Goal: Task Accomplishment & Management: Complete application form

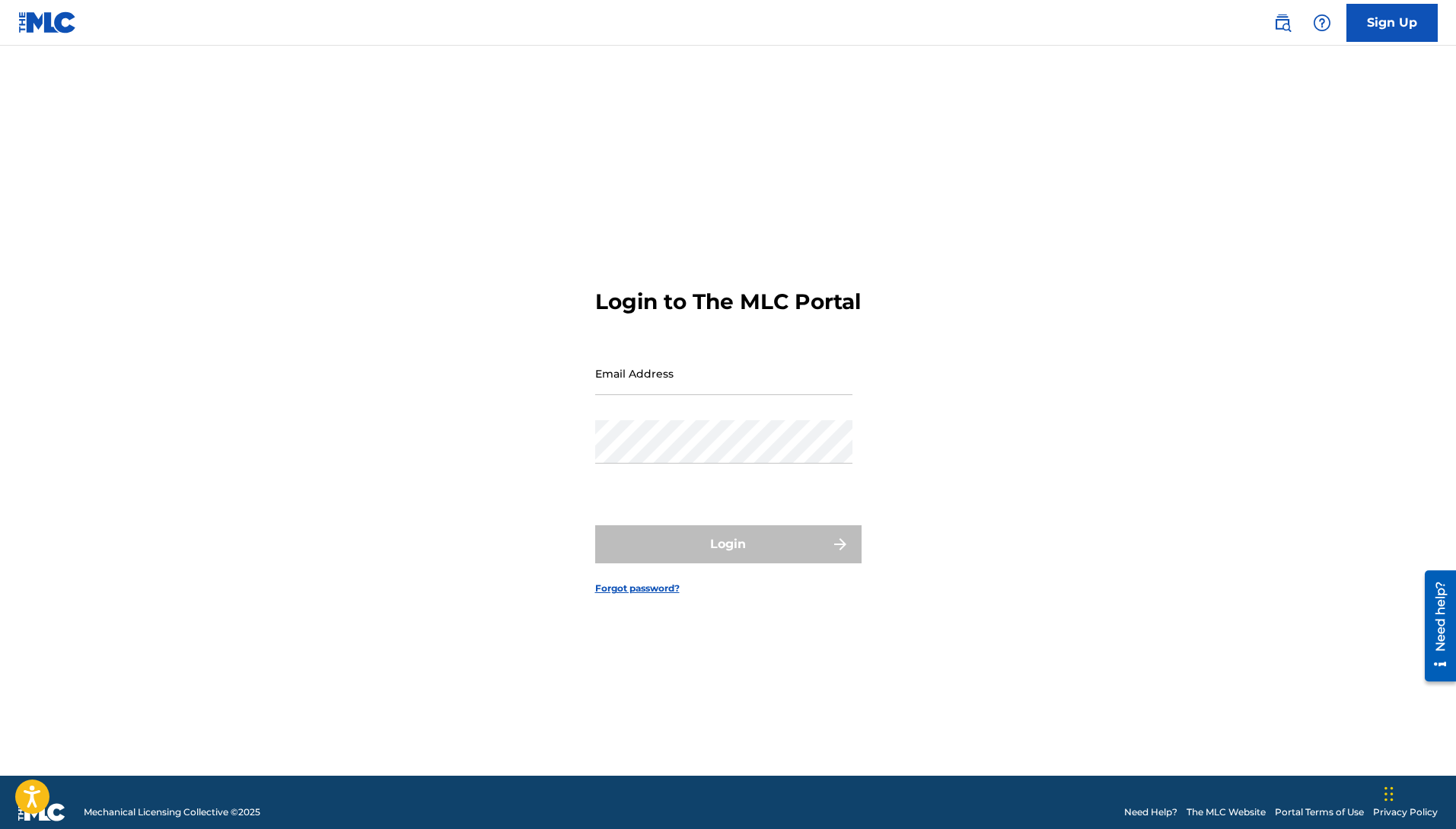
click at [641, 412] on div "Email Address" at bounding box center [723, 385] width 258 height 69
click at [643, 376] on input "Email Address" at bounding box center [723, 373] width 258 height 43
type input "[EMAIL_ADDRESS][DOMAIN_NAME]"
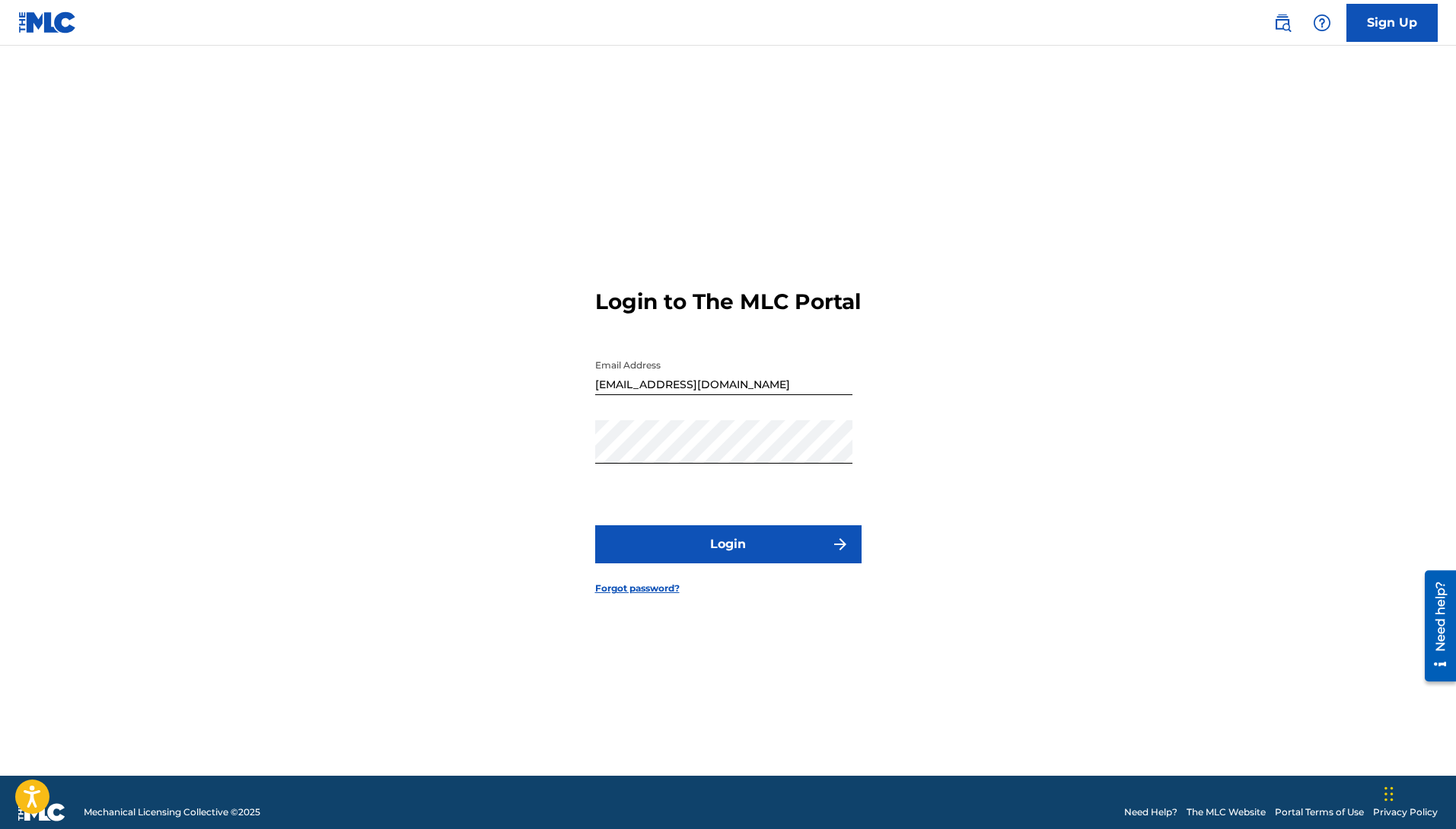
click at [675, 551] on button "Login" at bounding box center [728, 544] width 267 height 38
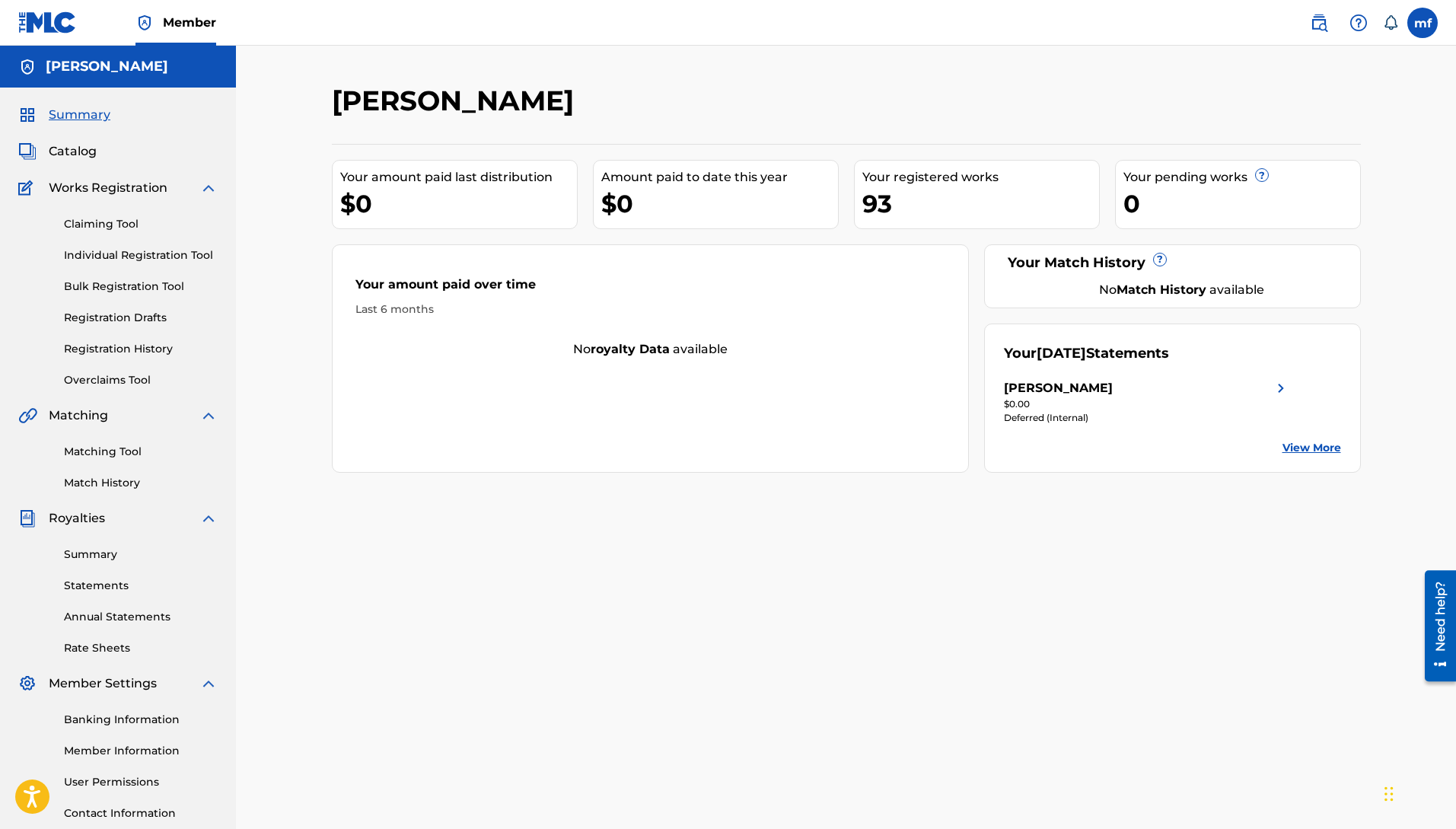
click at [124, 252] on link "Individual Registration Tool" at bounding box center [141, 255] width 154 height 16
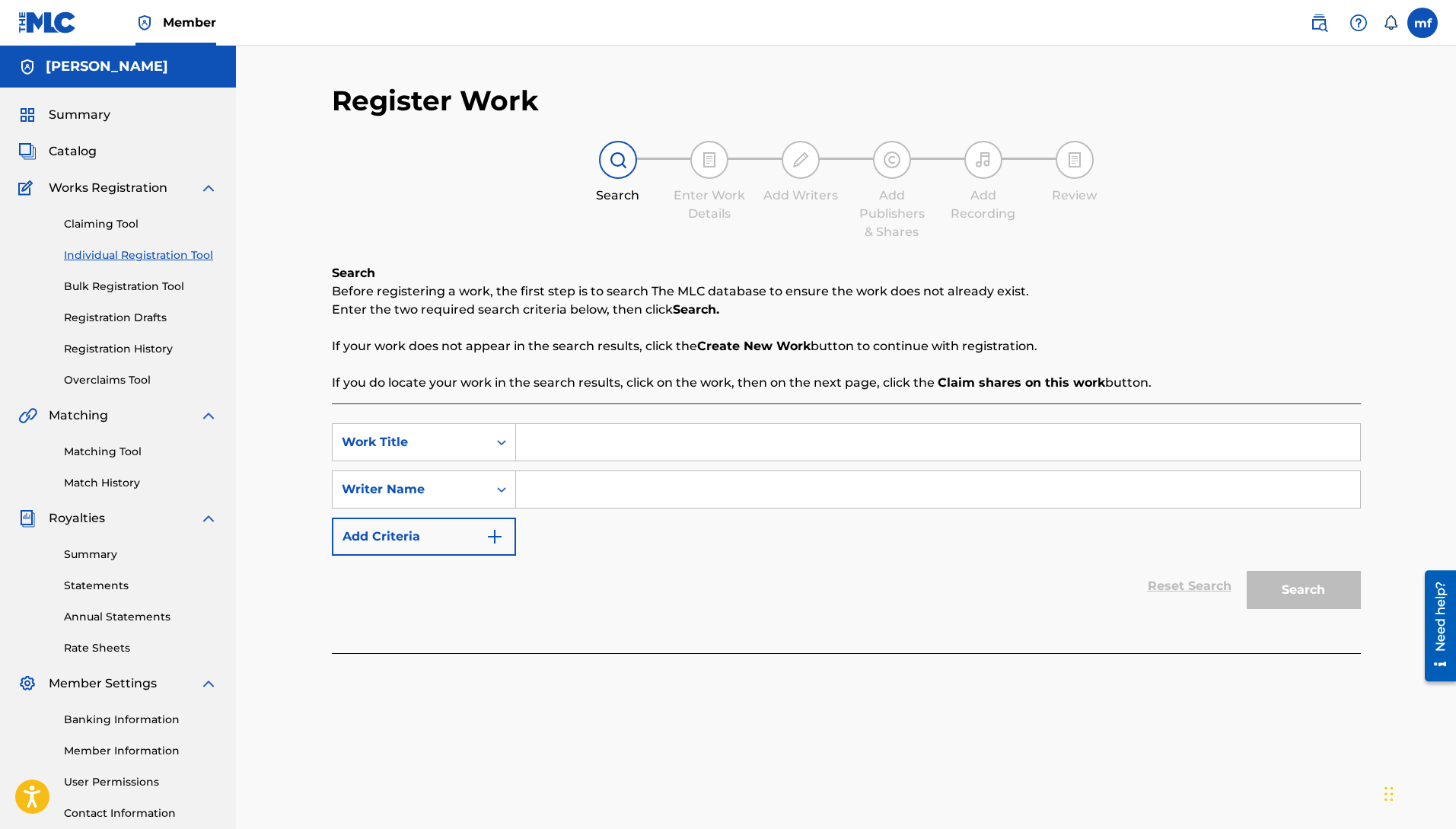
click at [529, 492] on input "Search Form" at bounding box center [938, 489] width 844 height 36
drag, startPoint x: 17, startPoint y: 770, endPoint x: 316, endPoint y: 728, distance: 301.9
click at [643, 477] on main "[PERSON_NAME] Summary Catalog Works Registration Claiming Tool Individual Regis…" at bounding box center [728, 458] width 1456 height 825
click at [644, 491] on input "Search Form" at bounding box center [938, 489] width 844 height 36
drag, startPoint x: 691, startPoint y: 492, endPoint x: 497, endPoint y: 483, distance: 194.2
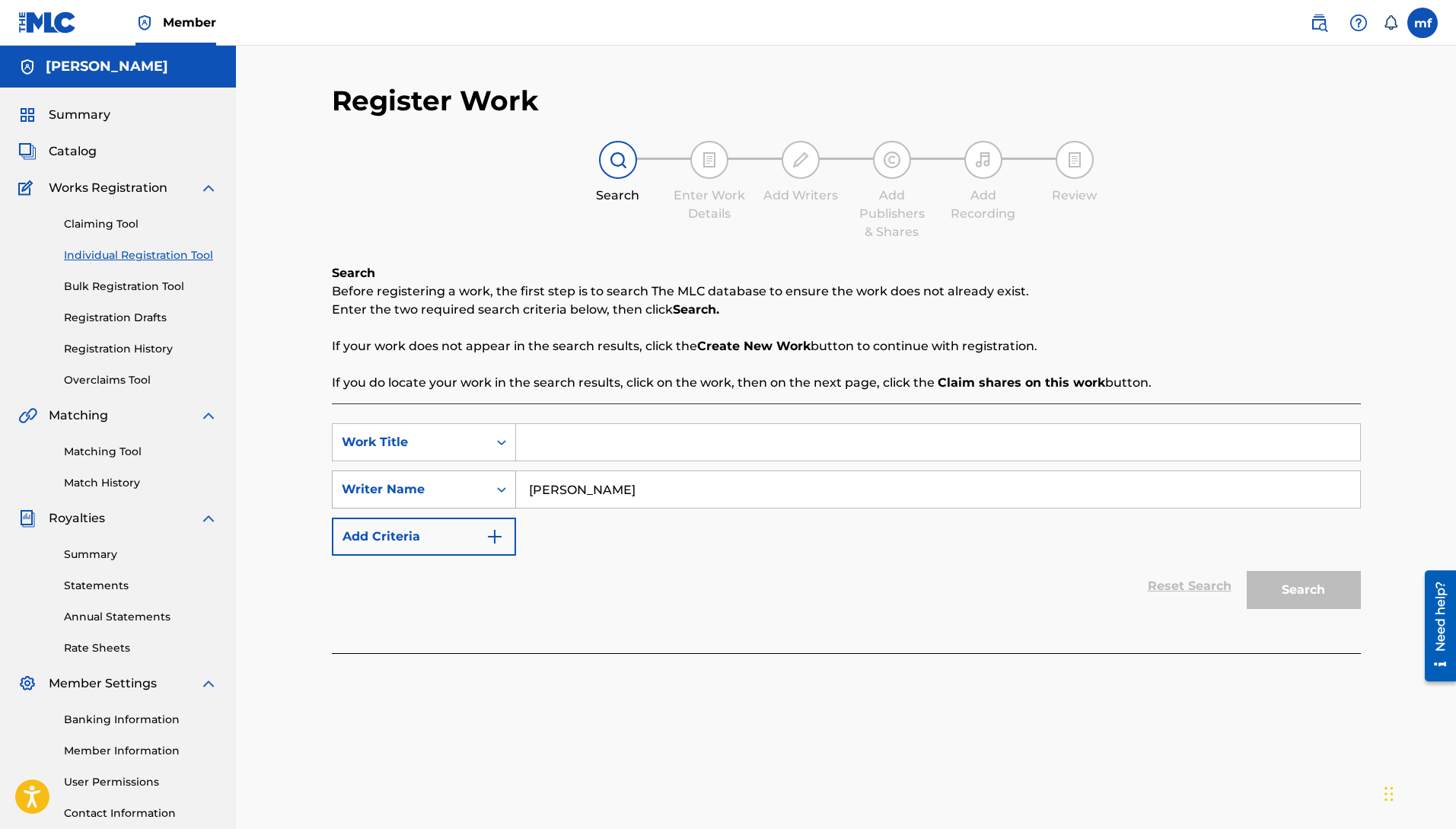
click at [497, 483] on div "SearchWithCriteria264e3207-03f9-4ea9-8c0a-01fb6d41c482 Writer Name [PERSON_NAME]" at bounding box center [846, 489] width 1029 height 38
type input "[PERSON_NAME]"
click at [580, 455] on input "Search Form" at bounding box center [938, 442] width 844 height 36
click at [1302, 595] on button "Search" at bounding box center [1304, 590] width 114 height 38
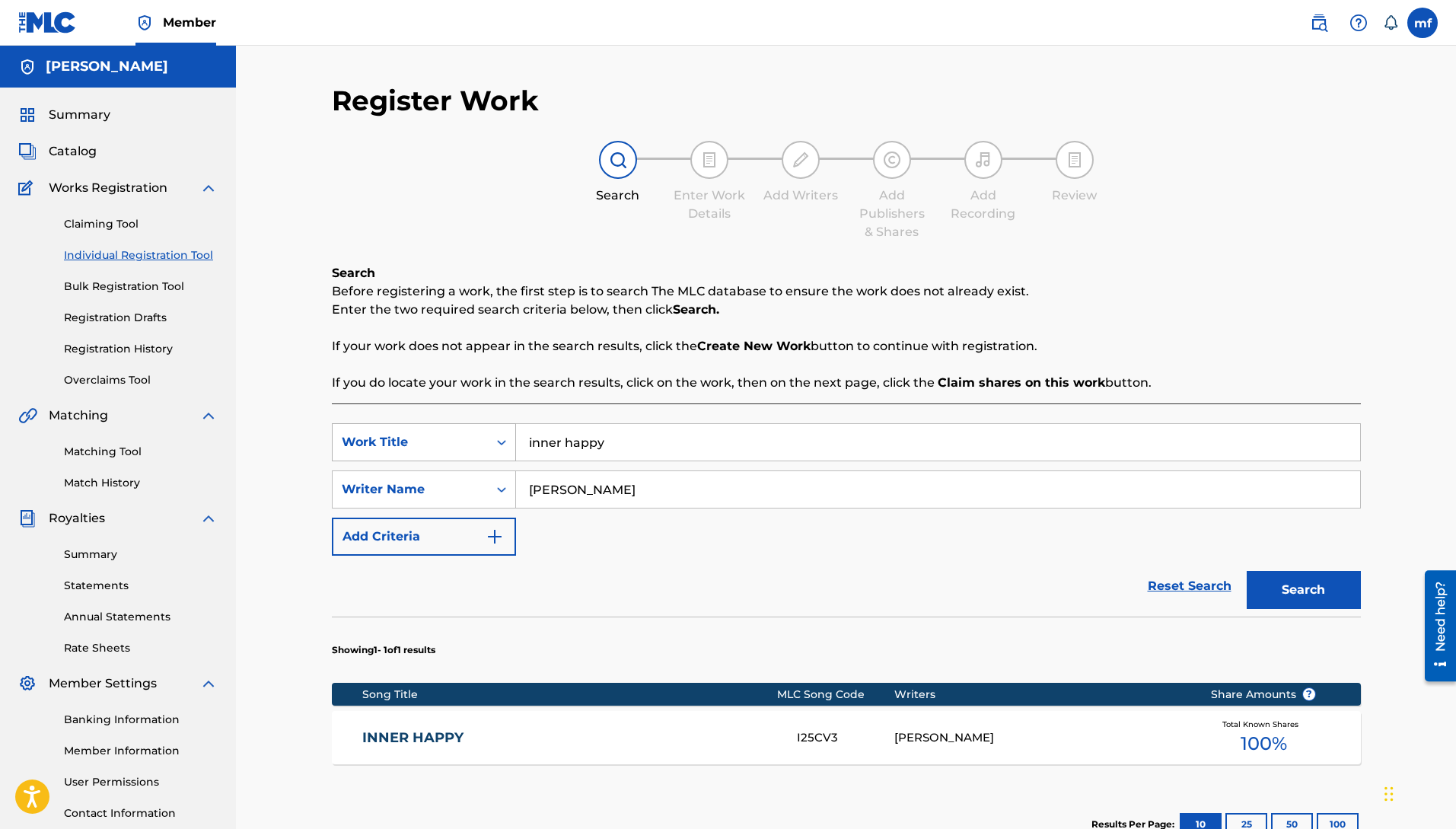
drag, startPoint x: 649, startPoint y: 438, endPoint x: 445, endPoint y: 429, distance: 204.2
click at [445, 429] on div "SearchWithCriteria67f7a74b-2649-4f96-a25c-706bcad75a9a Work Title inner happy" at bounding box center [846, 442] width 1029 height 38
click at [1246, 571] on button "Search" at bounding box center [1304, 590] width 114 height 38
drag, startPoint x: 662, startPoint y: 442, endPoint x: 432, endPoint y: 406, distance: 232.8
click at [432, 406] on div "SearchWithCriteria67f7a74b-2649-4f96-a25c-706bcad75a9a Work Title internet atta…" at bounding box center [846, 649] width 1029 height 493
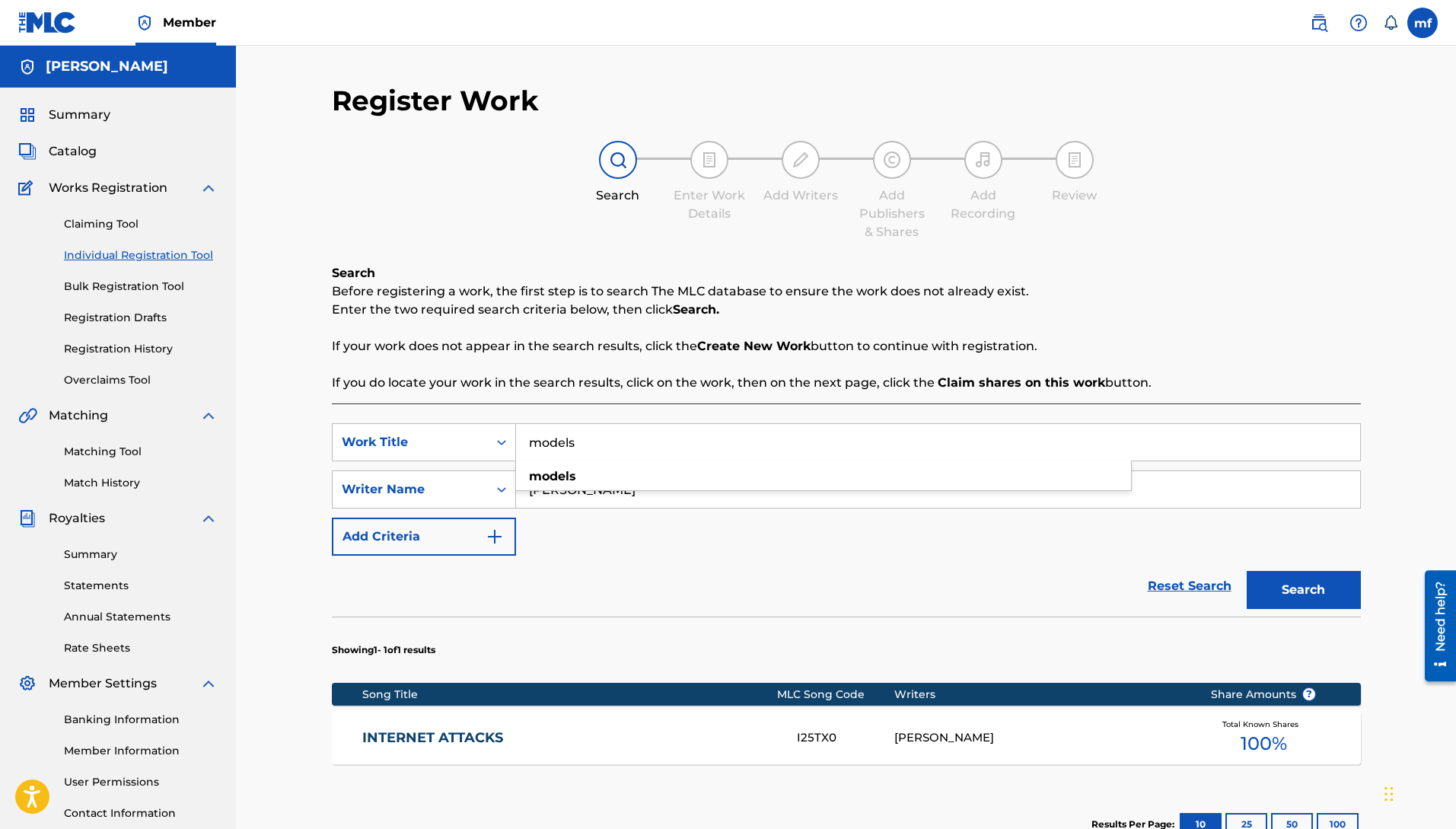
click at [1246, 571] on button "Search" at bounding box center [1304, 590] width 114 height 38
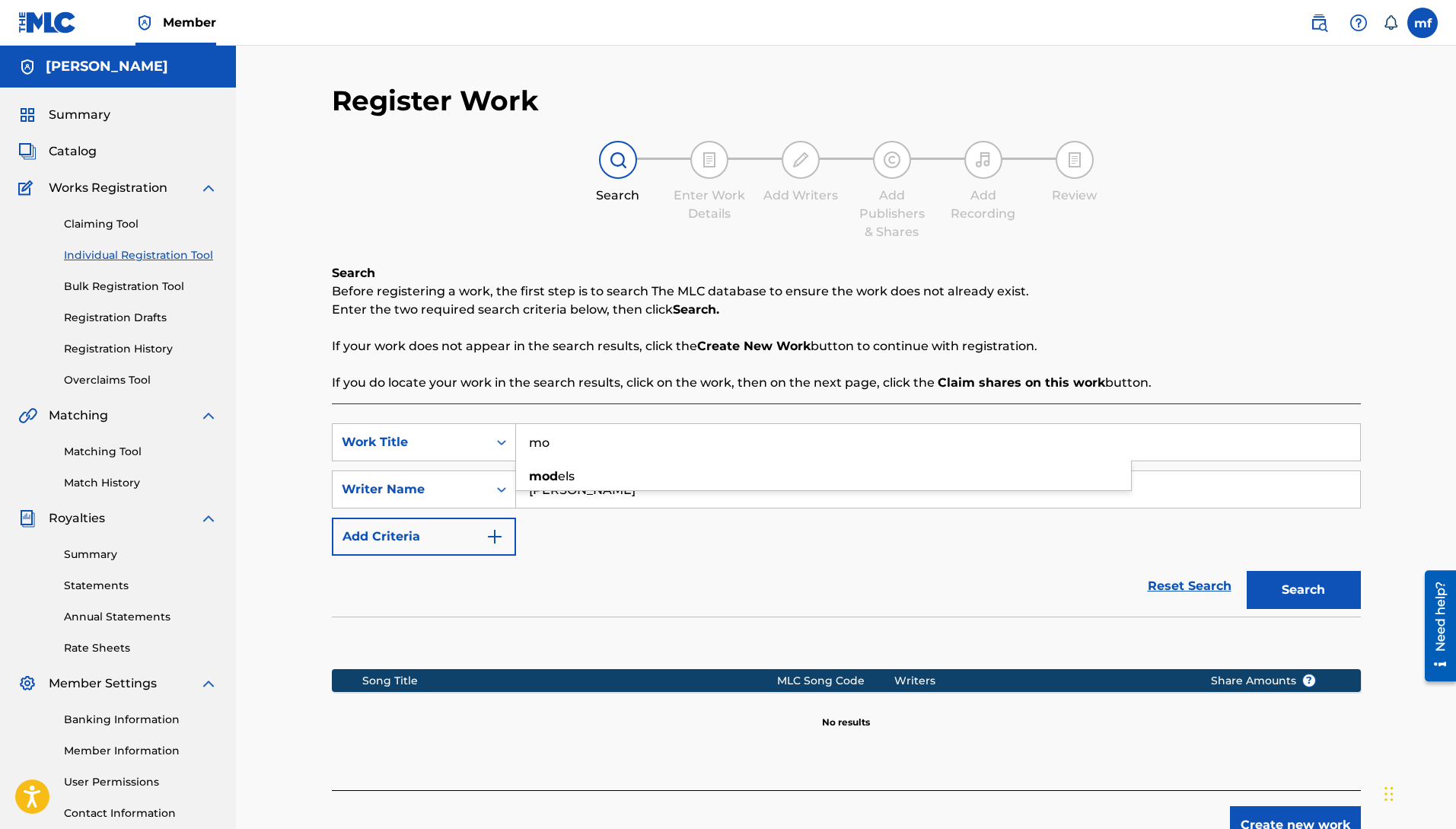
type input "m"
drag, startPoint x: 537, startPoint y: 427, endPoint x: 505, endPoint y: 427, distance: 32.0
click at [505, 427] on div "SearchWithCriteria67f7a74b-2649-4f96-a25c-706bcad75a9a Work Title way way i step" at bounding box center [846, 442] width 1029 height 38
drag, startPoint x: 493, startPoint y: 421, endPoint x: 480, endPoint y: 417, distance: 13.6
click at [480, 417] on div "SearchWithCriteria67f7a74b-2649-4f96-a25c-706bcad75a9a Work Title way way i ste…" at bounding box center [846, 596] width 1029 height 387
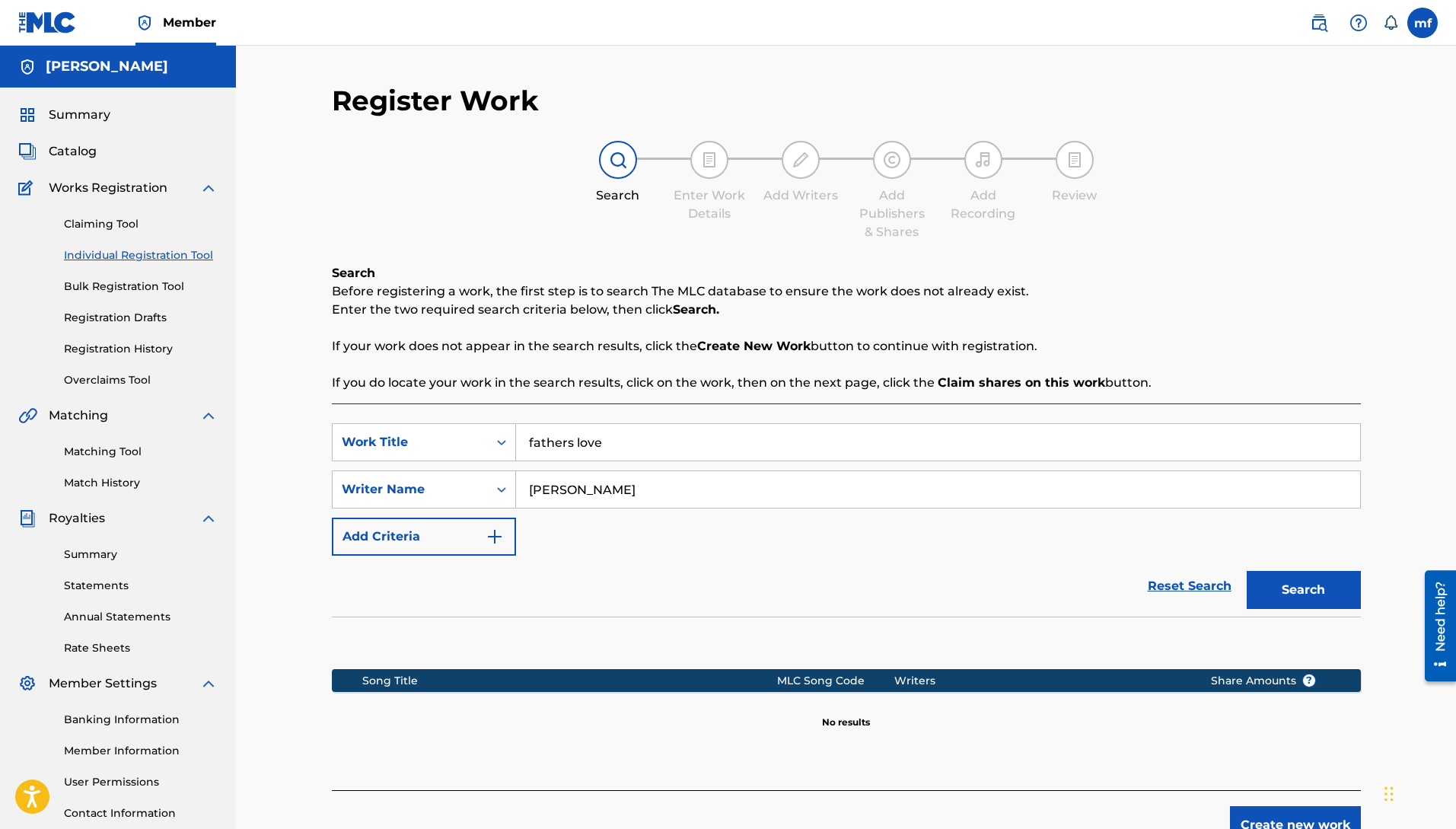
type input "fathers love"
click at [1262, 819] on button "Create new work" at bounding box center [1295, 825] width 131 height 38
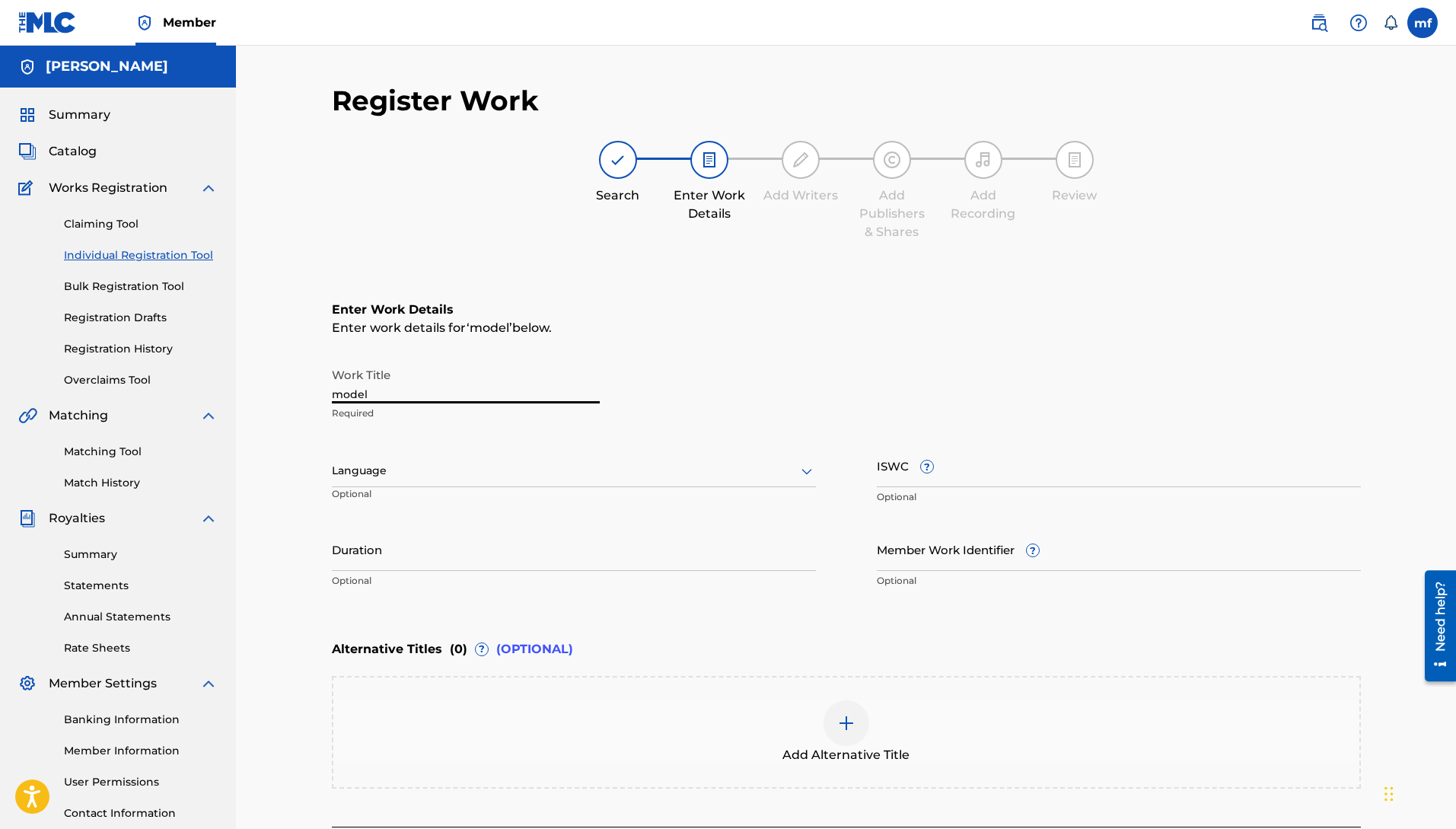
drag, startPoint x: 401, startPoint y: 397, endPoint x: 301, endPoint y: 388, distance: 100.4
click at [301, 388] on div "Register Work Search Enter Work Details Add Writers Add Publishers & Shares Add…" at bounding box center [846, 463] width 1220 height 835
type input "fathers lo"
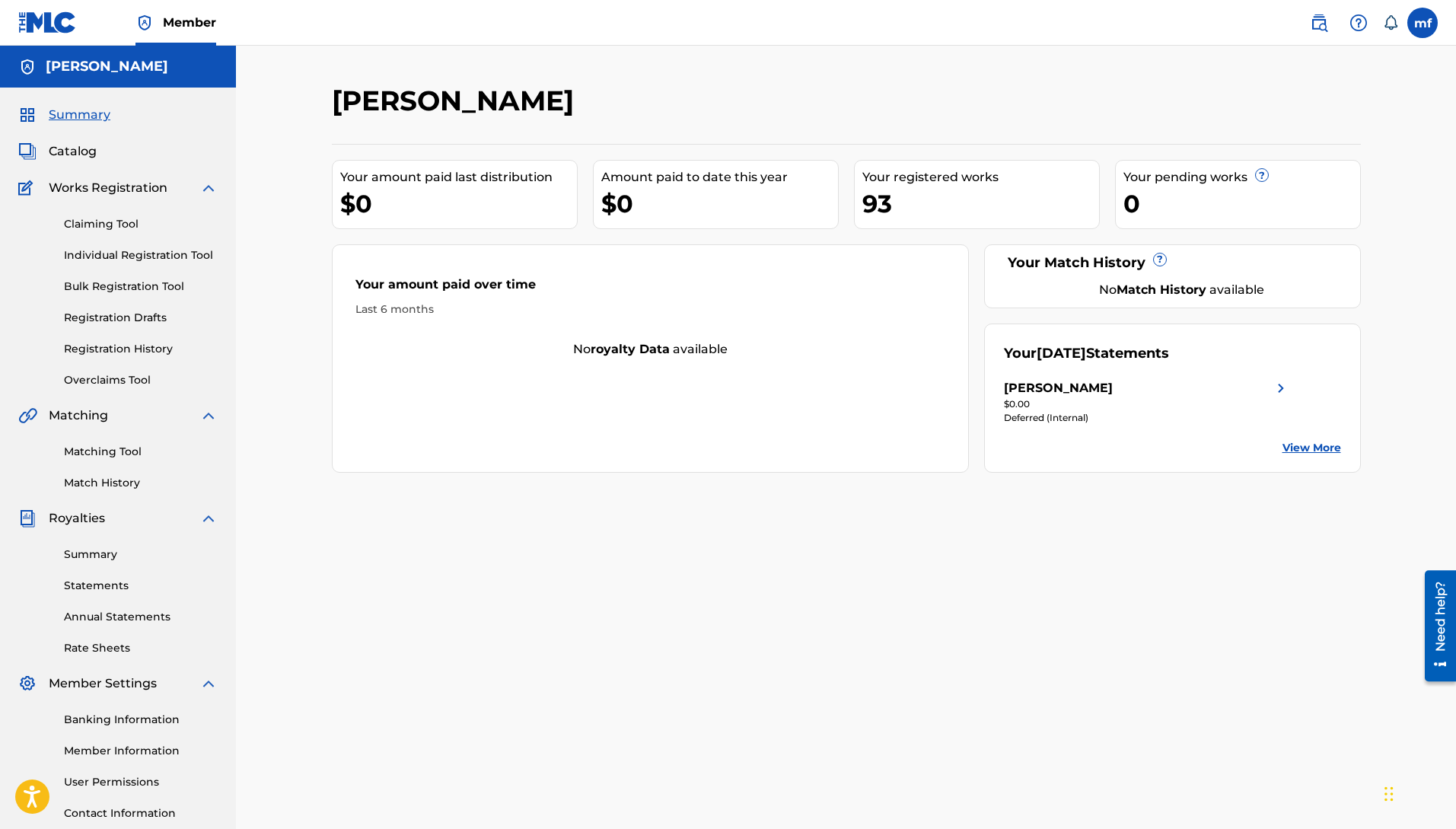
click at [157, 262] on link "Individual Registration Tool" at bounding box center [141, 255] width 154 height 16
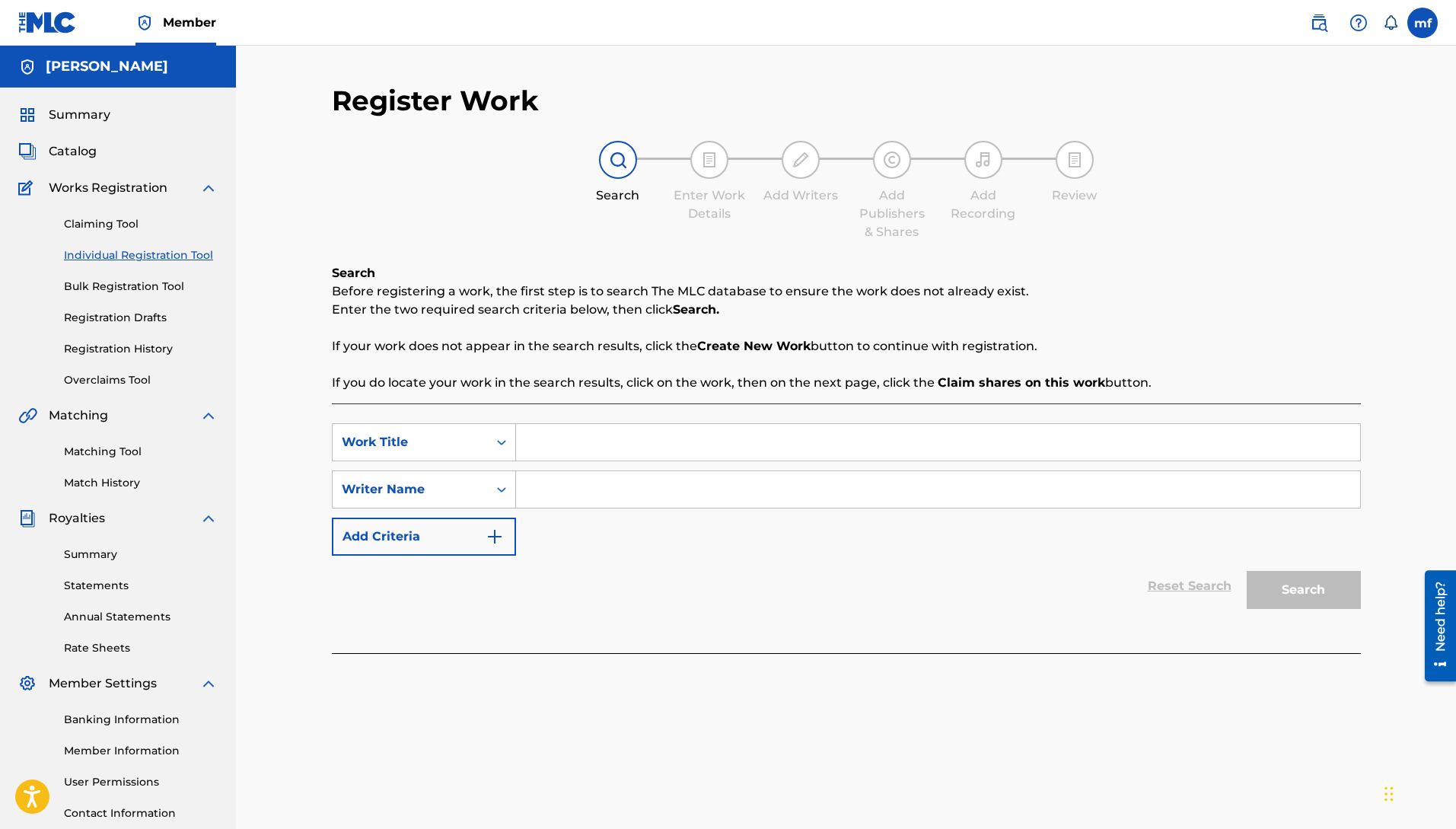
paste input "[PERSON_NAME]"
type input "[PERSON_NAME]"
click at [576, 442] on input "Search Form" at bounding box center [938, 442] width 844 height 36
type input "fathers love"
click at [1310, 595] on button "Search" at bounding box center [1304, 590] width 114 height 38
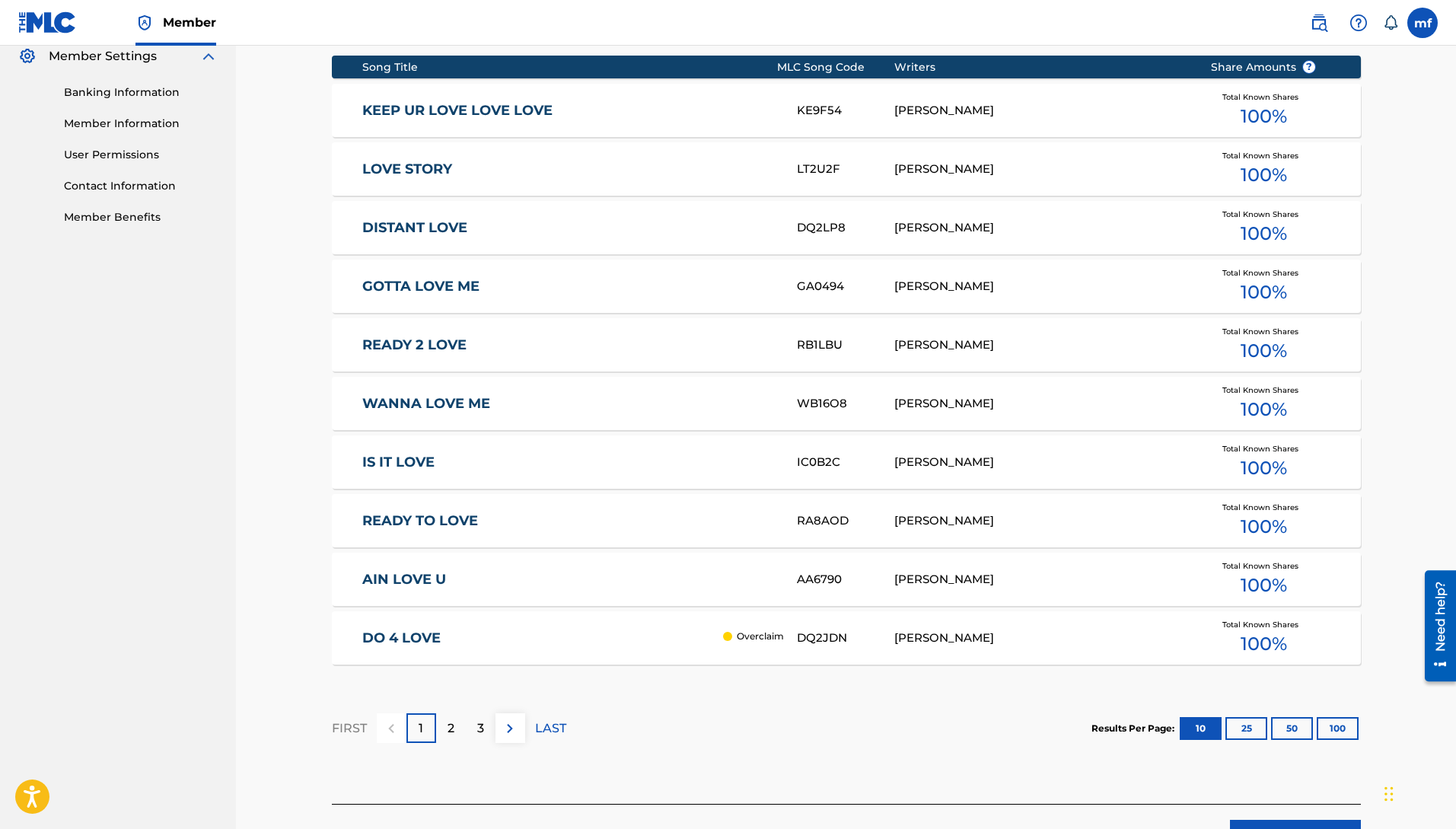
scroll to position [630, 0]
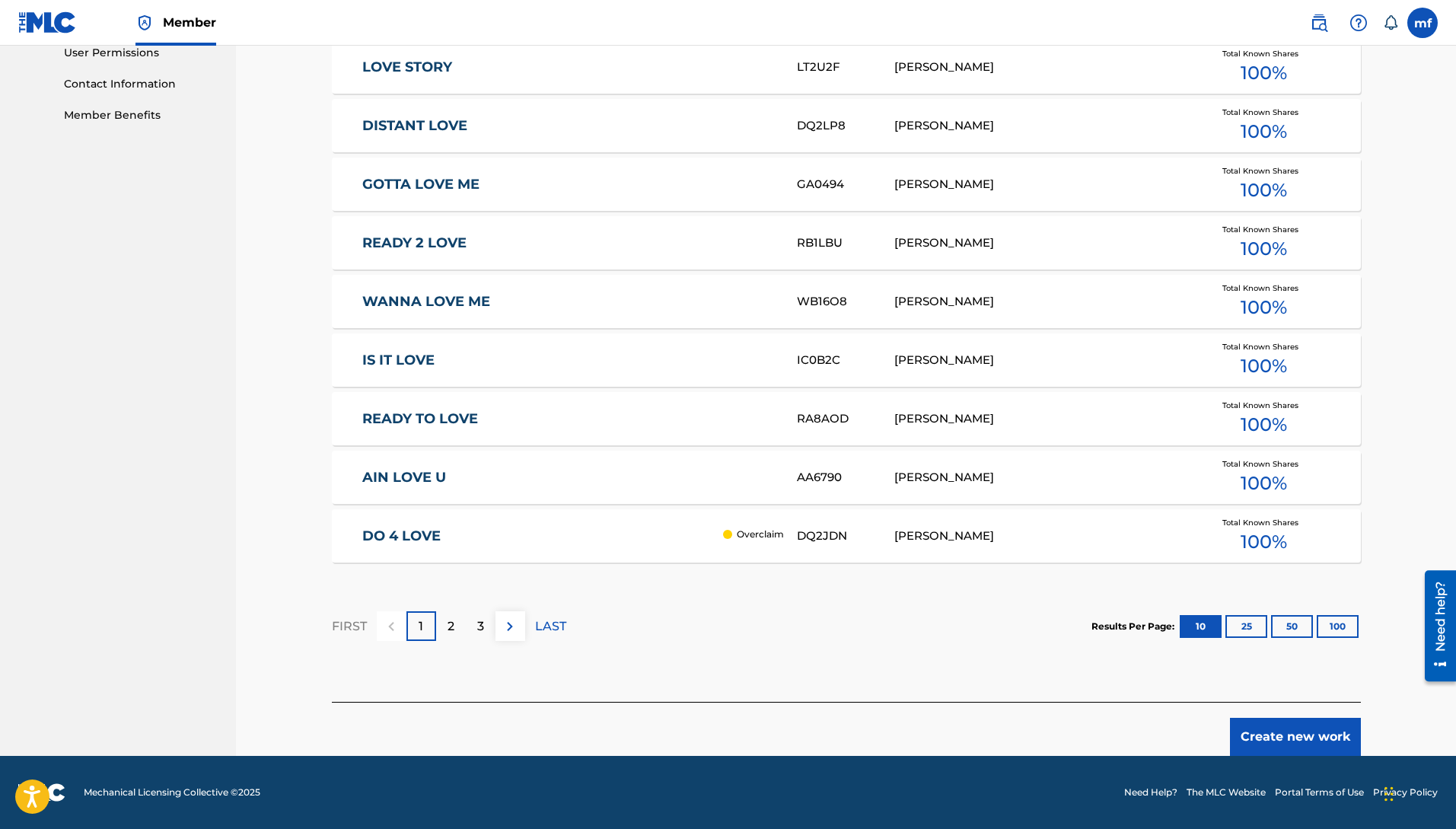
click at [1255, 725] on button "Create new work" at bounding box center [1295, 736] width 131 height 38
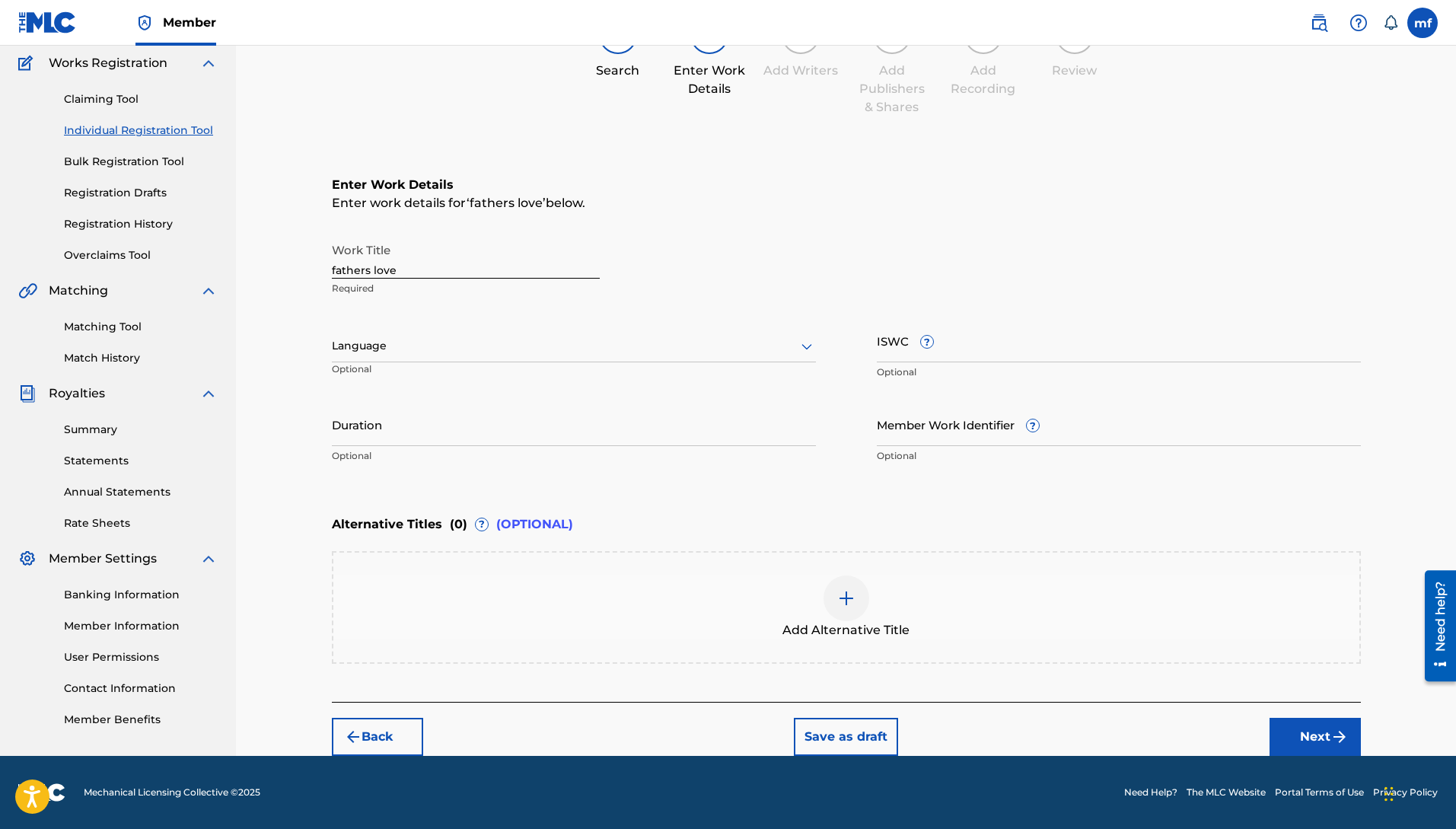
click at [689, 501] on div "Enter Work Details Enter work details for ‘ fathers love ’ below. Work Title fa…" at bounding box center [846, 323] width 1029 height 369
click at [555, 349] on div at bounding box center [574, 345] width 484 height 19
click at [532, 378] on div "English" at bounding box center [574, 378] width 483 height 34
click at [1298, 725] on button "Next" at bounding box center [1315, 736] width 91 height 38
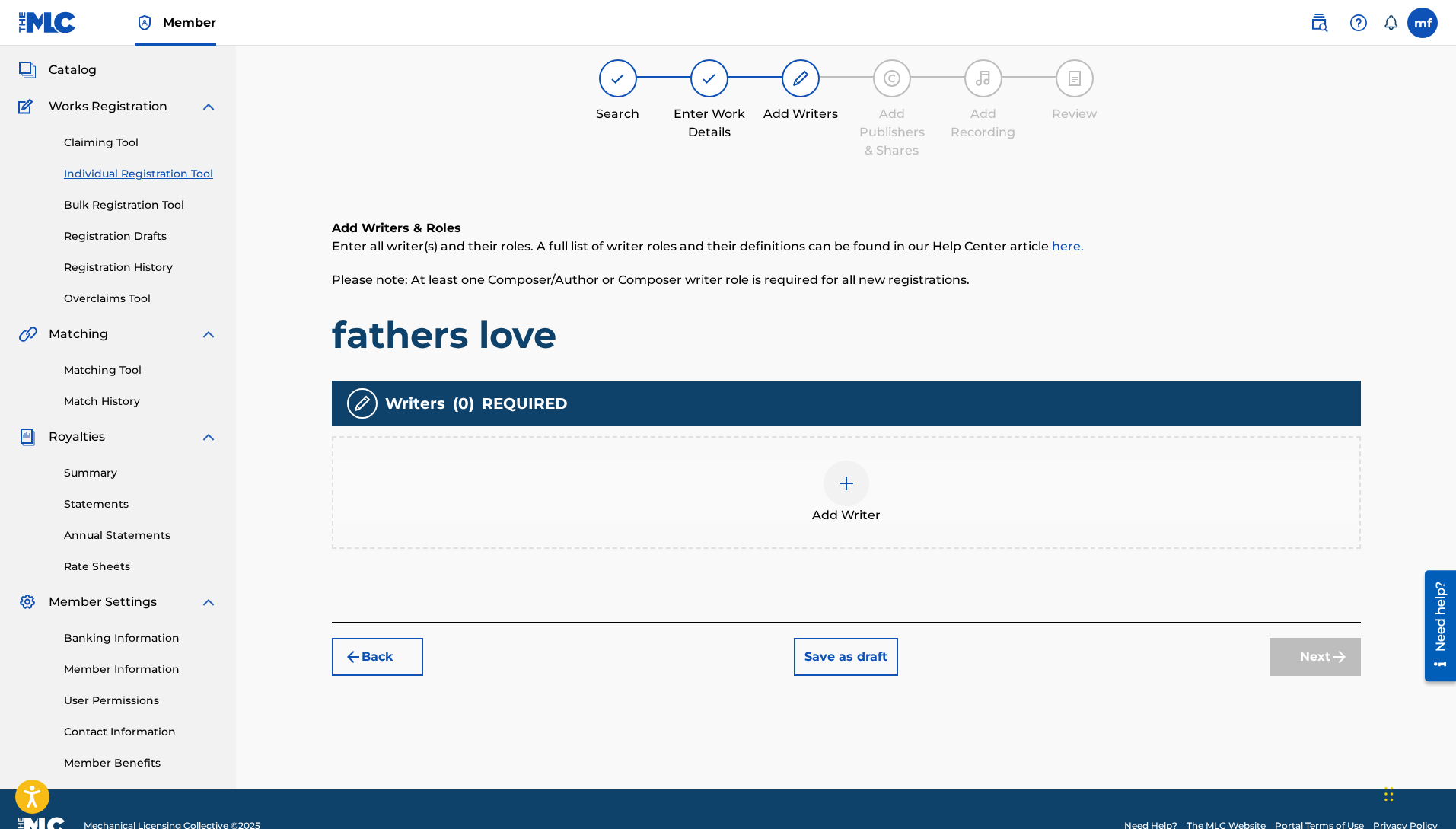
scroll to position [69, 0]
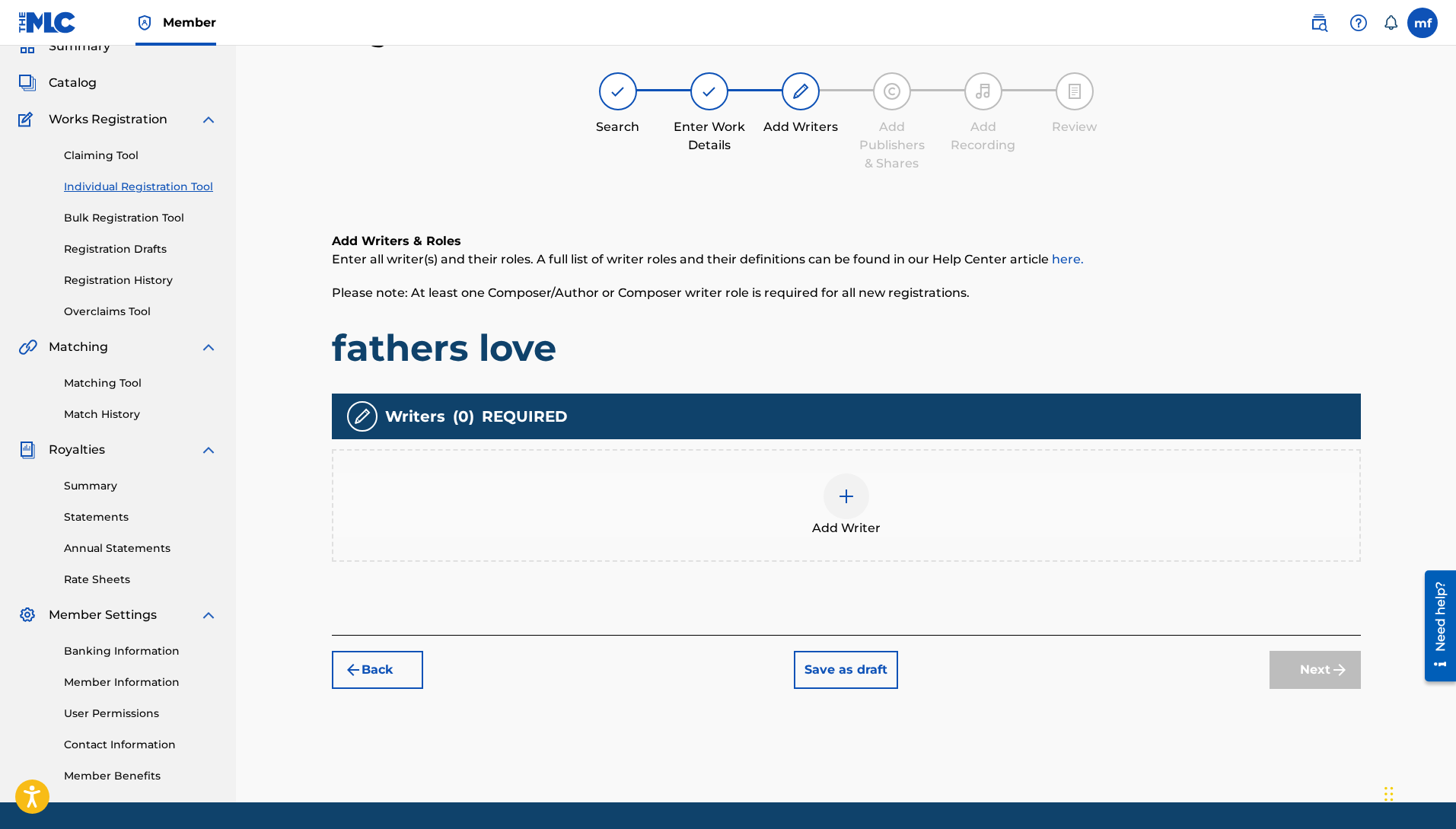
click at [834, 491] on div at bounding box center [846, 495] width 46 height 46
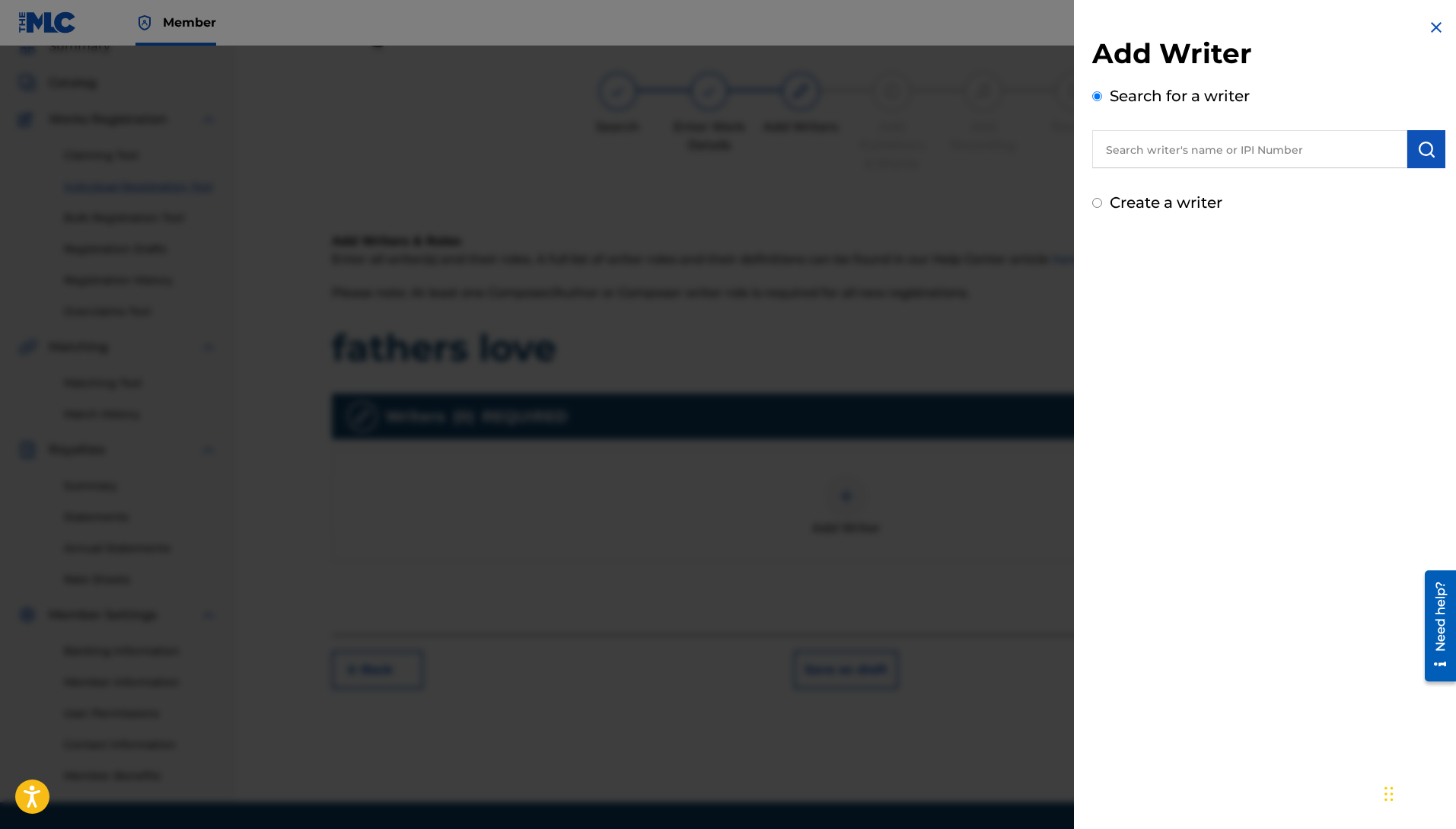
click at [1208, 156] on input "text" at bounding box center [1249, 149] width 315 height 38
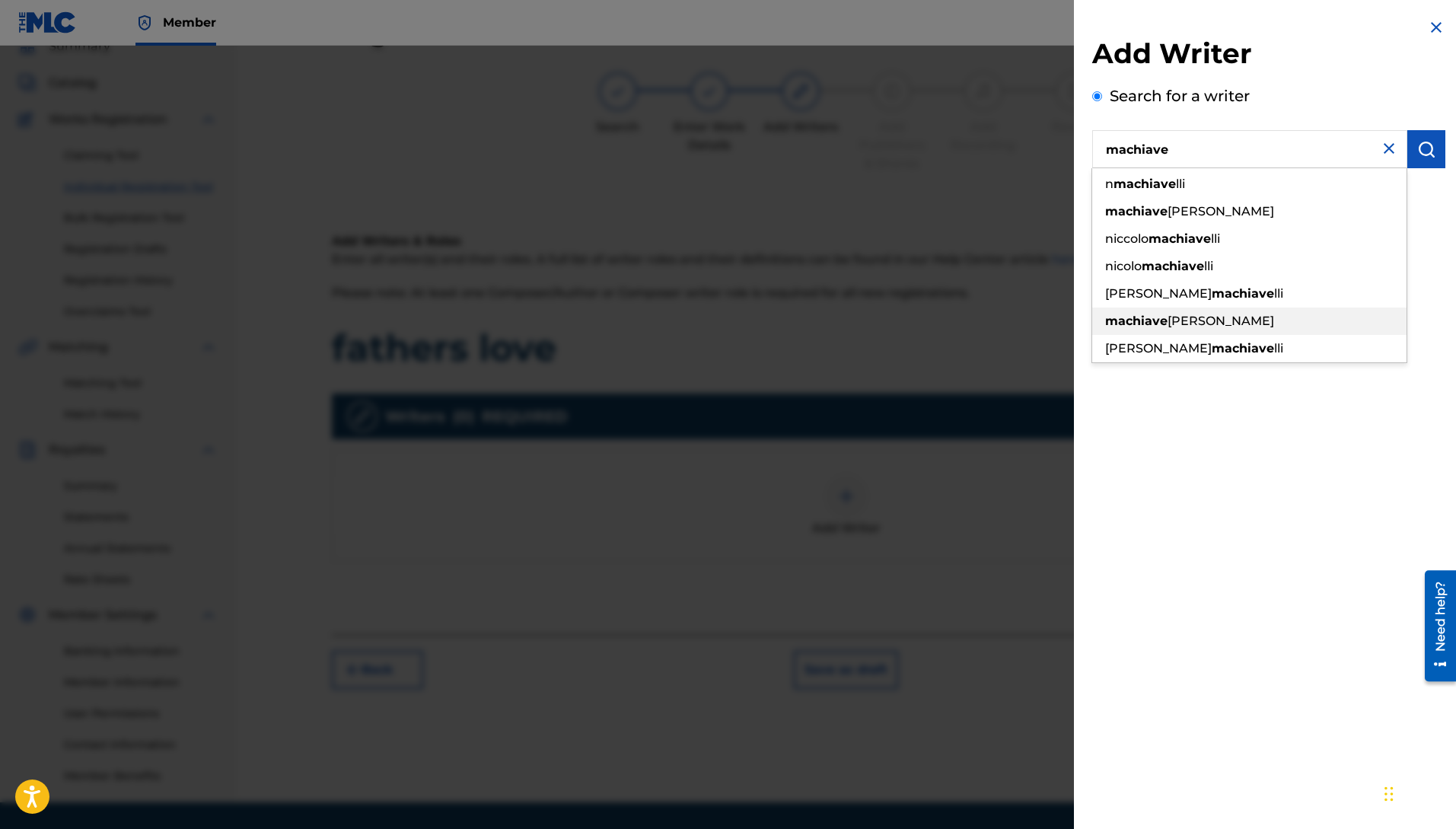
click at [1209, 319] on span "[PERSON_NAME]" at bounding box center [1220, 321] width 107 height 14
type input "[PERSON_NAME]"
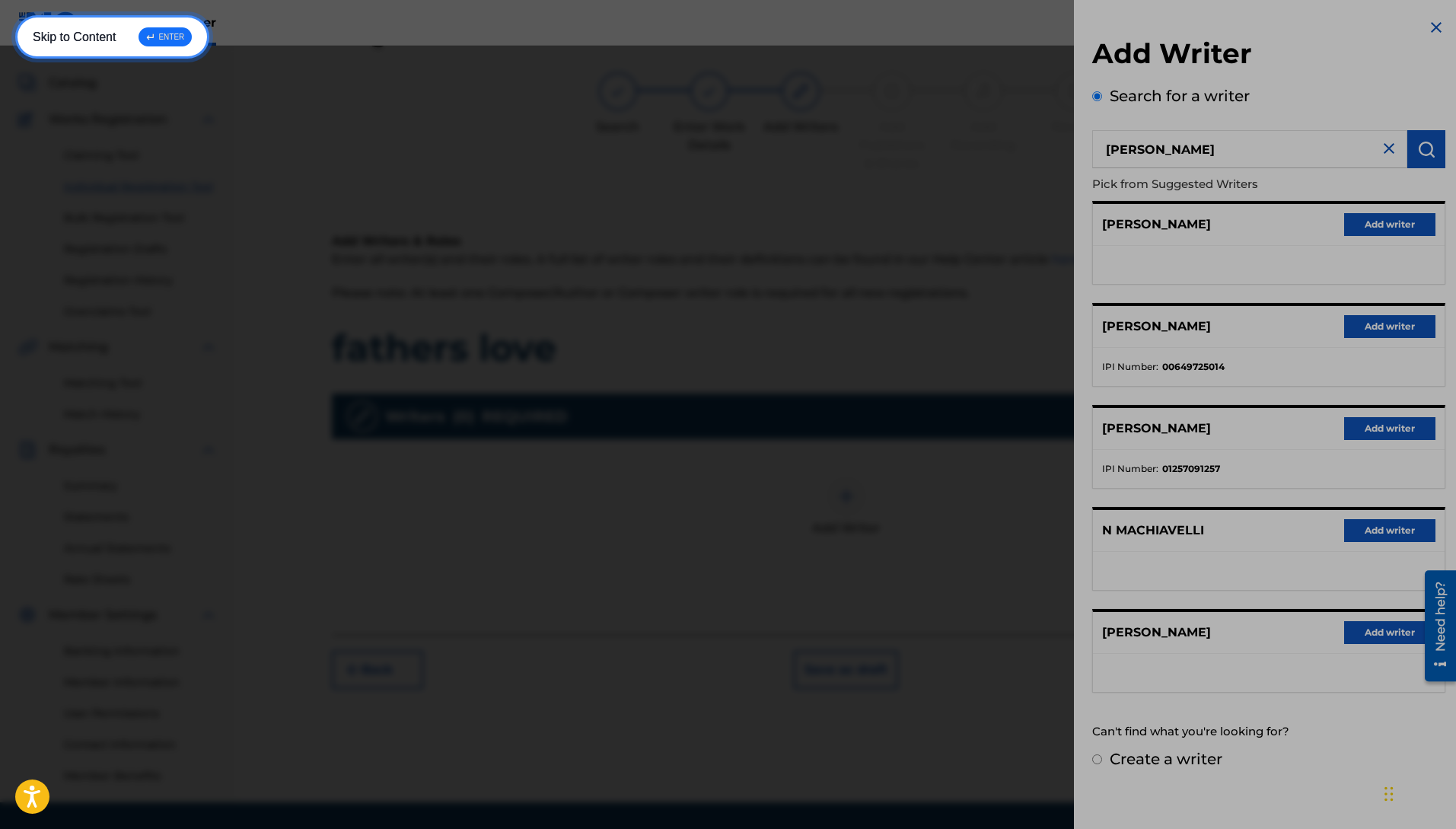
click at [15, 38] on link "Skip to Menu ↵ ENTER" at bounding box center [106, 60] width 182 height 43
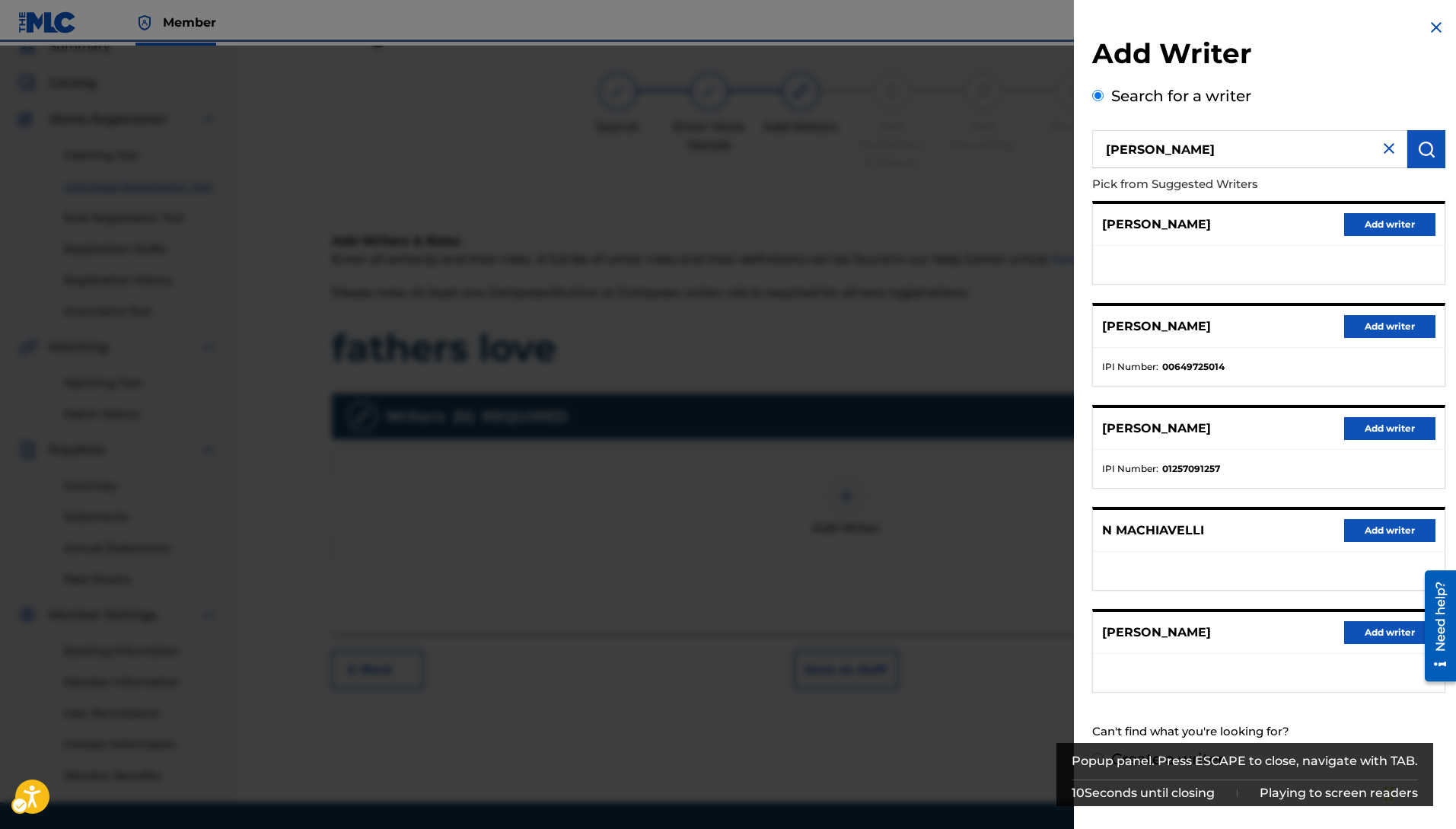
scroll to position [0, 0]
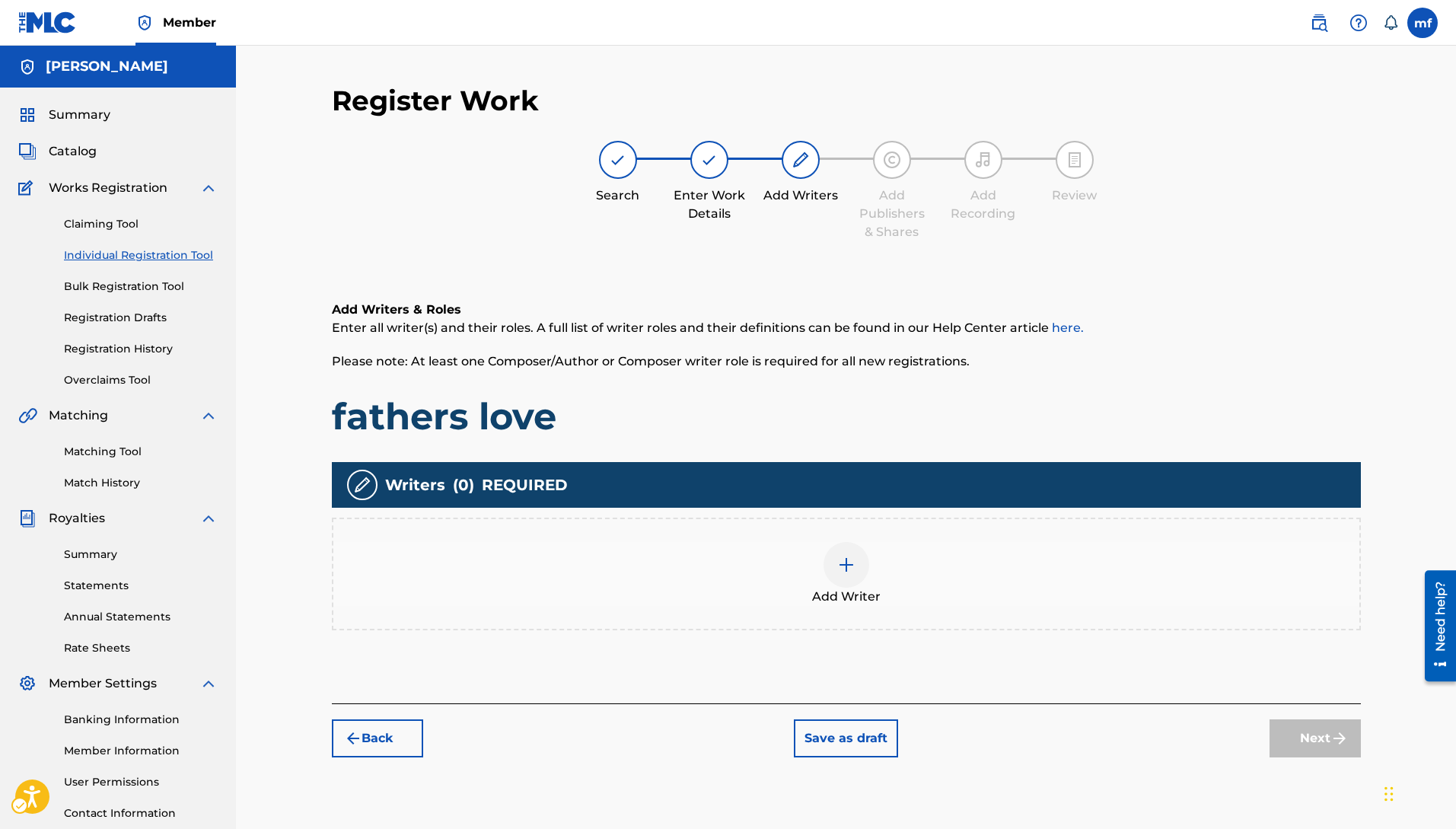
click at [1455, 290] on html "Accessibility Screen-Reader Guide, Feedback, and Issue Reporting | New window |…" at bounding box center [728, 414] width 1456 height 829
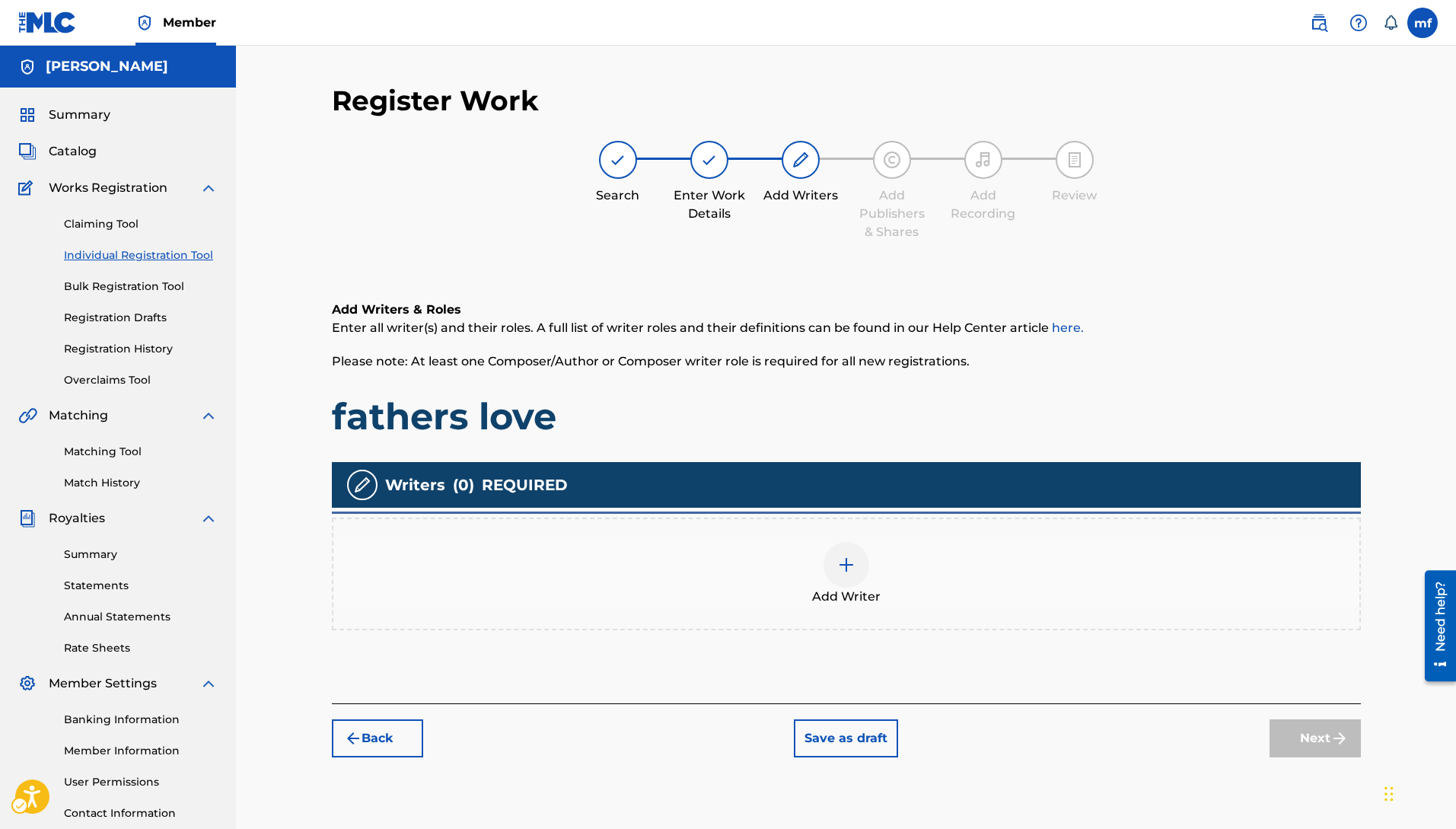
click at [846, 567] on img at bounding box center [846, 565] width 18 height 18
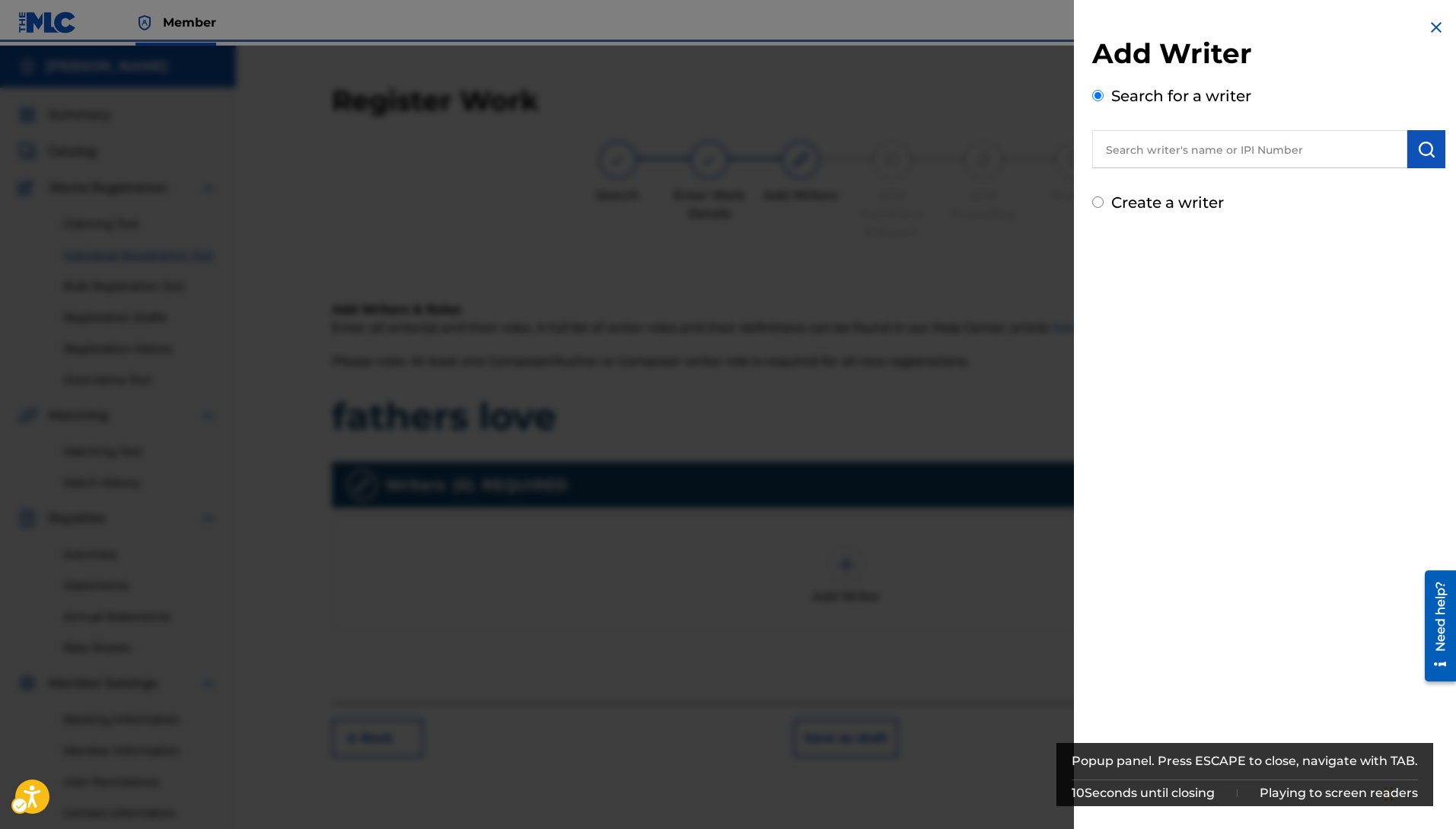
scroll to position [115, 0]
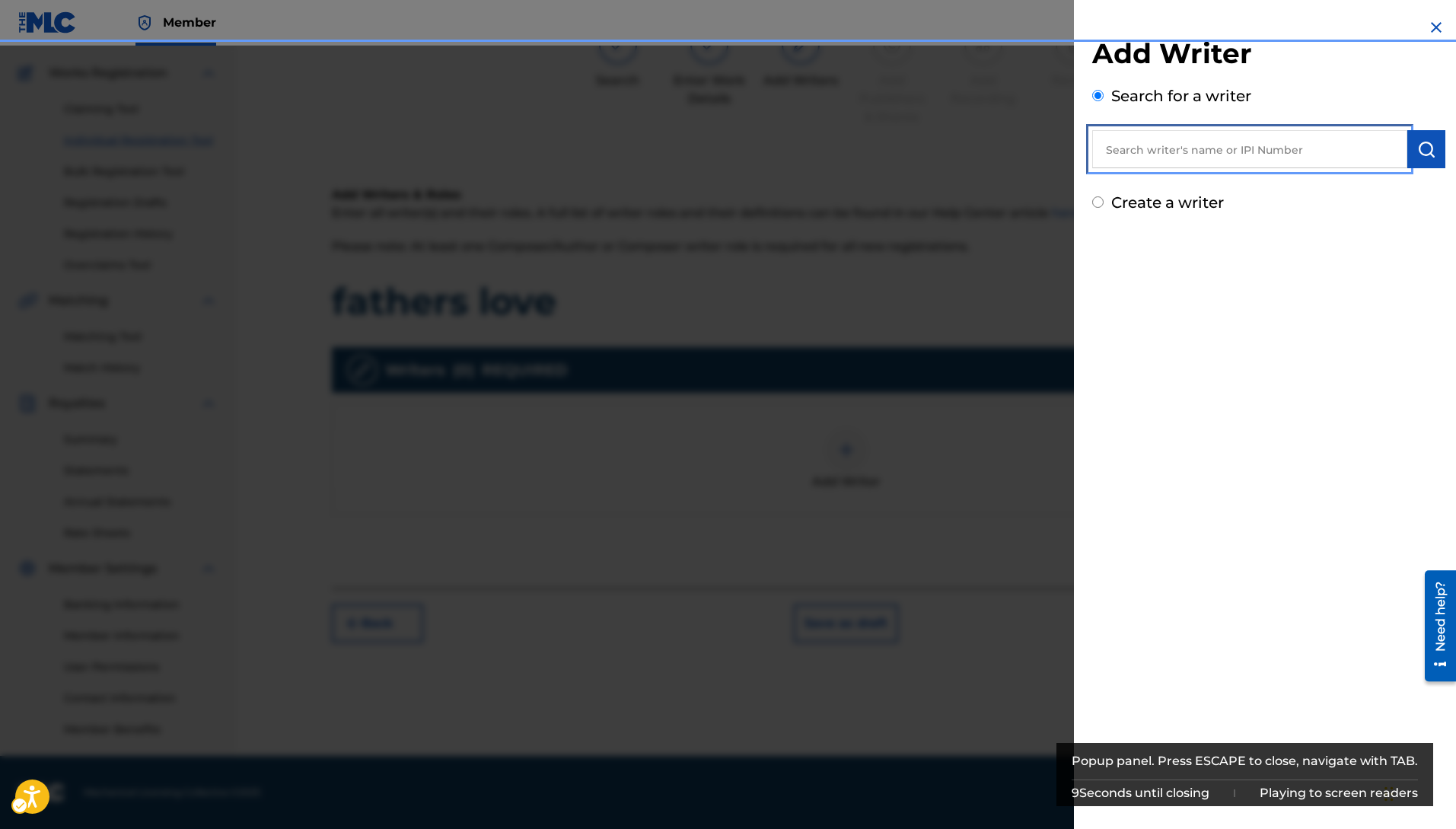
click at [1224, 148] on input "Search writer's name or IPI Number" at bounding box center [1249, 149] width 315 height 38
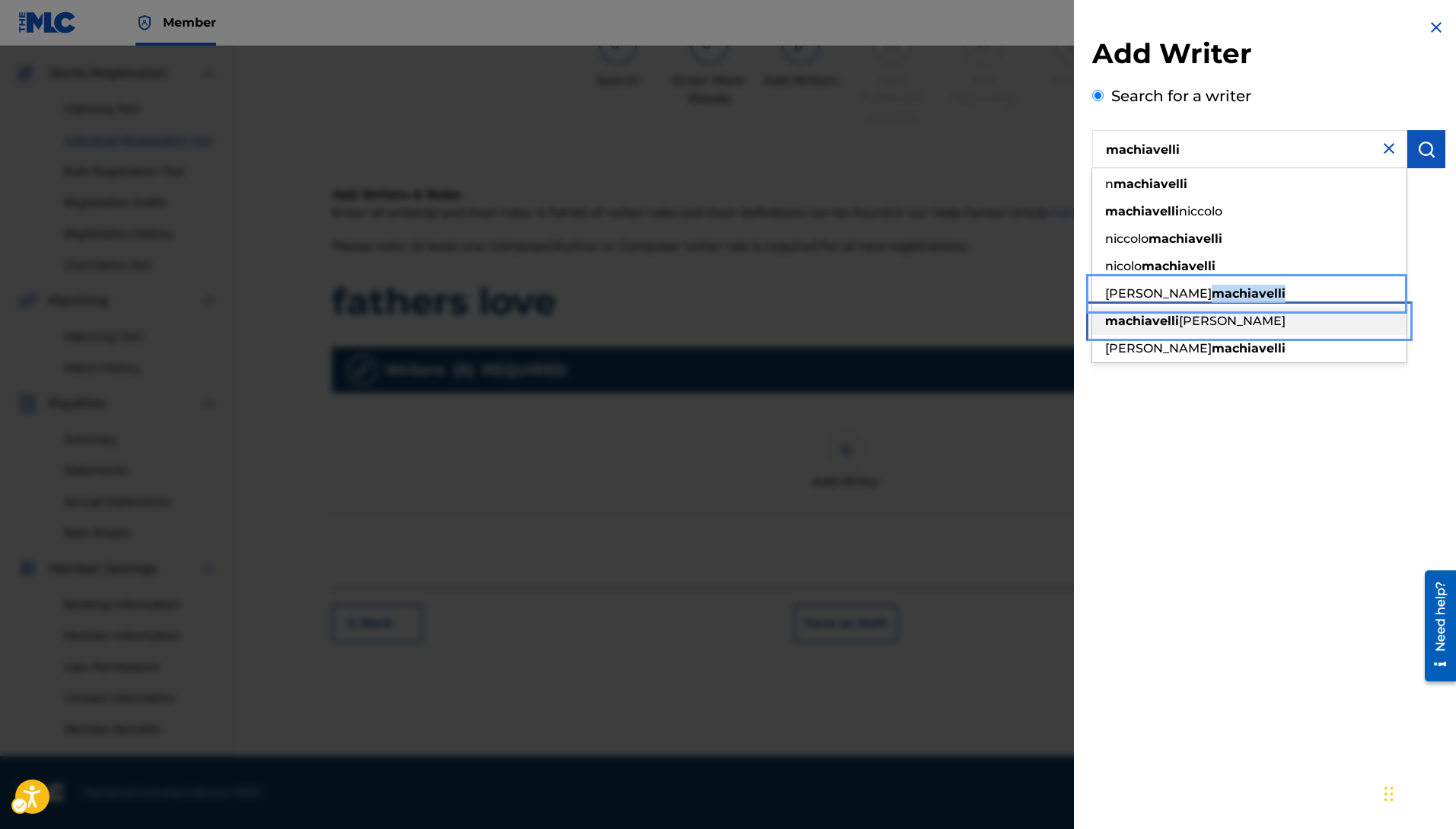
click at [1145, 323] on strong "machiavelli" at bounding box center [1141, 321] width 74 height 14
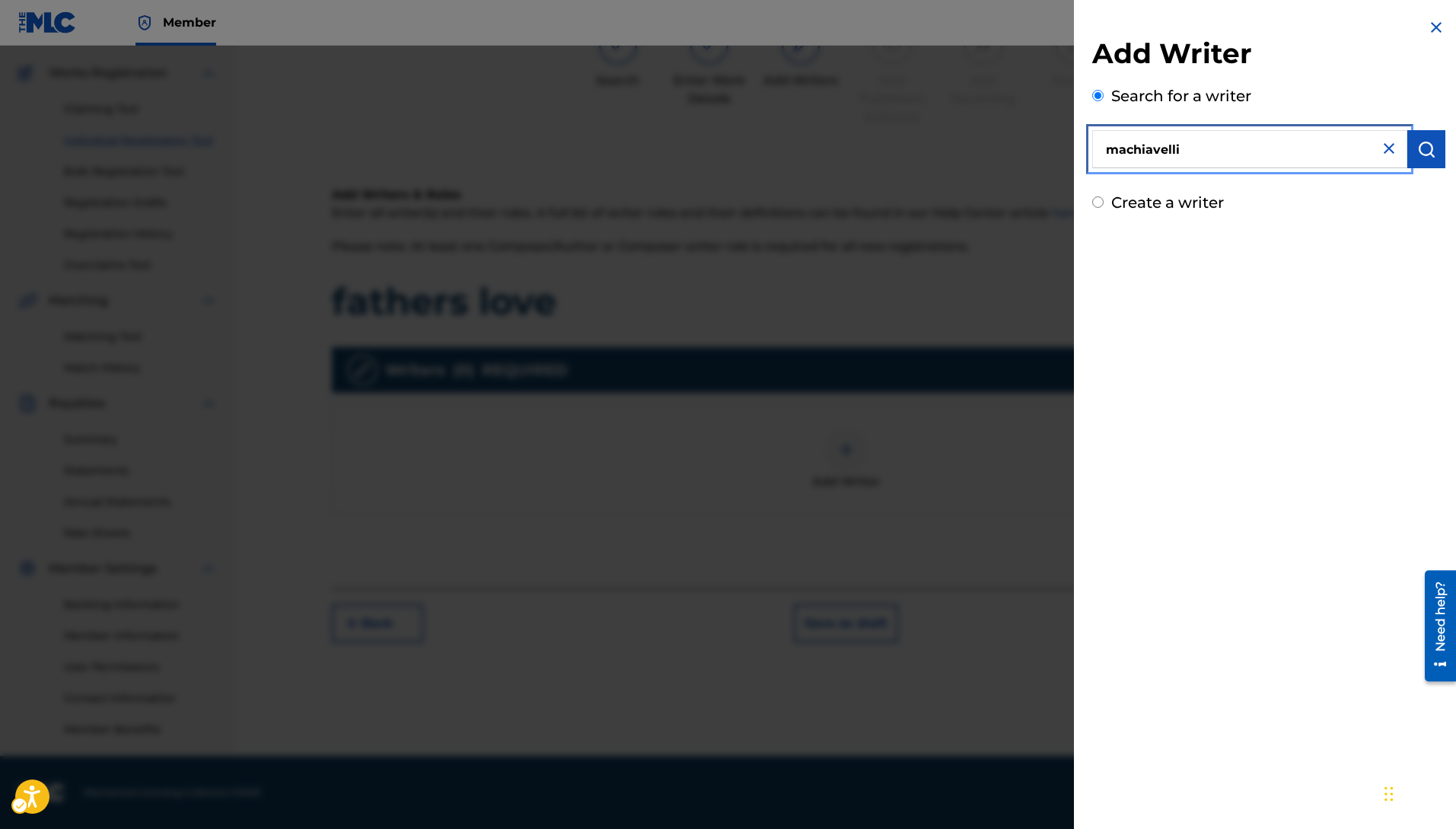
type input "[PERSON_NAME]"
click at [1424, 143] on img "Popup" at bounding box center [1426, 149] width 18 height 18
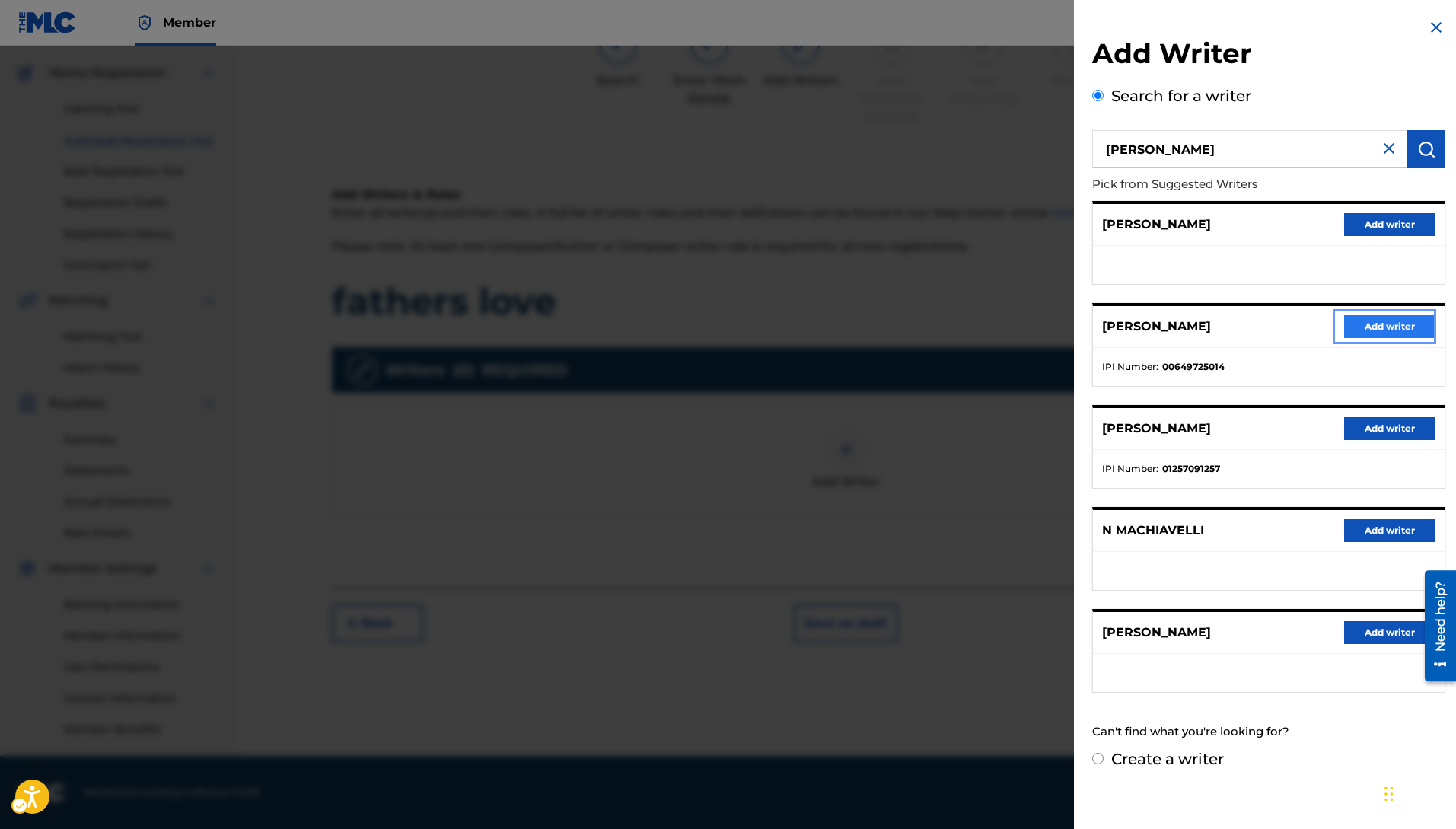
click at [1372, 330] on button "Add writer" at bounding box center [1390, 326] width 91 height 23
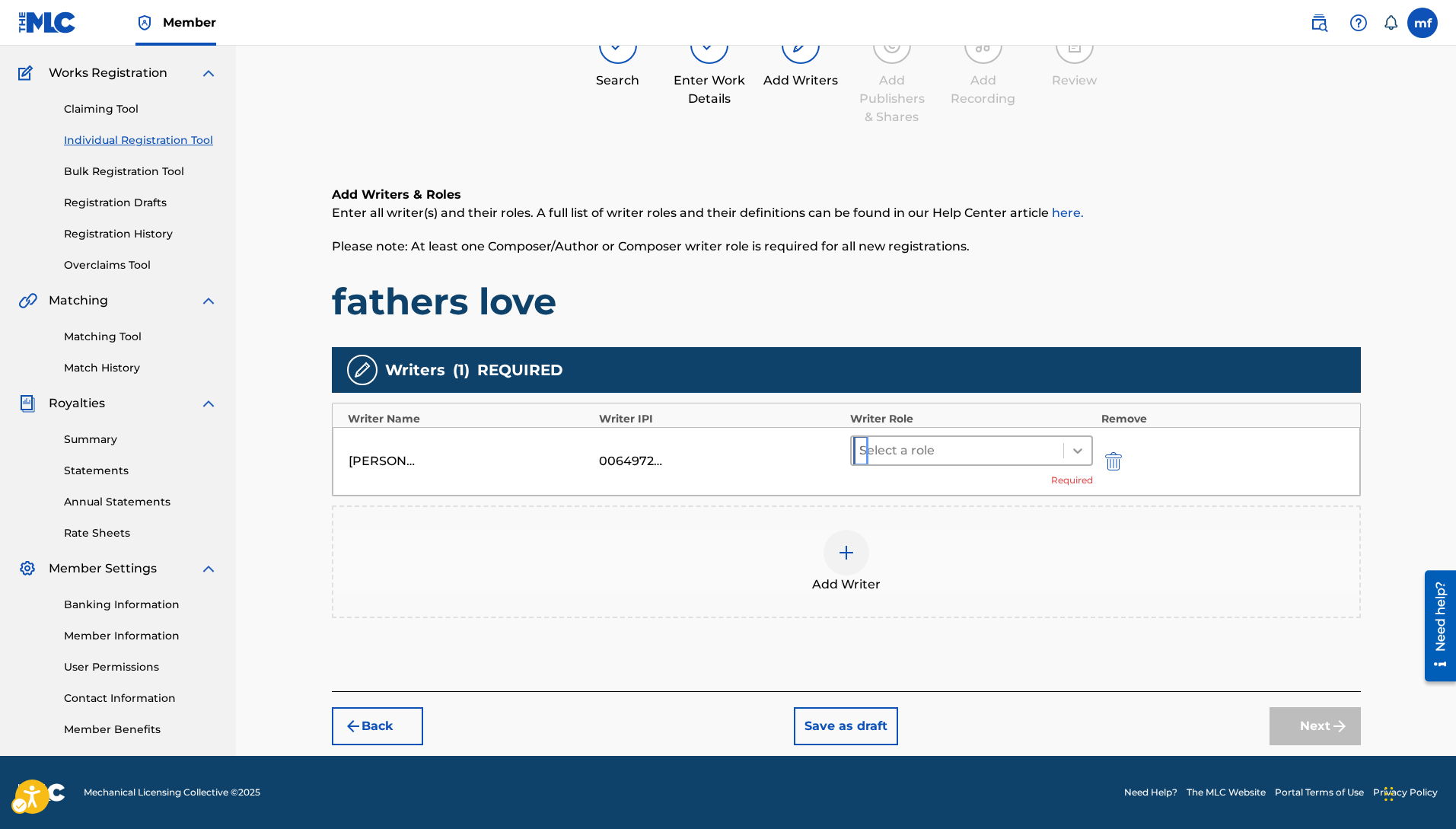
click at [1081, 446] on icon at bounding box center [1078, 451] width 15 height 15
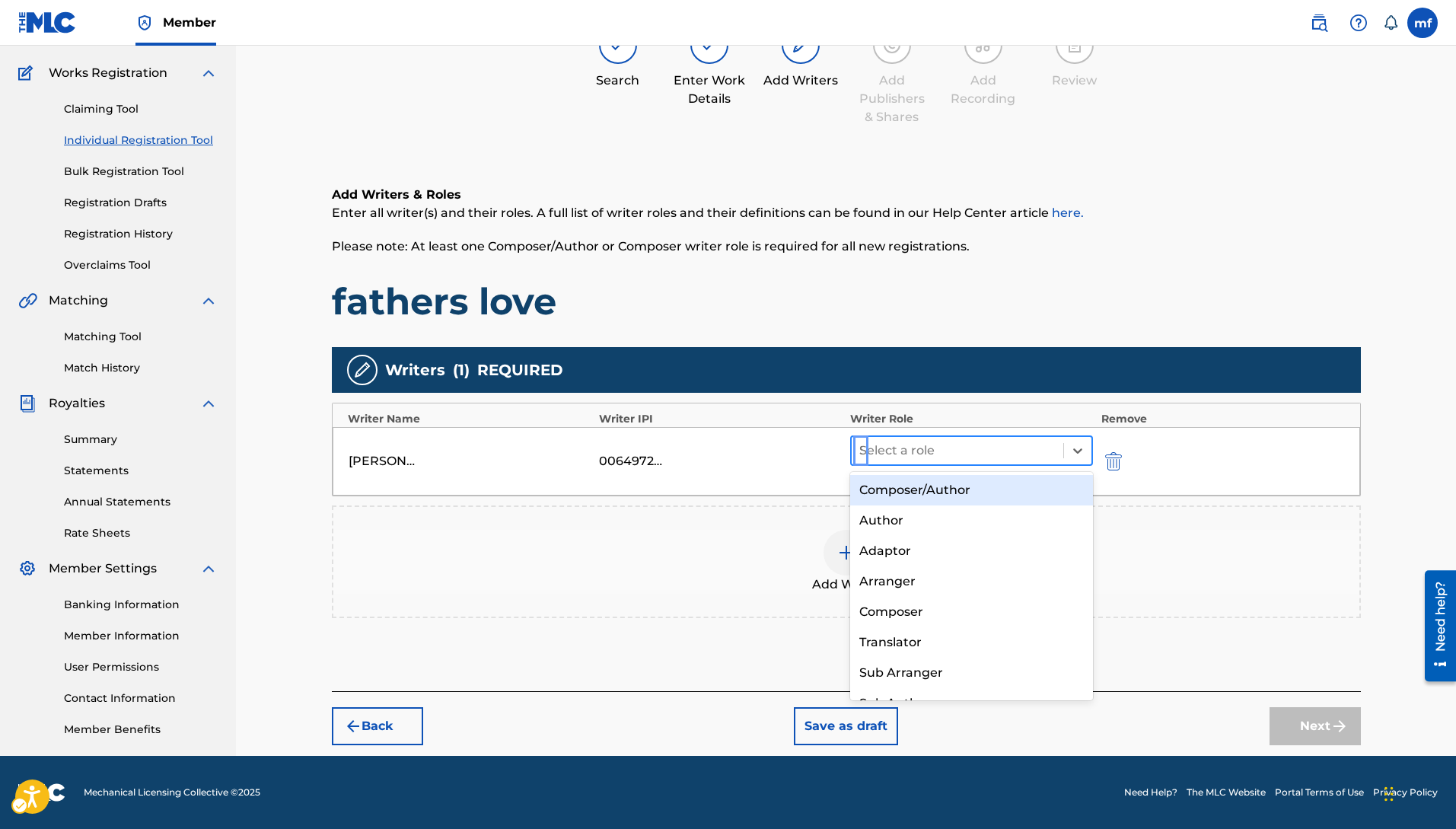
click at [969, 496] on div "Composer/Author" at bounding box center [971, 489] width 243 height 31
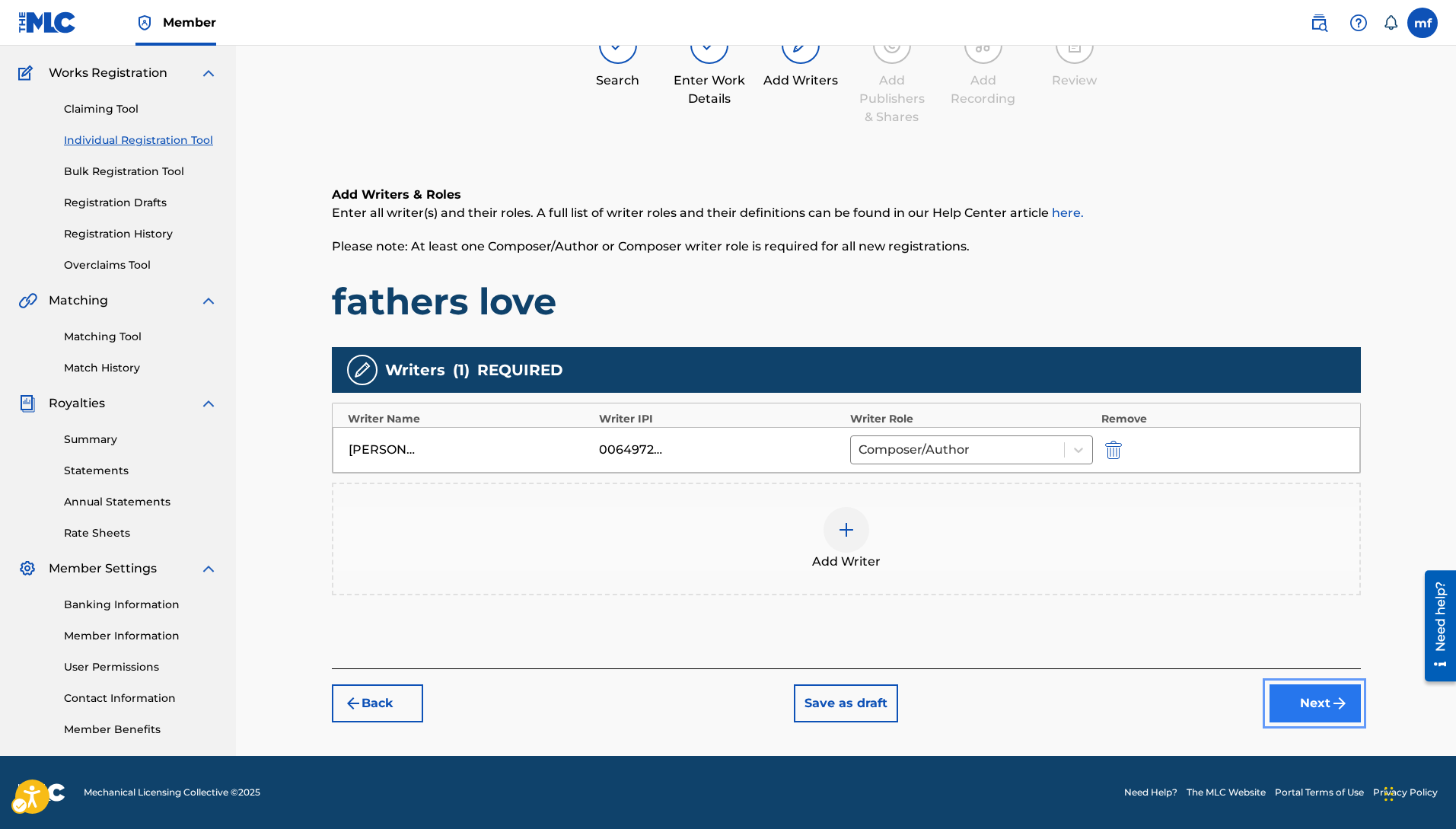
click at [1294, 698] on button "Next" at bounding box center [1315, 703] width 91 height 38
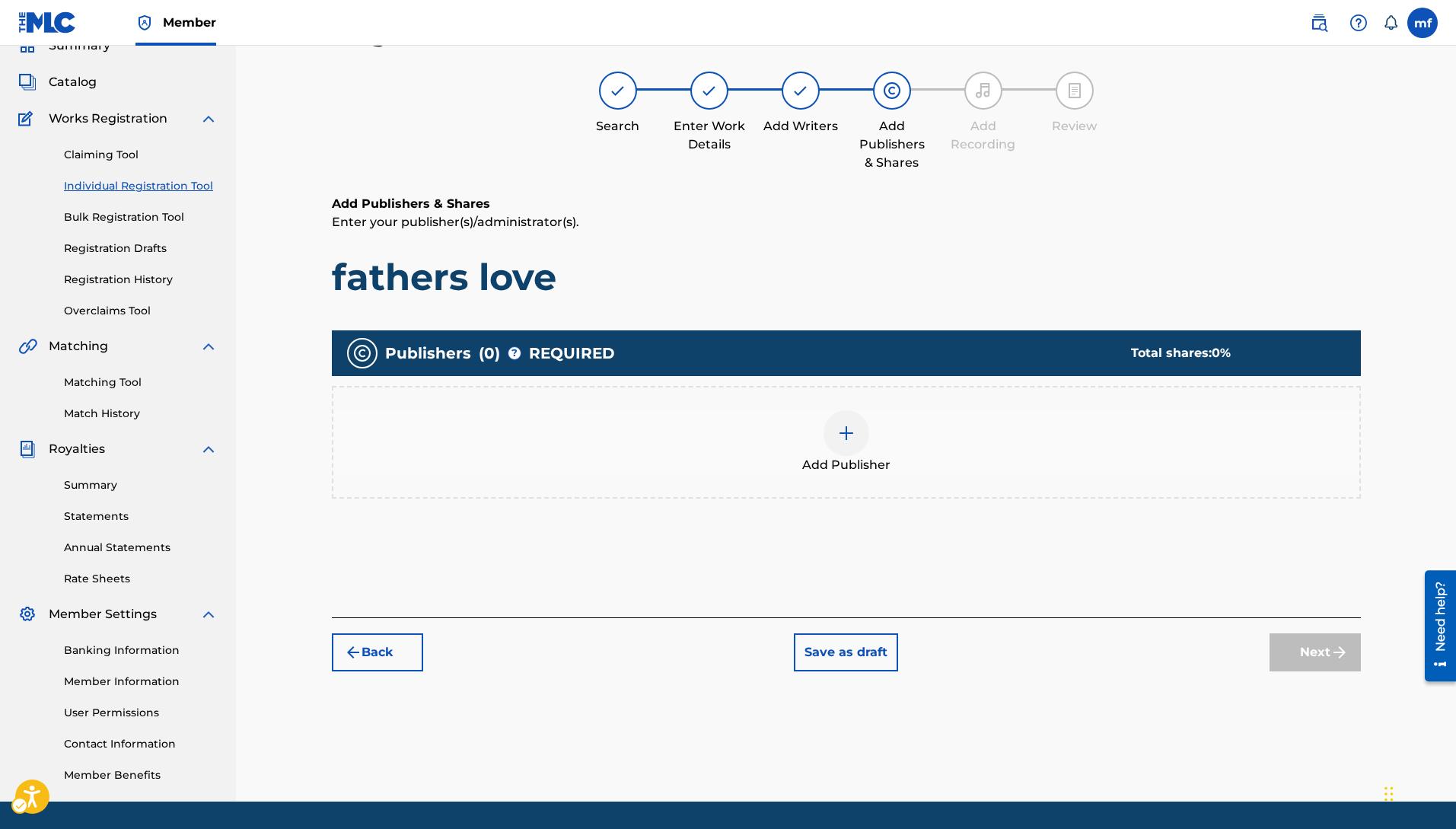
scroll to position [69, 0]
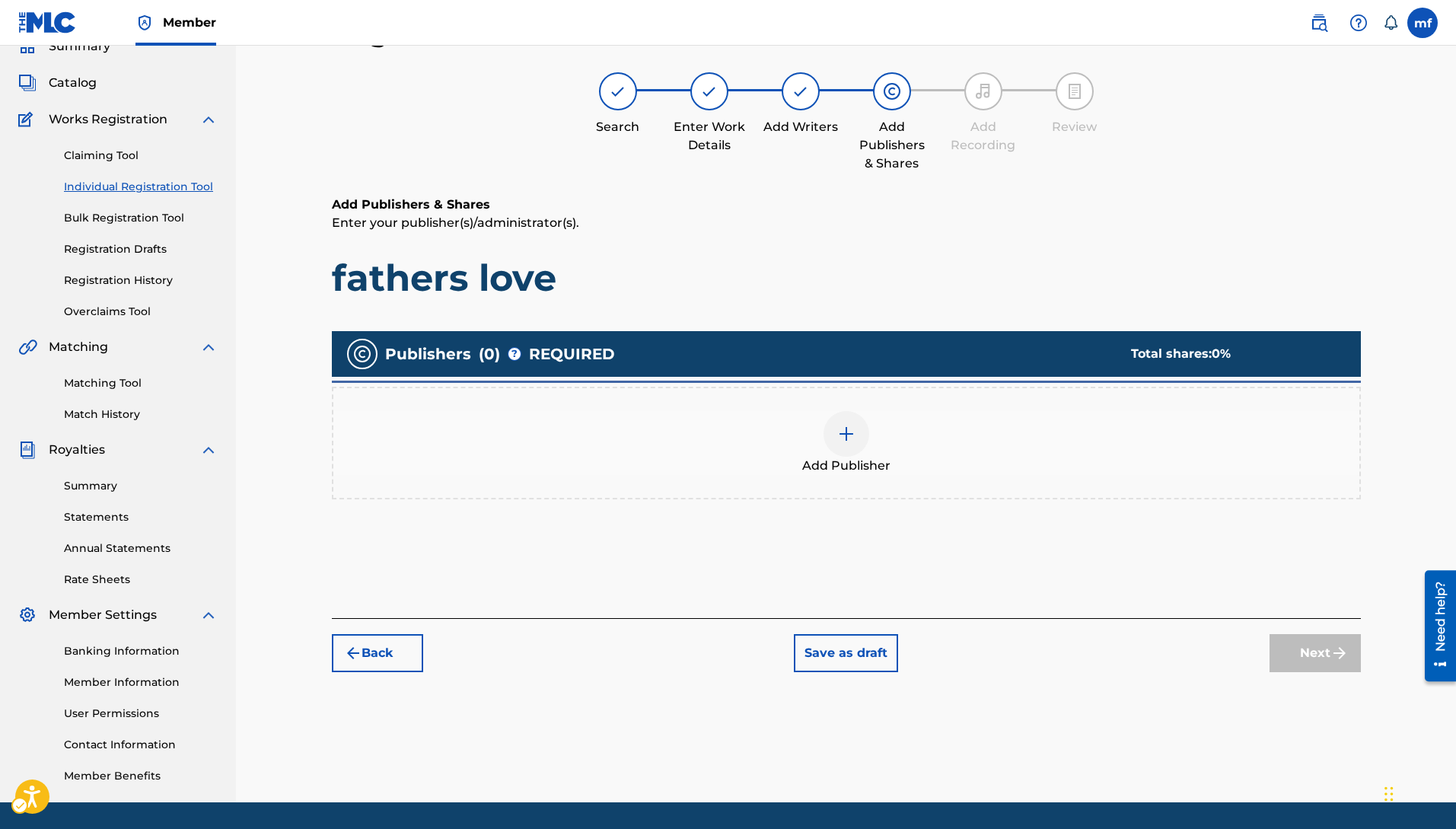
click at [851, 431] on img at bounding box center [846, 434] width 18 height 18
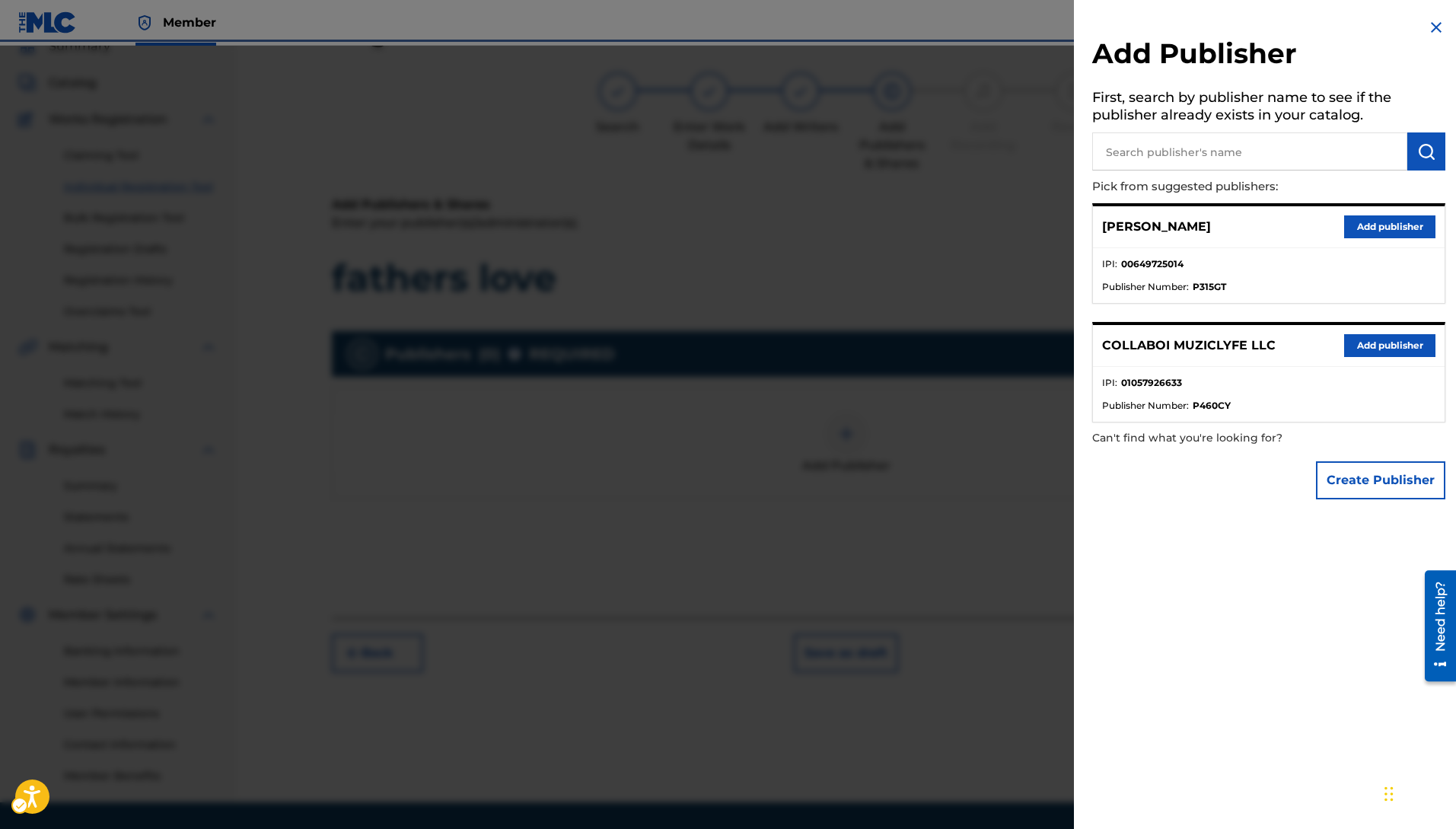
scroll to position [115, 0]
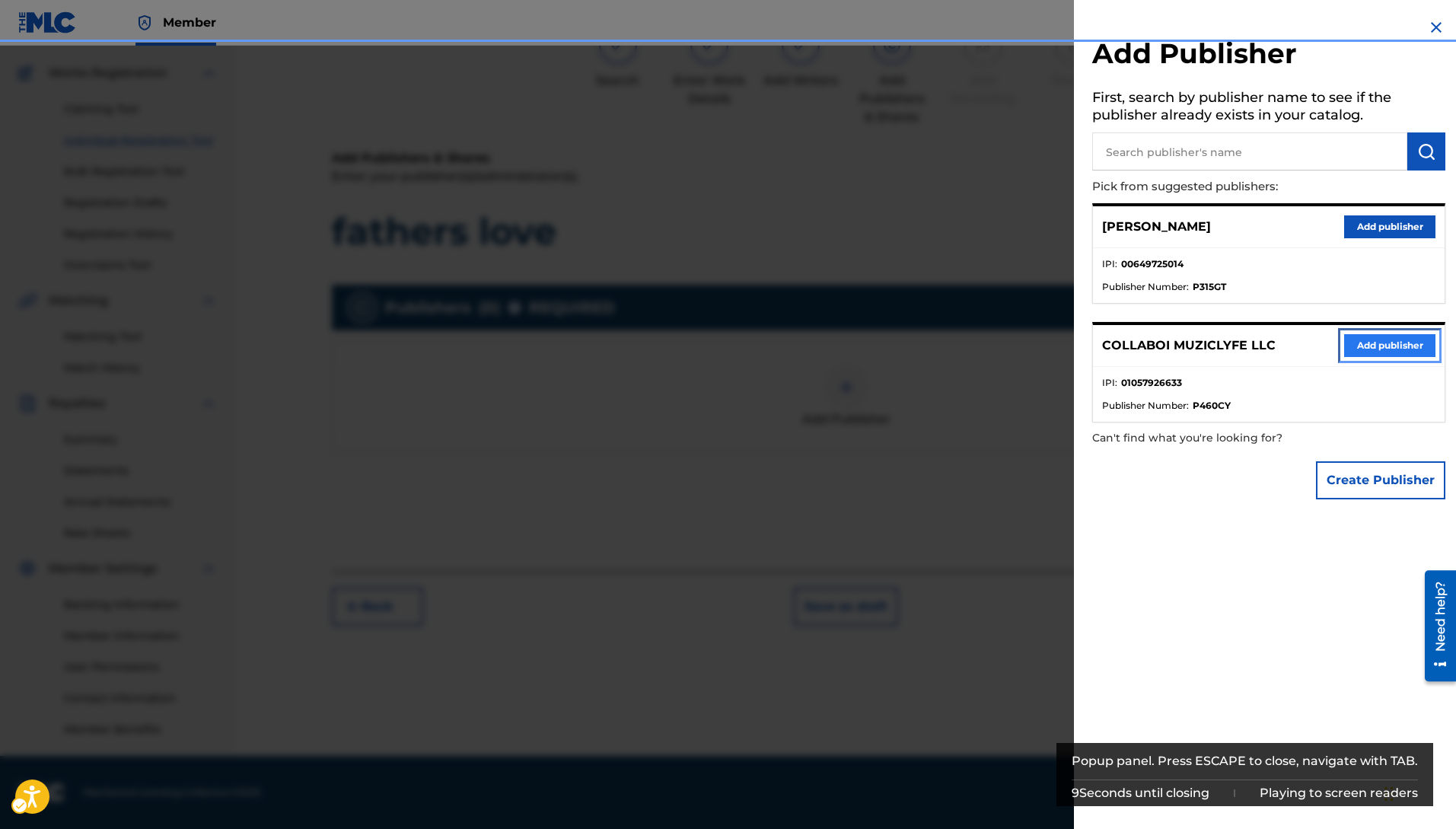
click at [1389, 341] on button "Add publisher" at bounding box center [1390, 345] width 91 height 23
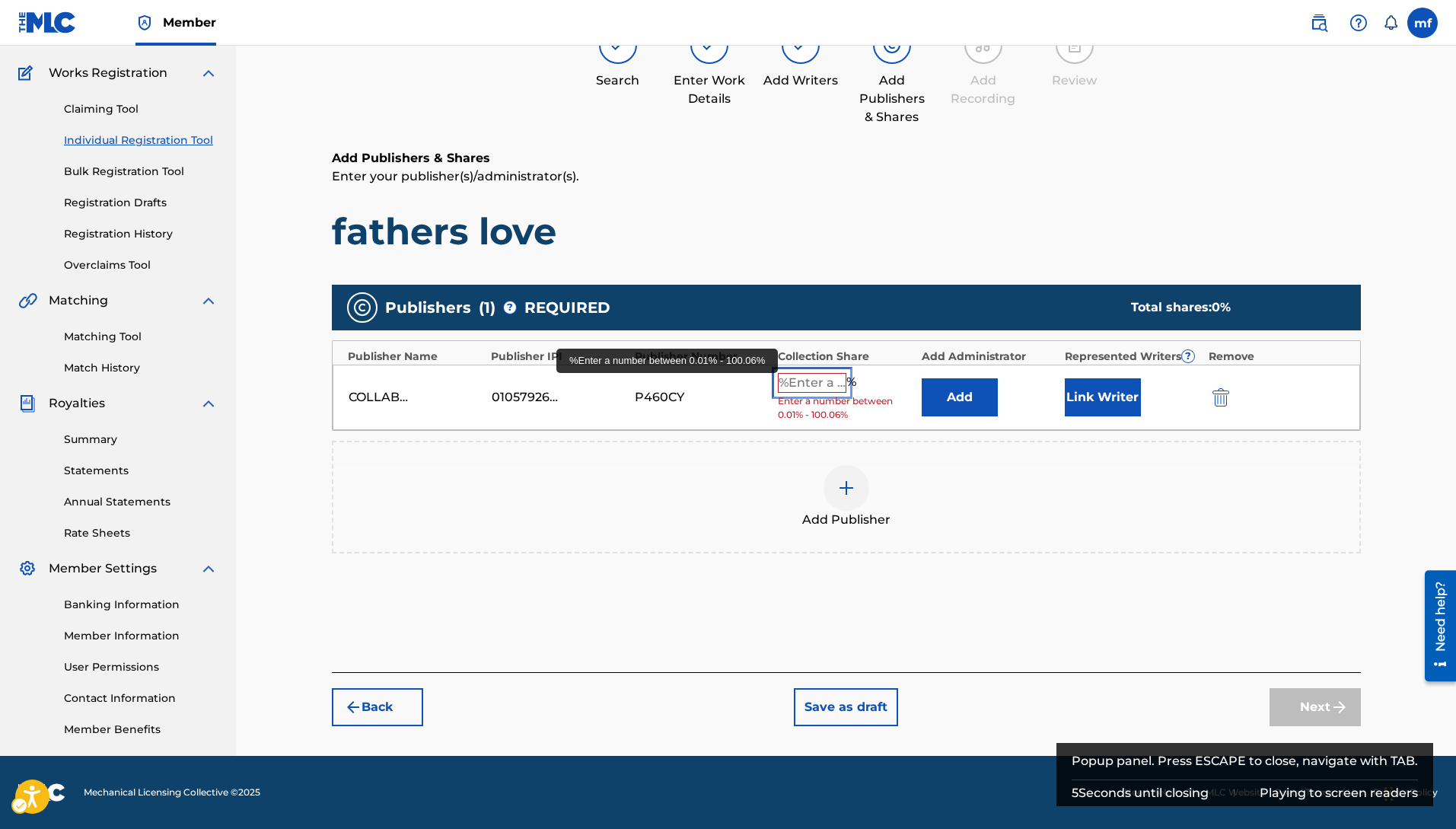
click at [806, 384] on input "%Enter a number between 0.01% - 100.06%" at bounding box center [812, 383] width 69 height 20
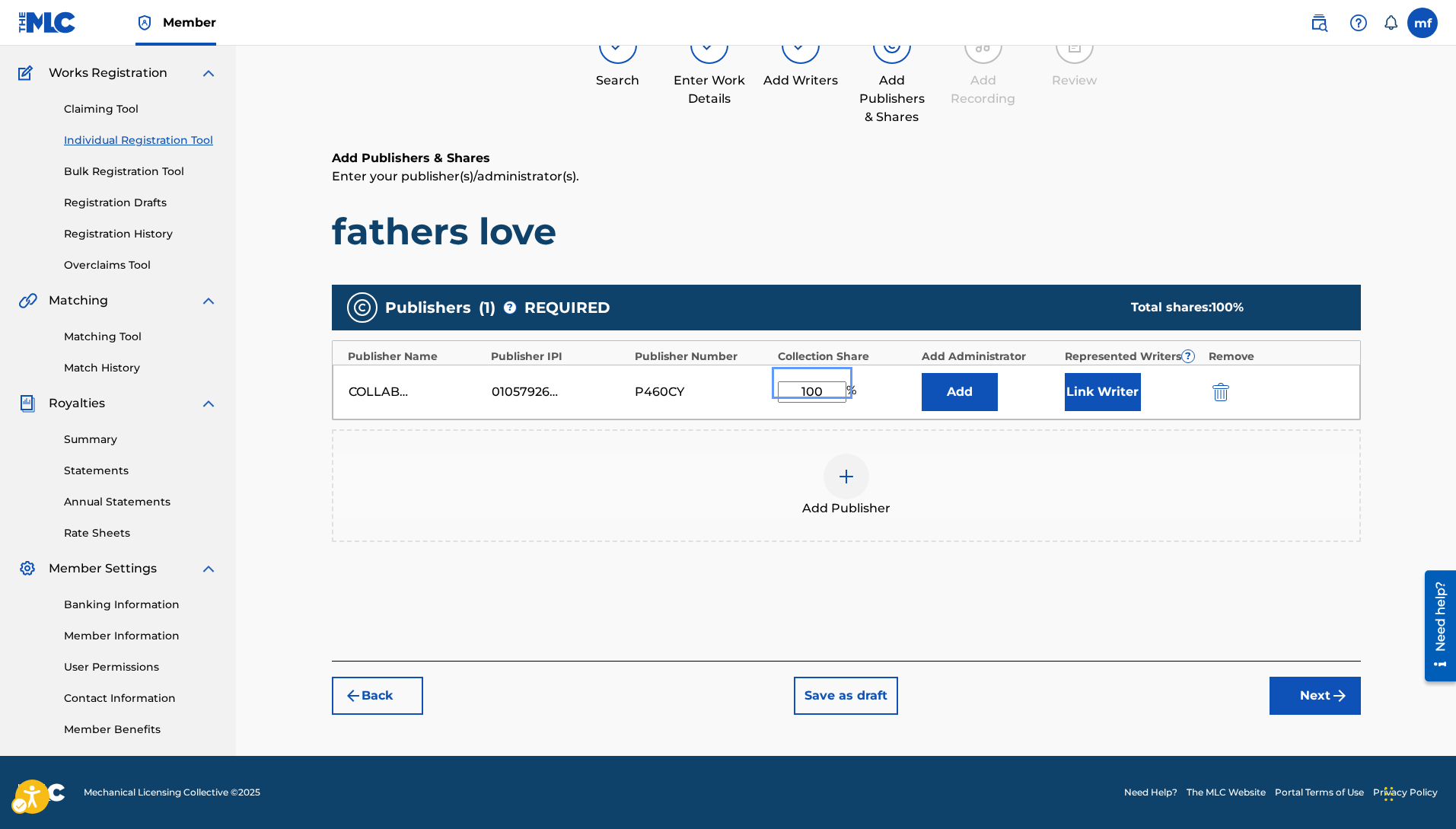
type input "100"
click at [1073, 390] on button "Link Writer" at bounding box center [1102, 392] width 76 height 38
click at [958, 136] on div "Register Work Search Enter Work Details Add Writers Add Publishers & Shares Add…" at bounding box center [846, 341] width 1029 height 745
click at [979, 385] on button "Add" at bounding box center [960, 392] width 76 height 38
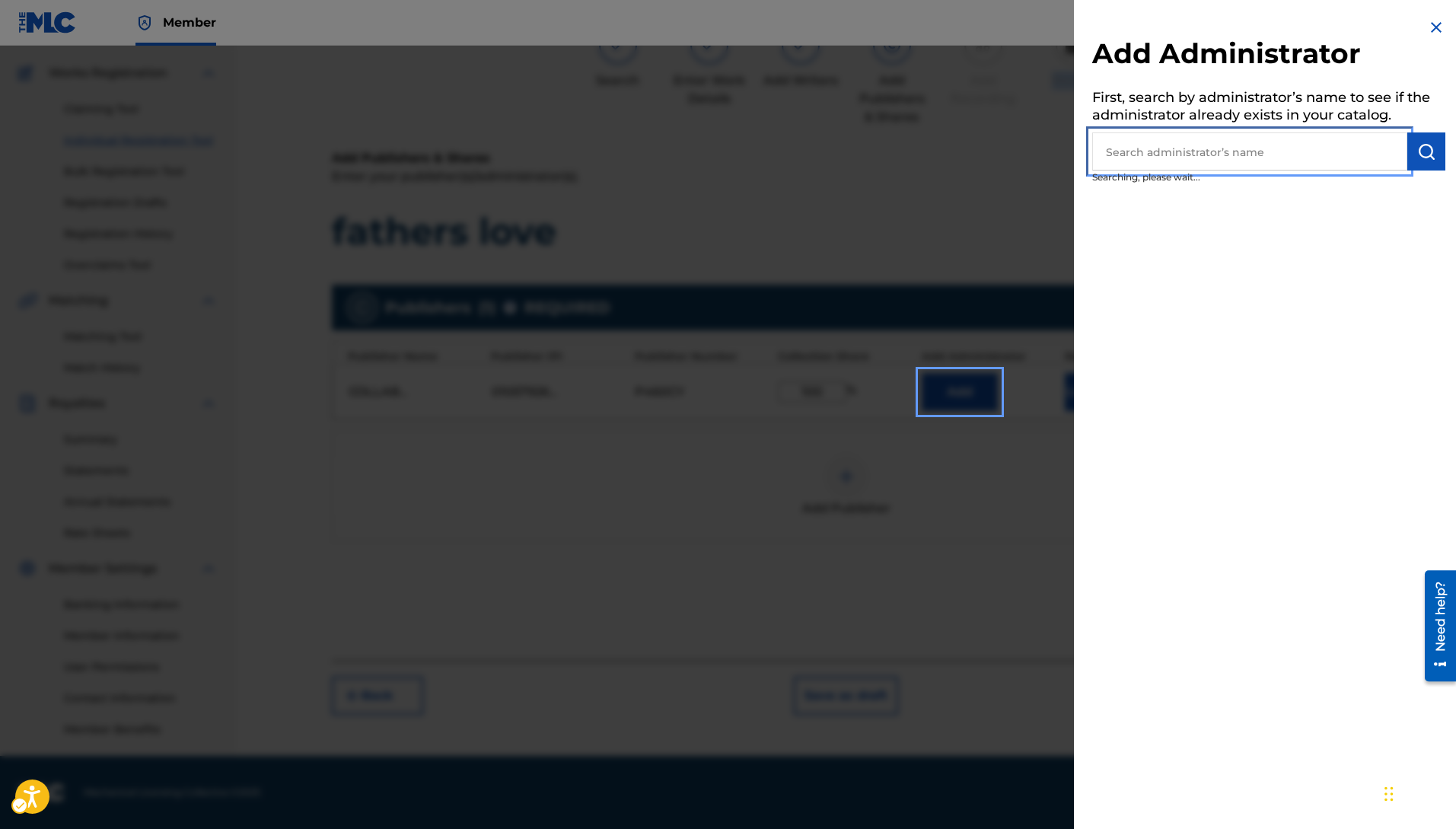
click at [1206, 163] on input "text" at bounding box center [1249, 152] width 315 height 38
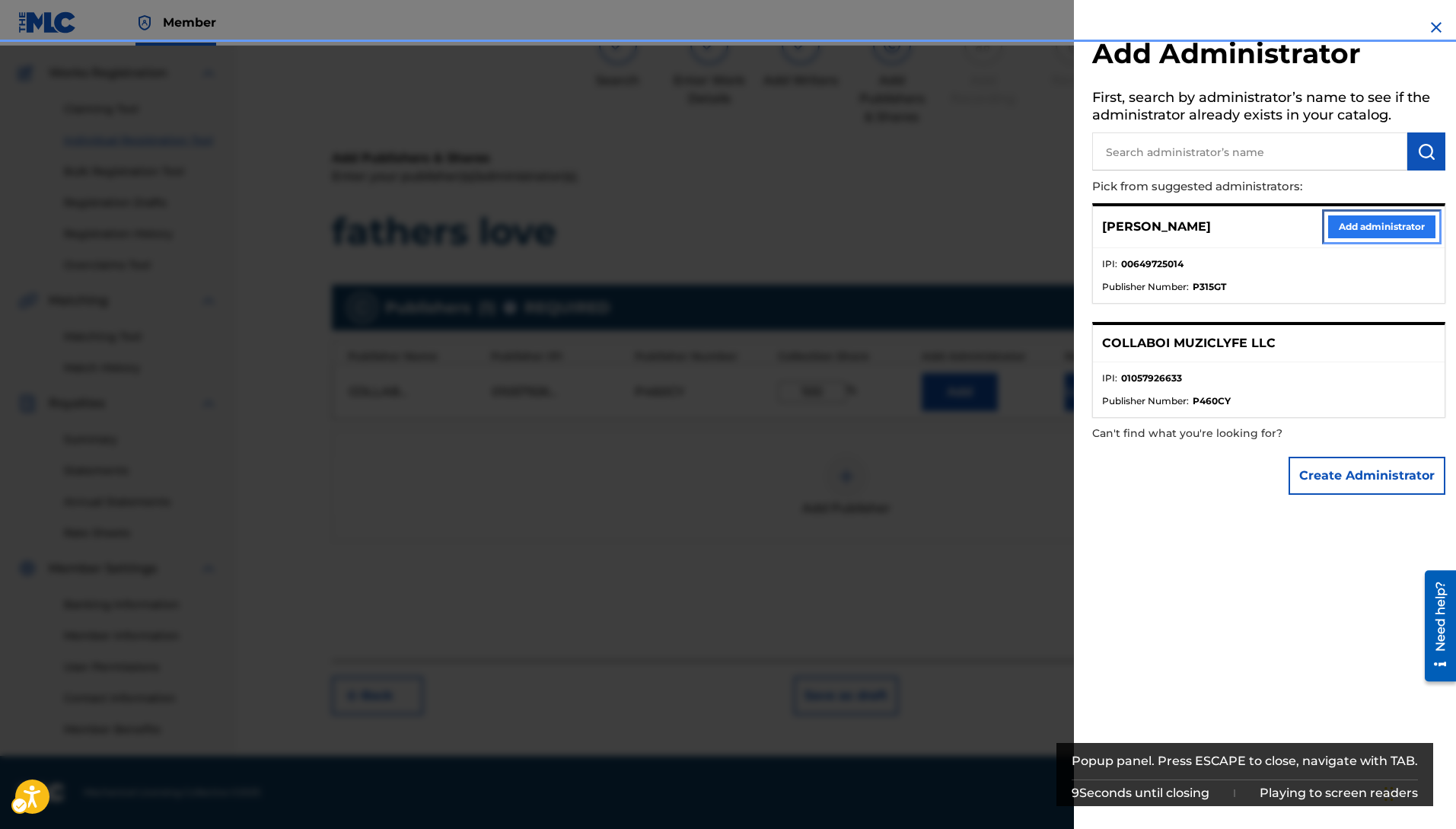
click at [1358, 226] on button "Add administrator" at bounding box center [1381, 227] width 108 height 23
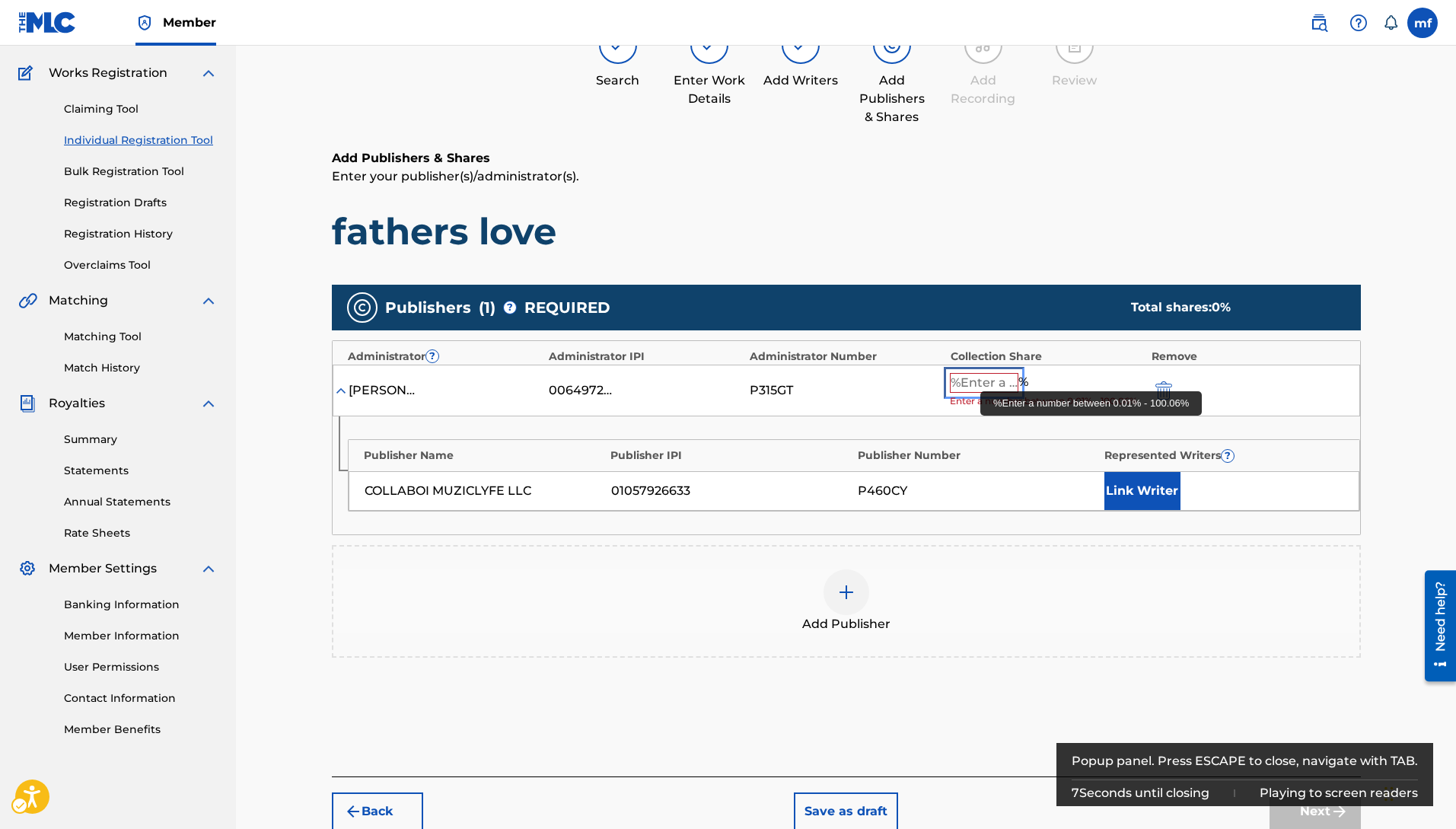
click at [979, 387] on input "%Enter a number between 0.01% - 100.06%" at bounding box center [984, 383] width 69 height 20
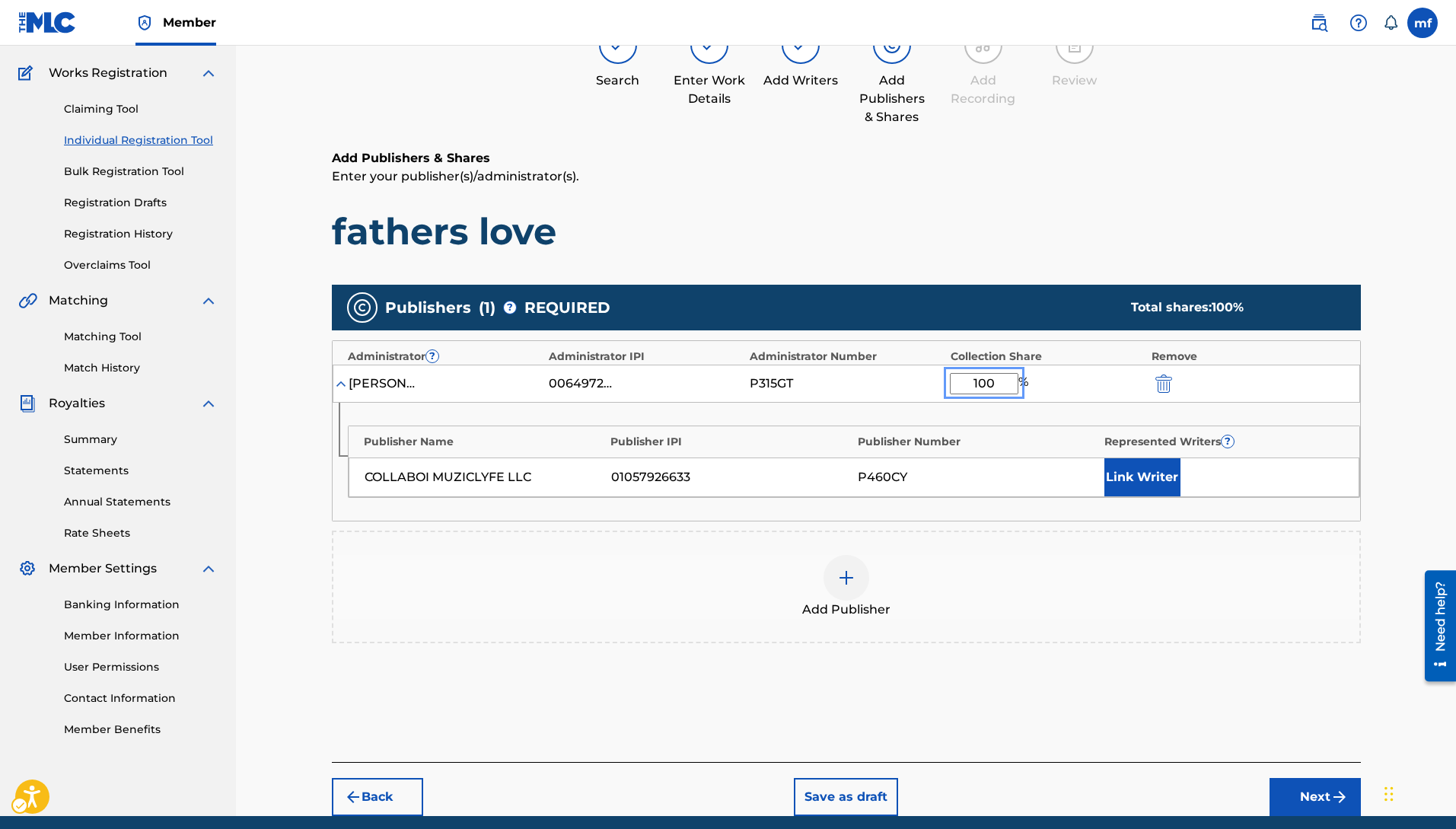
type input "100"
click at [1126, 477] on button "Link Writer" at bounding box center [1142, 477] width 76 height 38
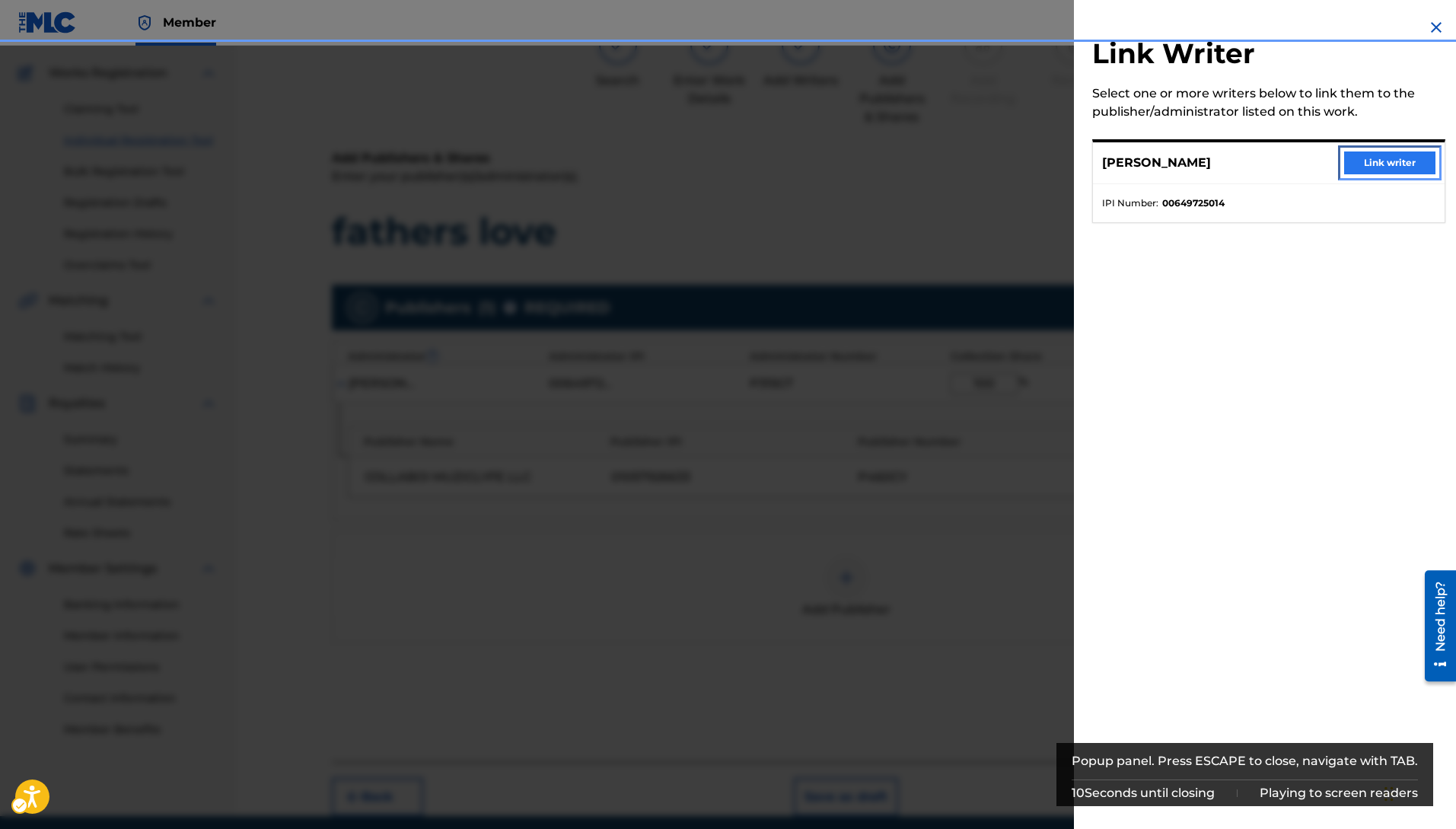
click at [1367, 164] on button "Link writer" at bounding box center [1390, 163] width 91 height 23
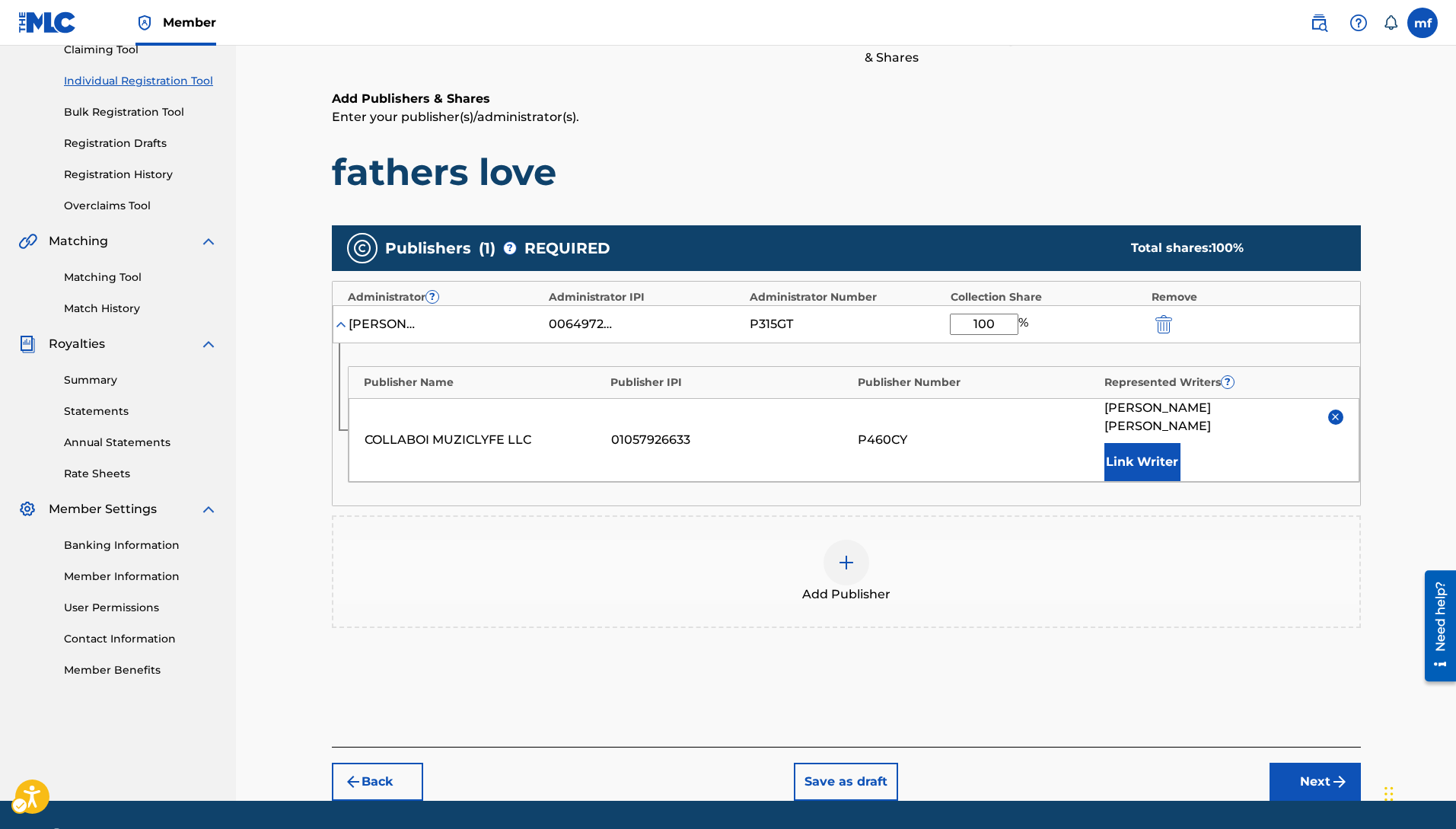
scroll to position [201, 0]
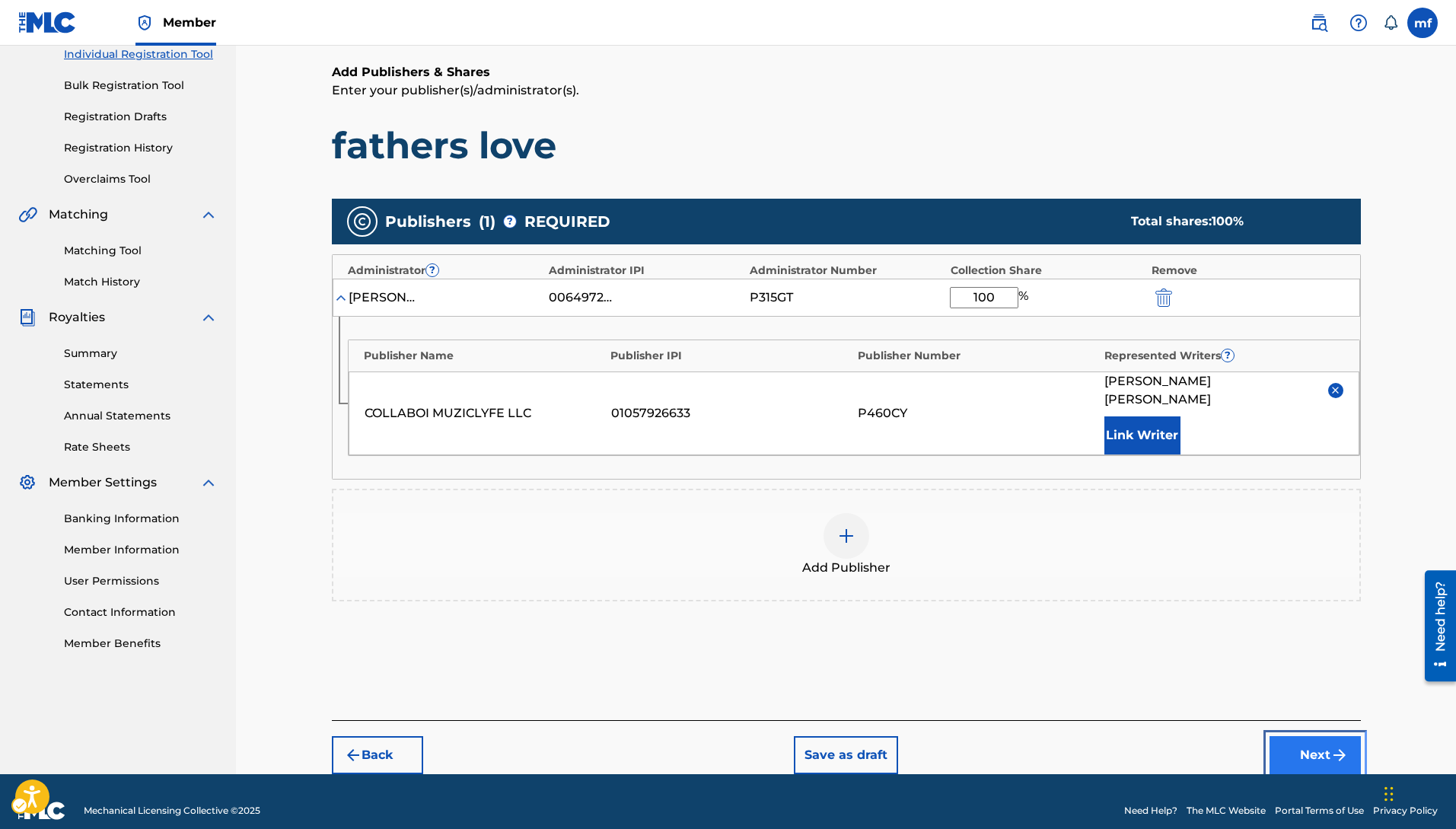
click at [1319, 740] on button "Next" at bounding box center [1315, 754] width 91 height 38
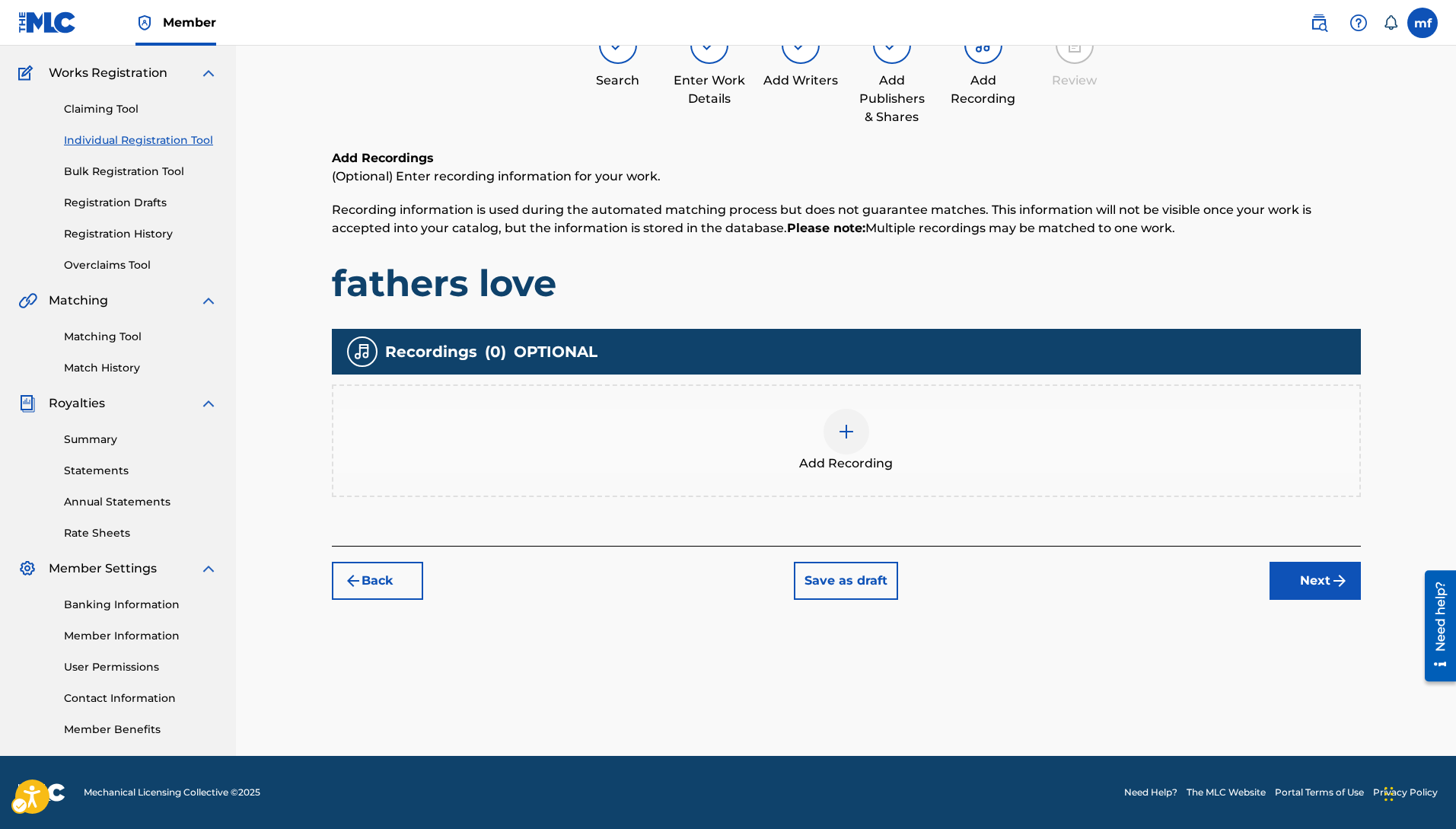
scroll to position [69, 0]
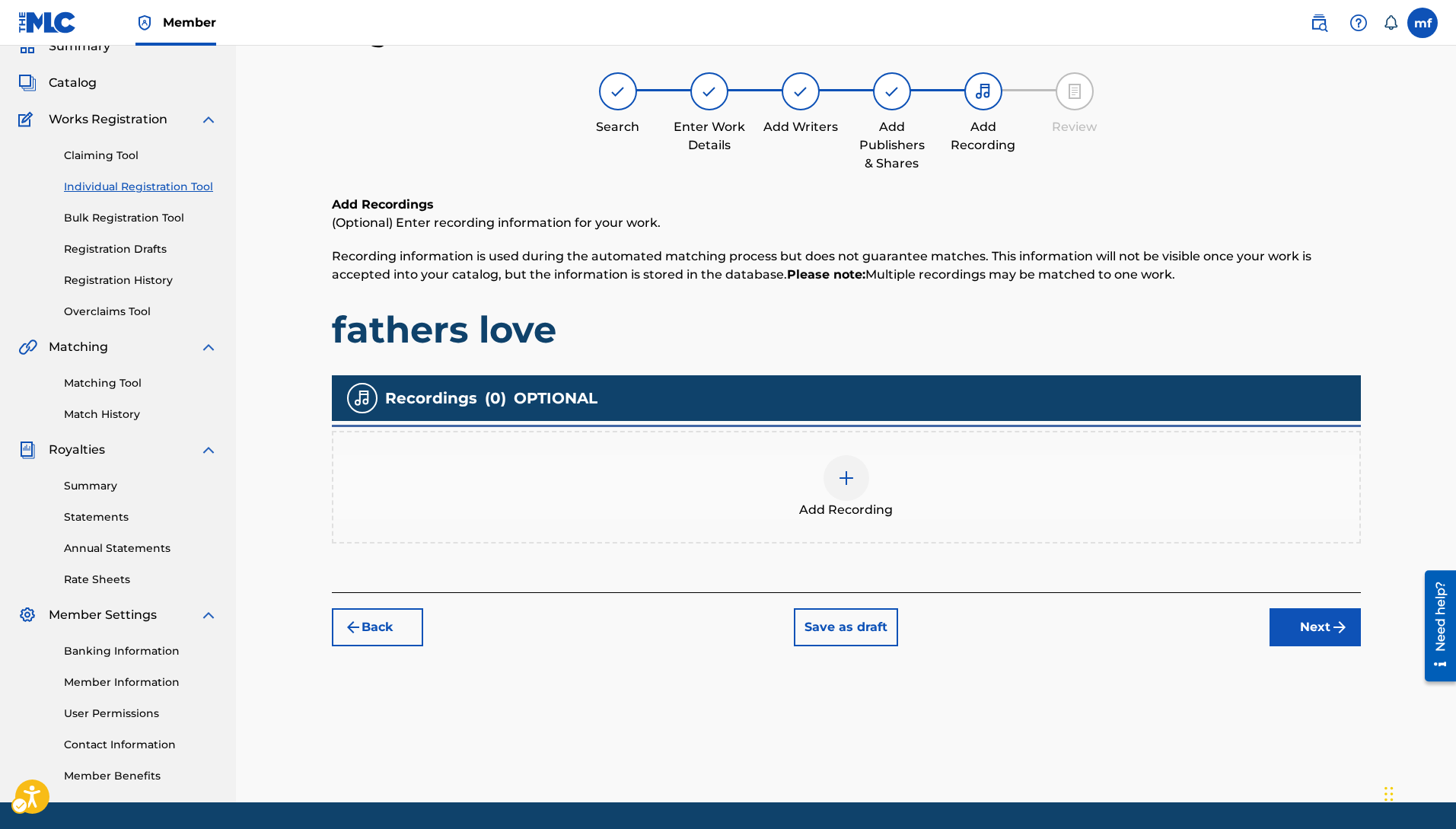
click at [836, 478] on div at bounding box center [846, 477] width 46 height 46
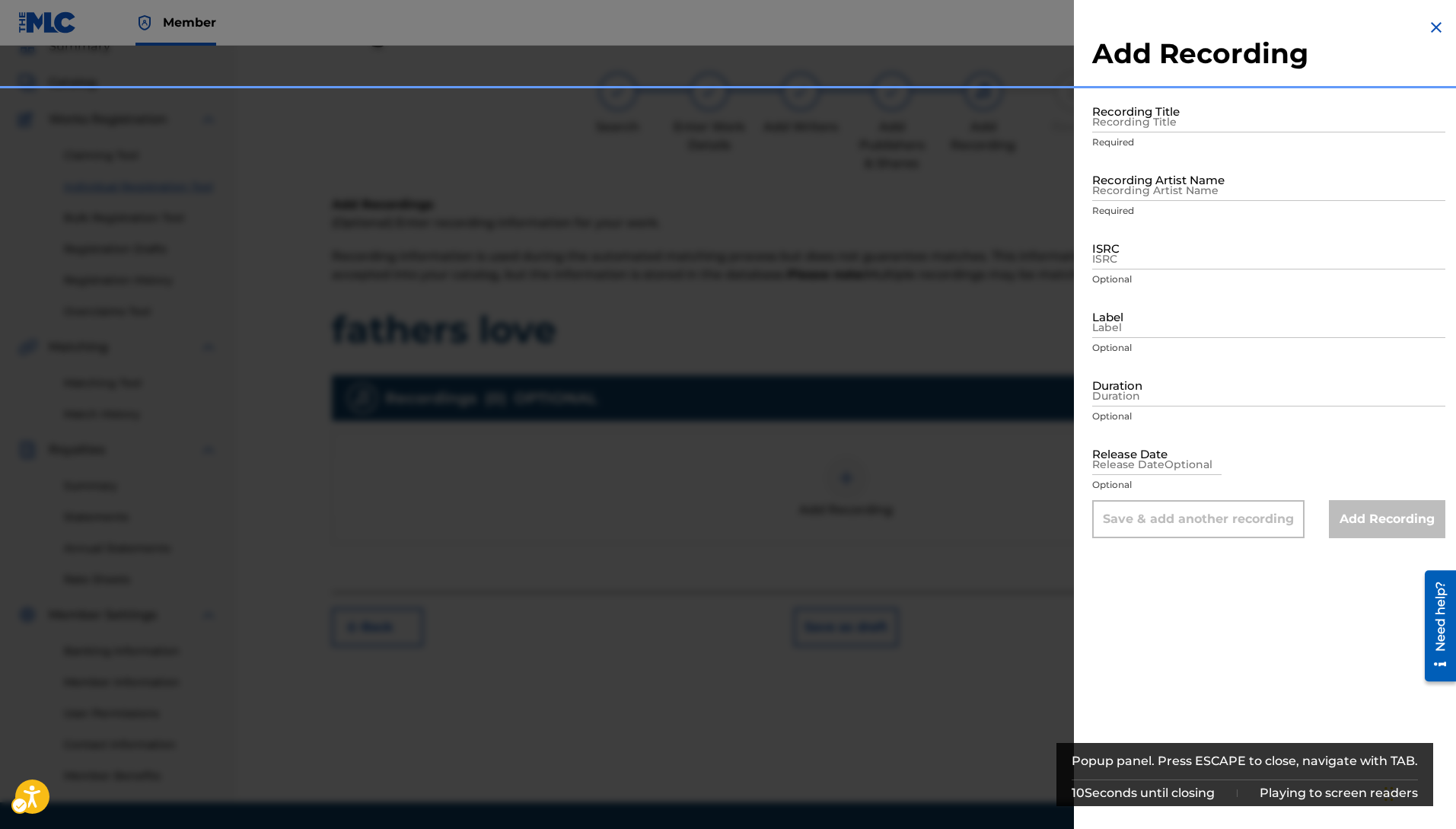
scroll to position [115, 0]
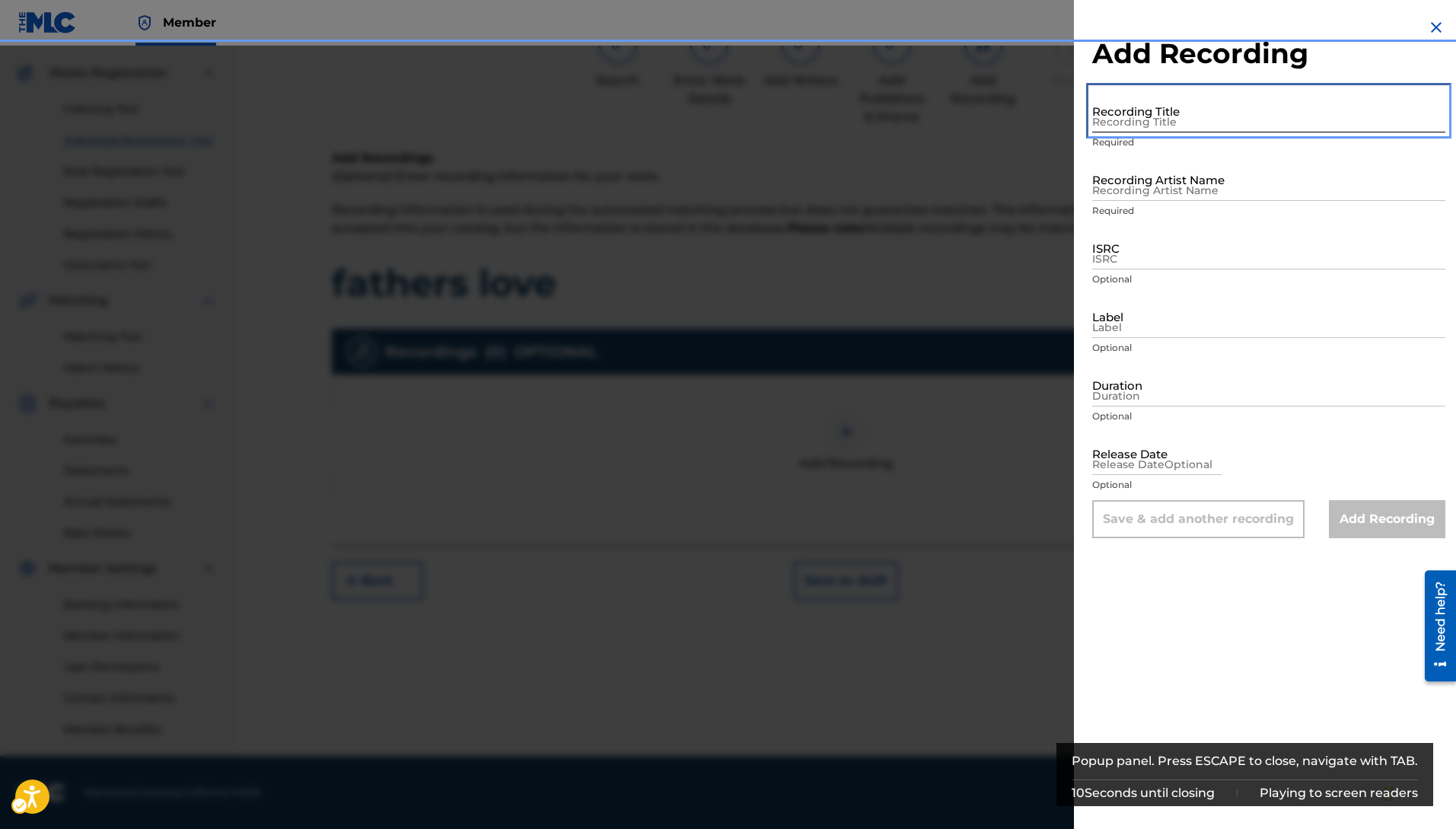
click at [1136, 123] on input "Recording Title" at bounding box center [1268, 110] width 353 height 43
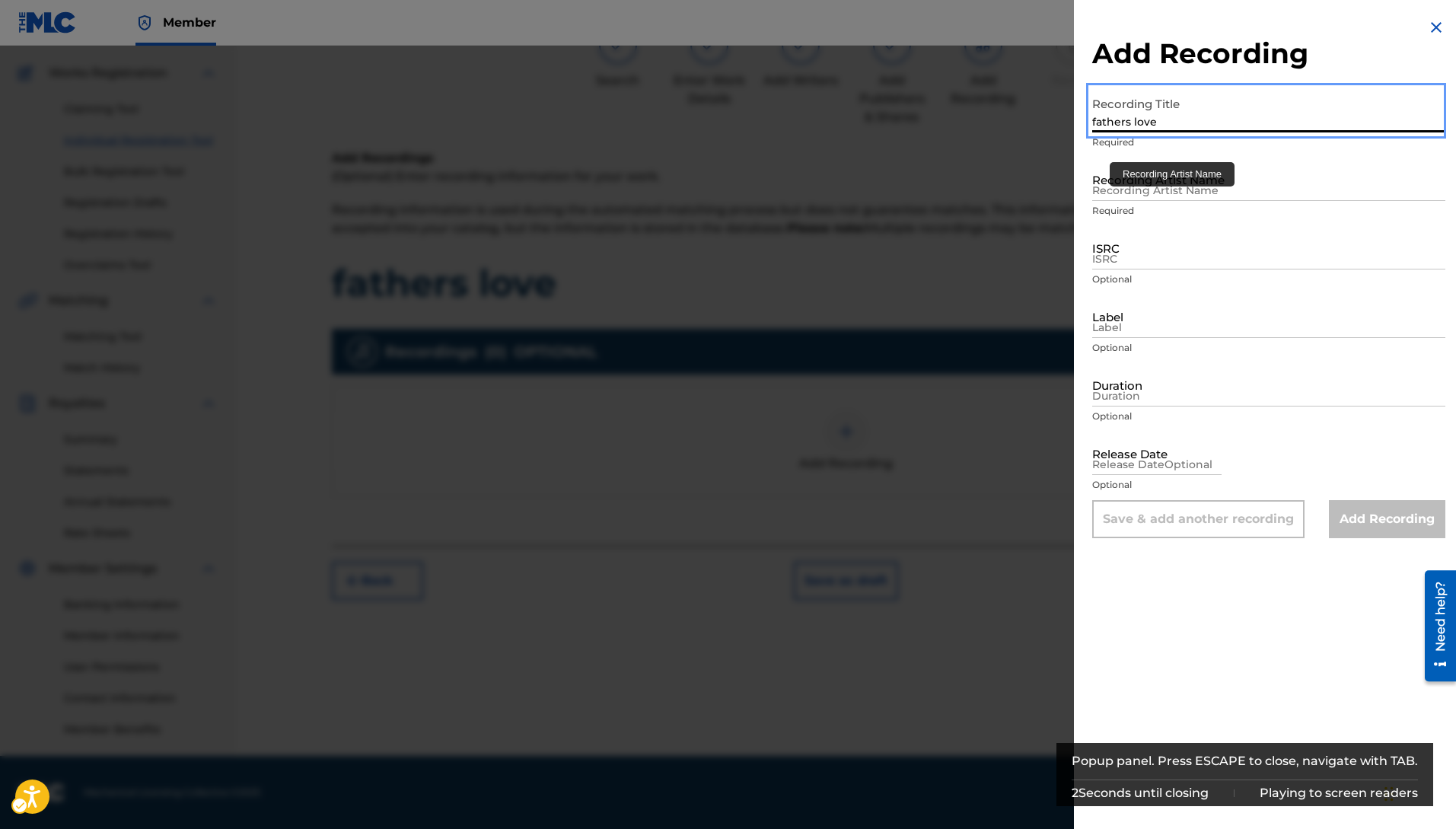
type input "fathers love"
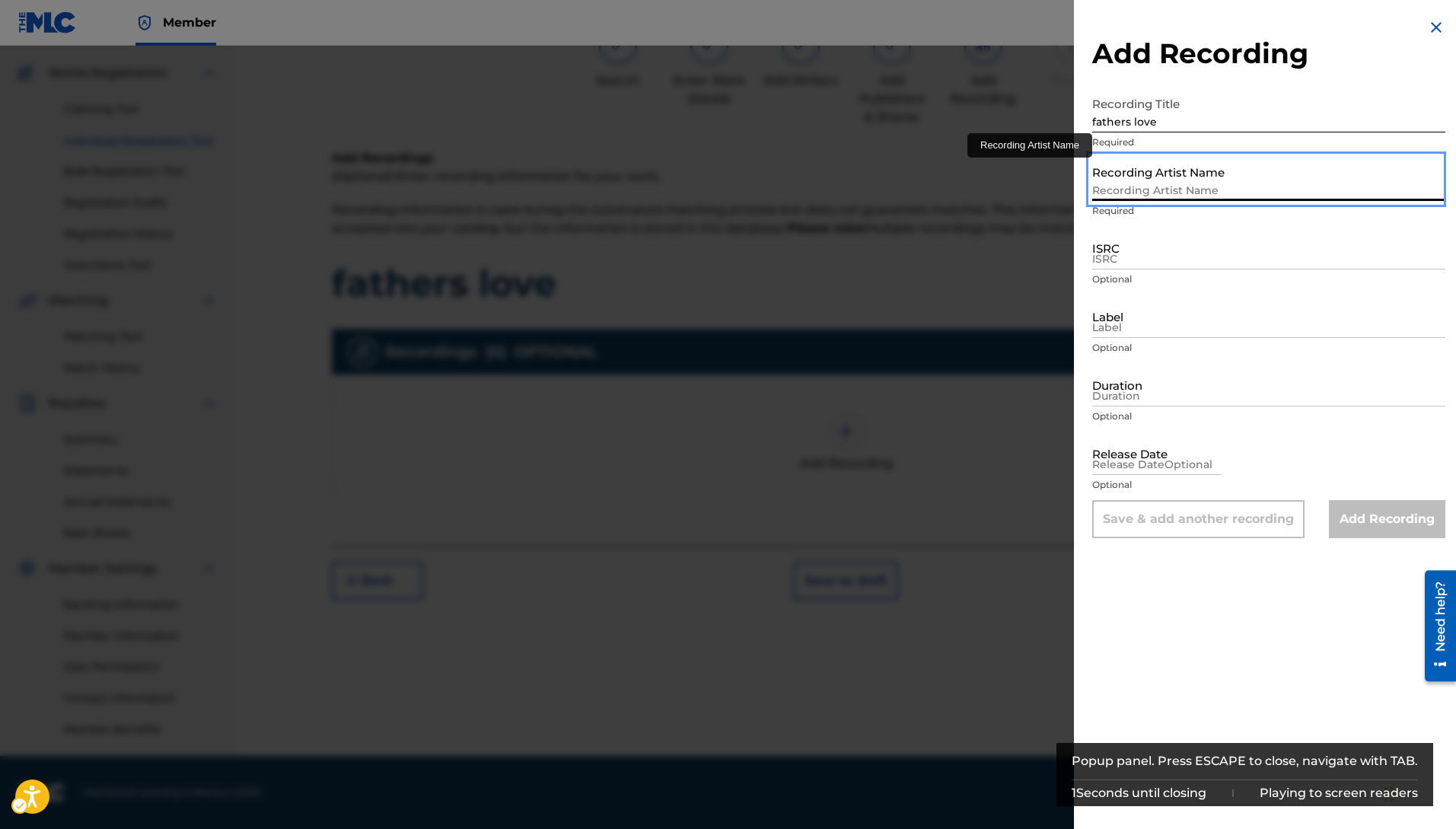
click at [1138, 192] on input "Recording Artist Name" at bounding box center [1268, 179] width 353 height 43
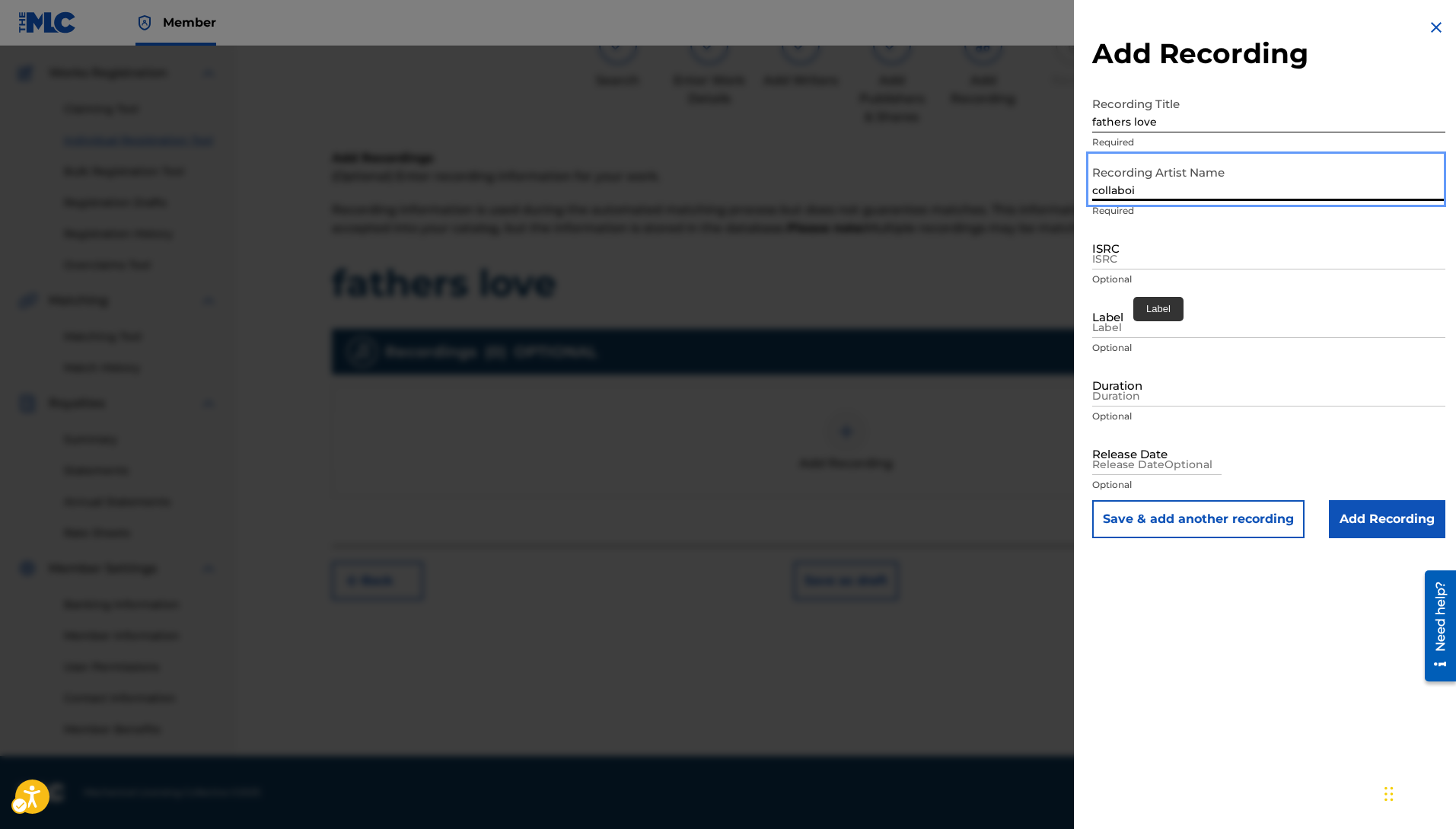
type input "collaboi"
click at [1131, 328] on input "Label" at bounding box center [1268, 316] width 353 height 43
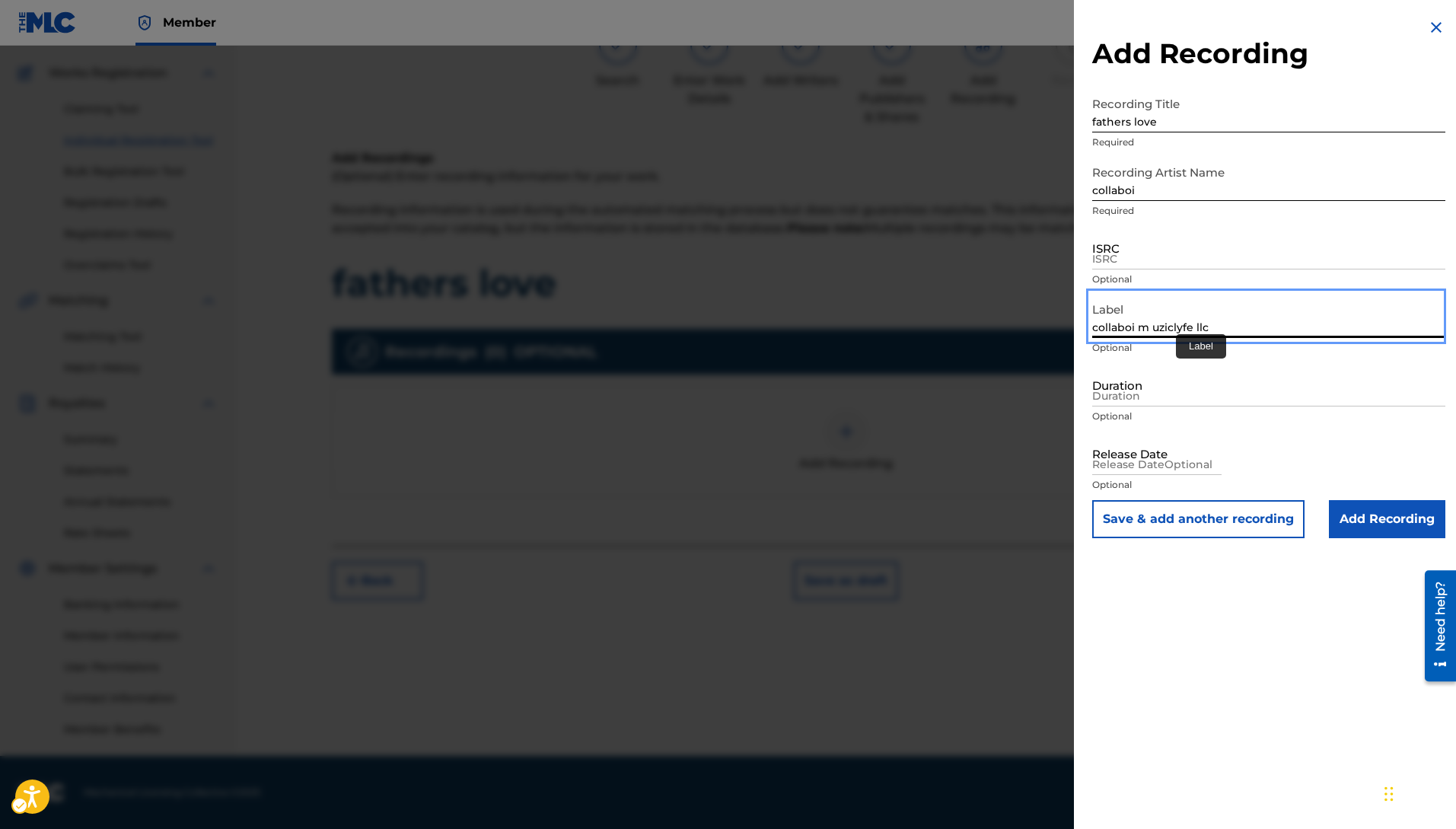
click at [1148, 323] on input "collaboi m uziclyfe llc" at bounding box center [1268, 316] width 353 height 43
type input "collaboi muziclyfe llc"
click at [1367, 516] on input "Add Recording" at bounding box center [1386, 519] width 117 height 38
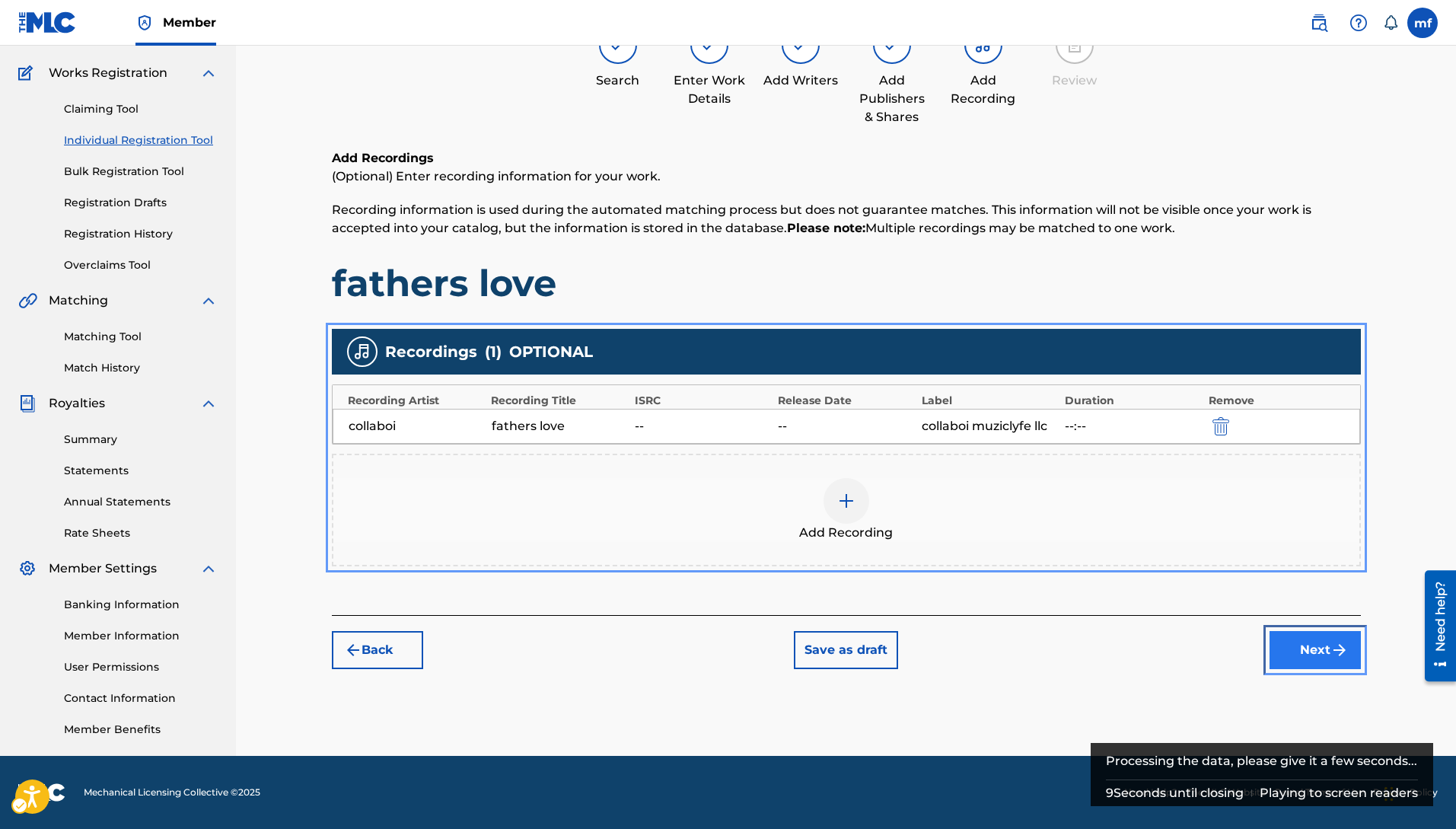
click at [1298, 648] on button "Next" at bounding box center [1315, 650] width 91 height 38
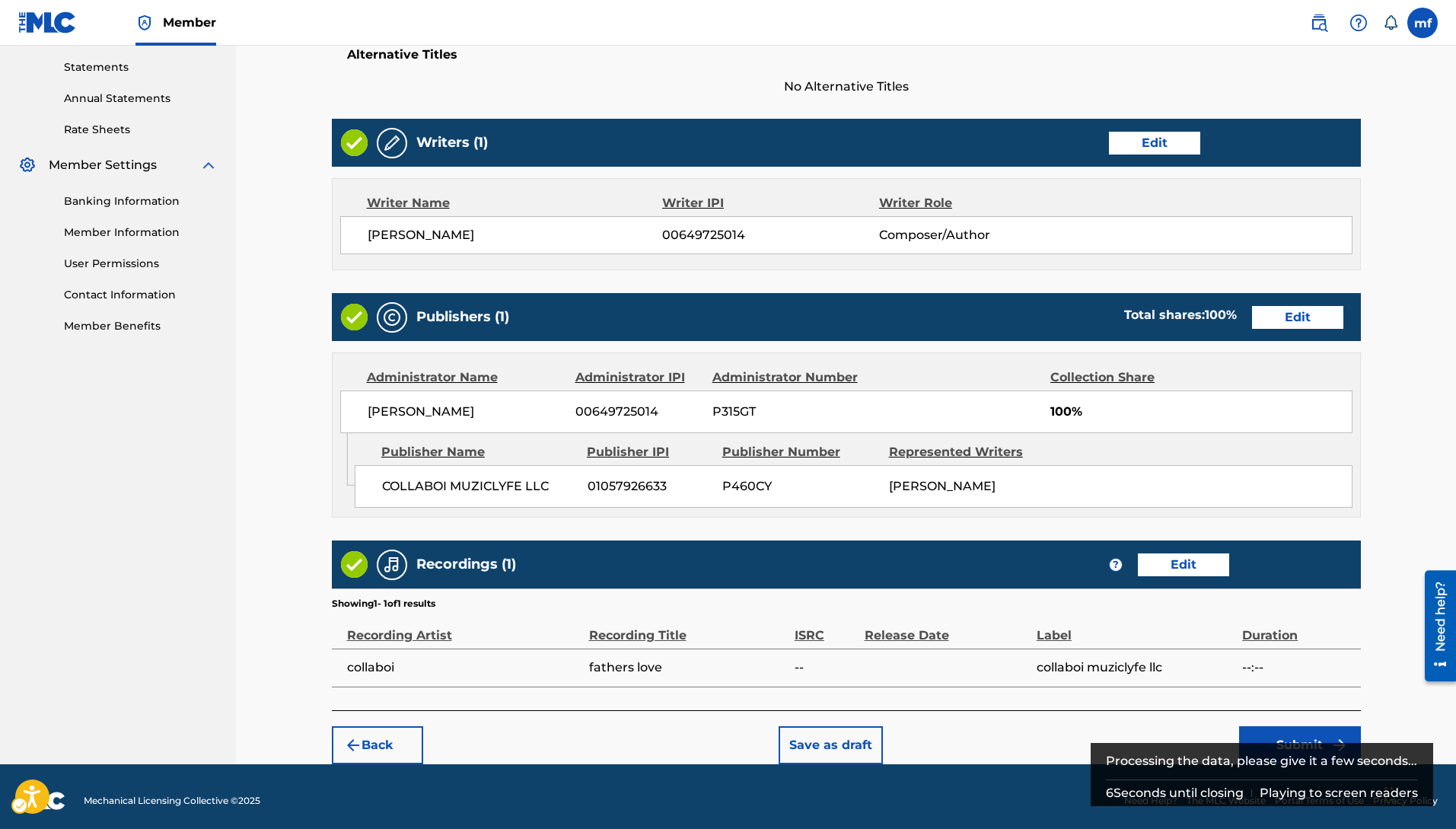
scroll to position [541, 0]
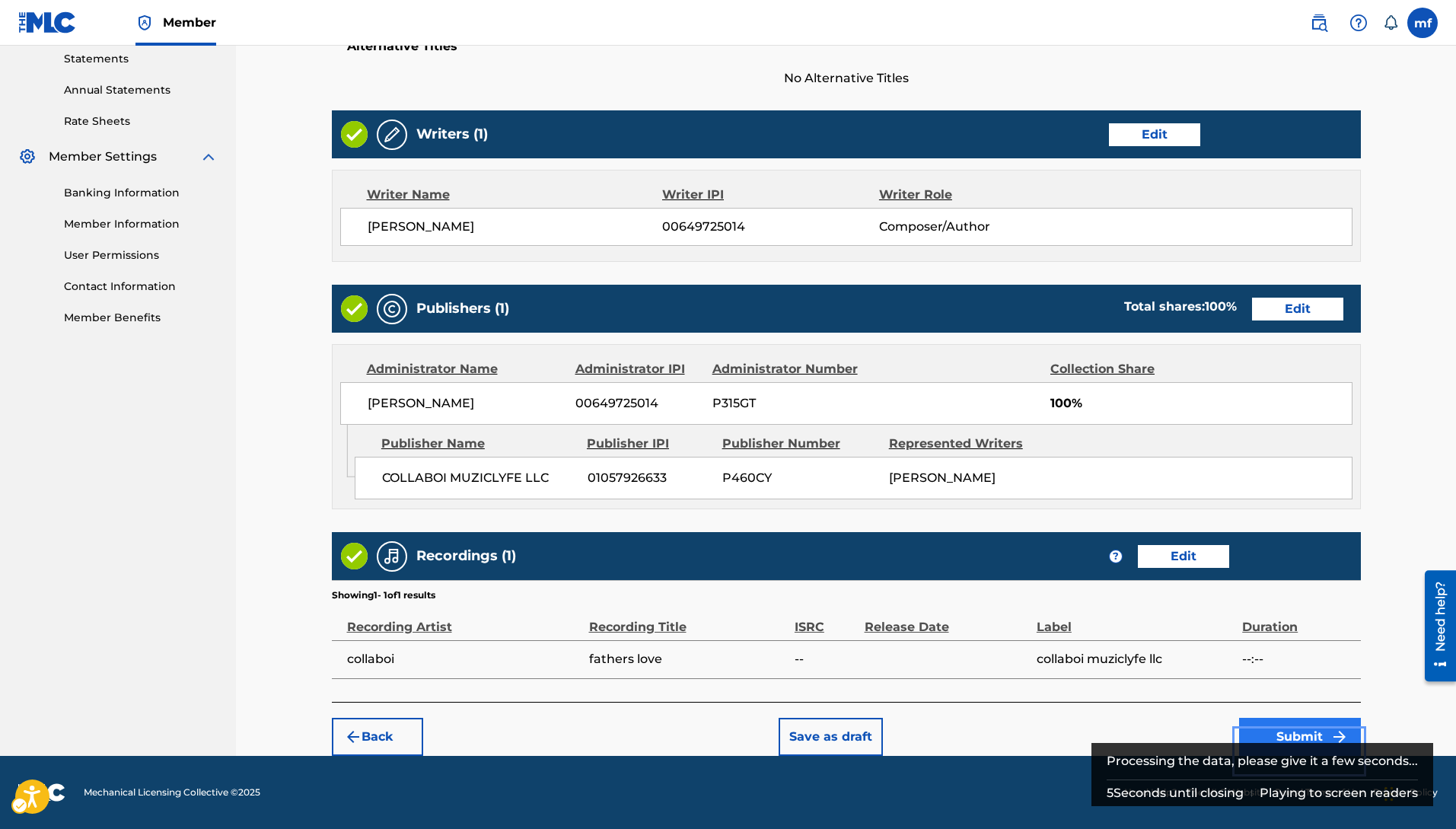
click at [1256, 726] on button "Submit" at bounding box center [1299, 736] width 122 height 38
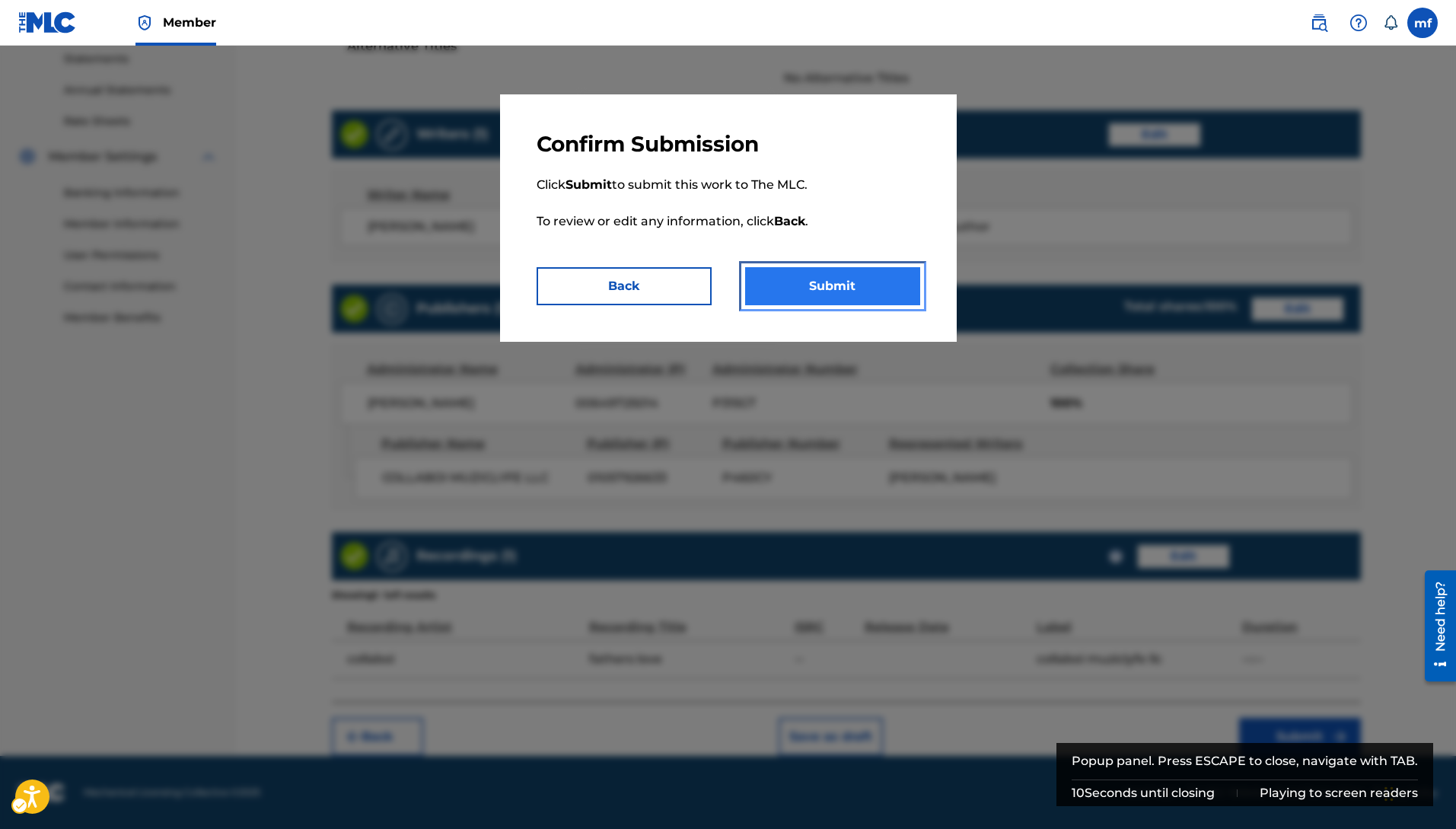
click at [827, 284] on button "Submit" at bounding box center [832, 286] width 175 height 38
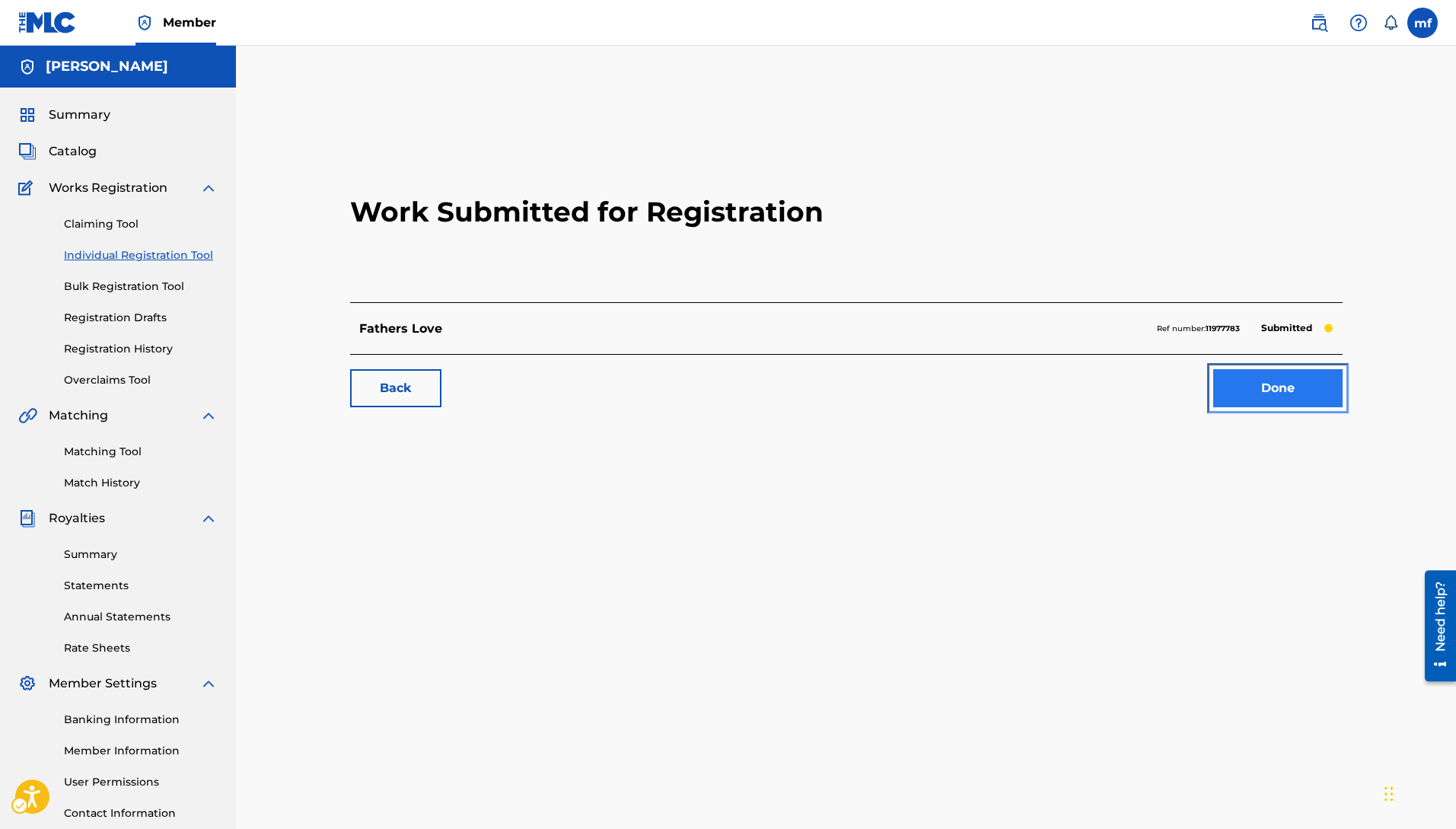
click at [1269, 399] on link "Done" at bounding box center [1278, 388] width 129 height 38
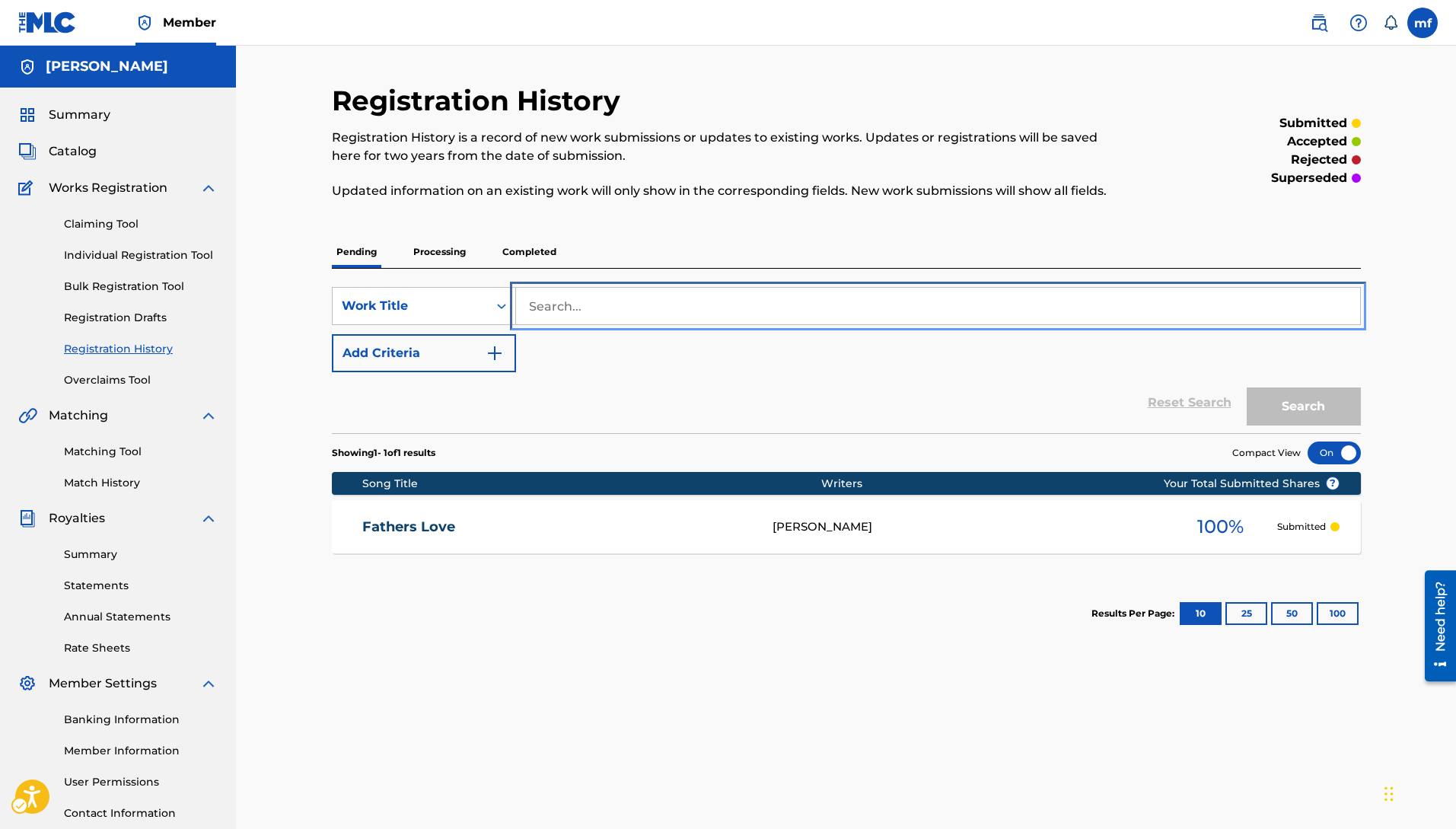
click at [573, 311] on input "Search..." at bounding box center [938, 306] width 844 height 36
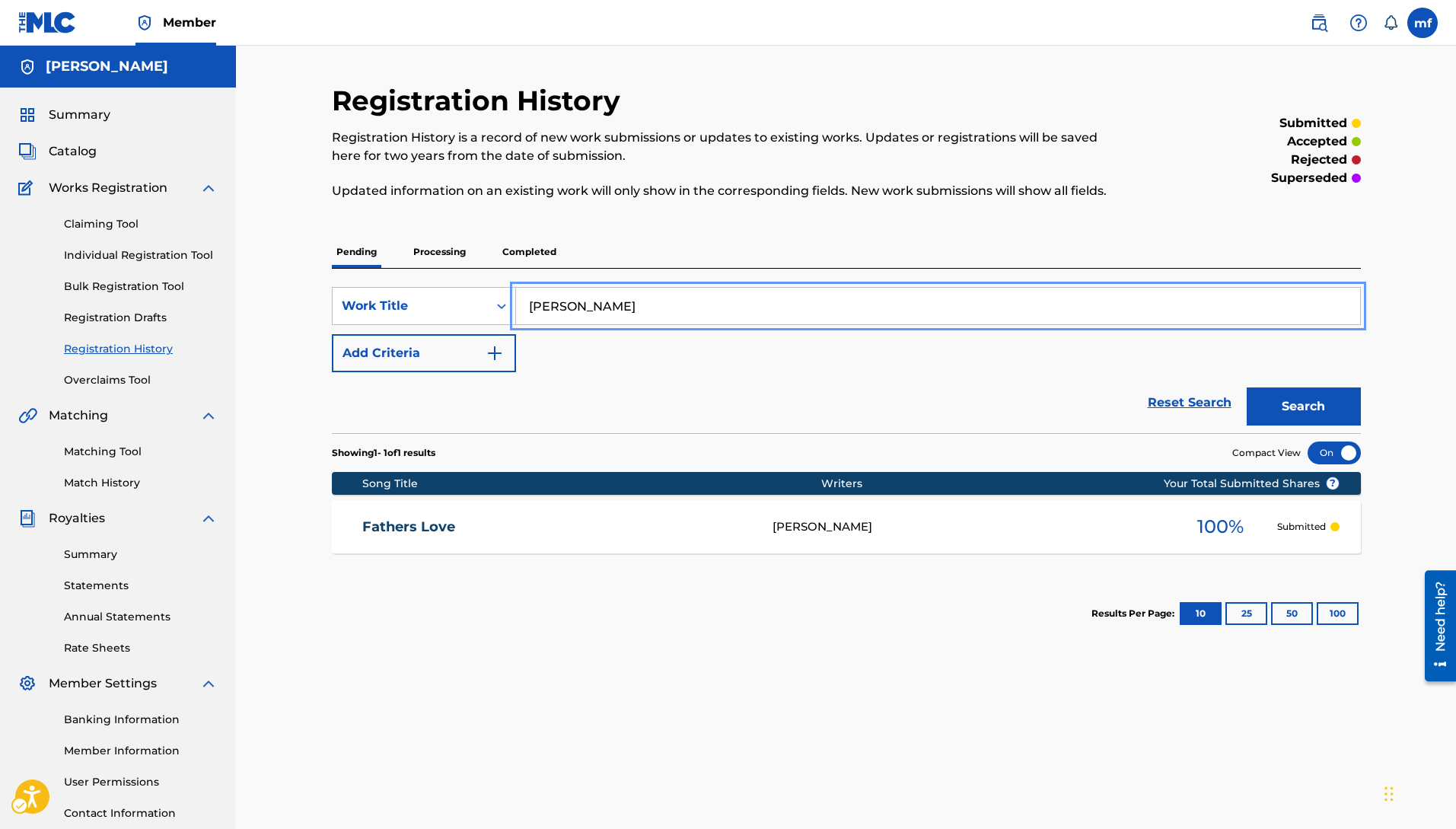
type input "[PERSON_NAME]"
click at [1291, 409] on button "Search" at bounding box center [1304, 407] width 114 height 38
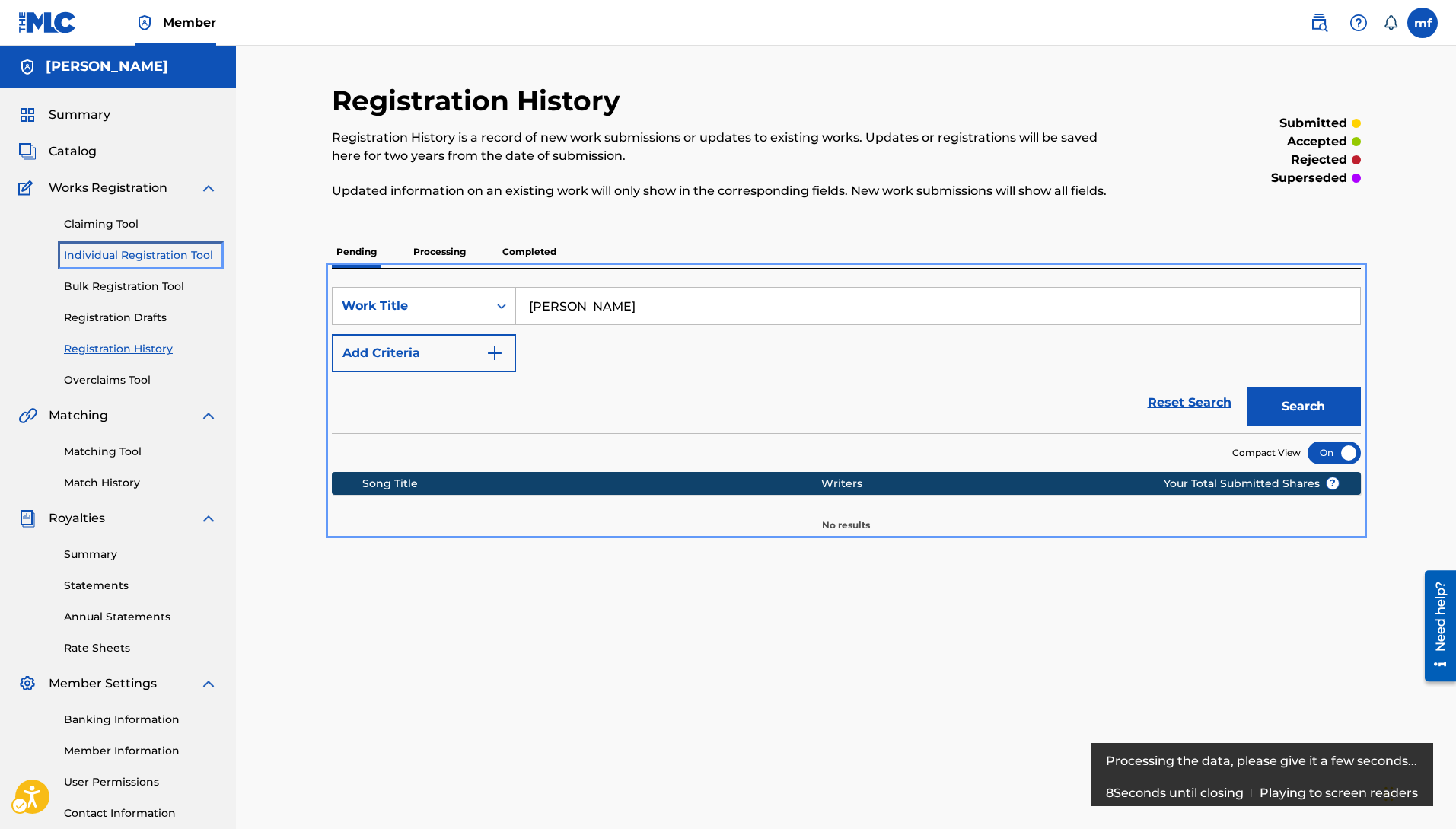
click at [142, 257] on link "Individual Registration Tool" at bounding box center [141, 255] width 154 height 16
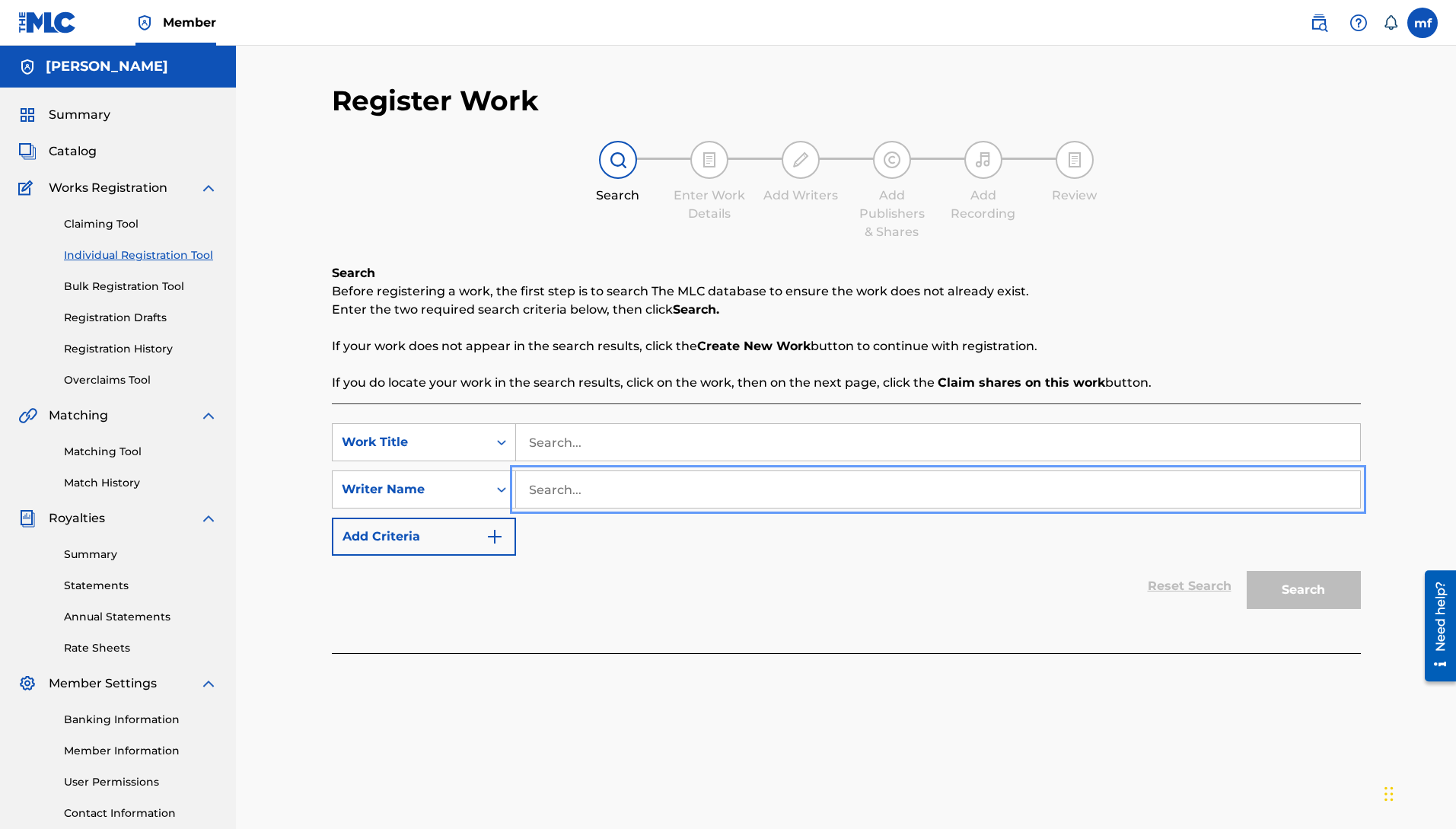
paste input "[PERSON_NAME]"
click at [610, 504] on input "Search..." at bounding box center [938, 489] width 844 height 36
type input "[PERSON_NAME]"
